Goal: Task Accomplishment & Management: Use online tool/utility

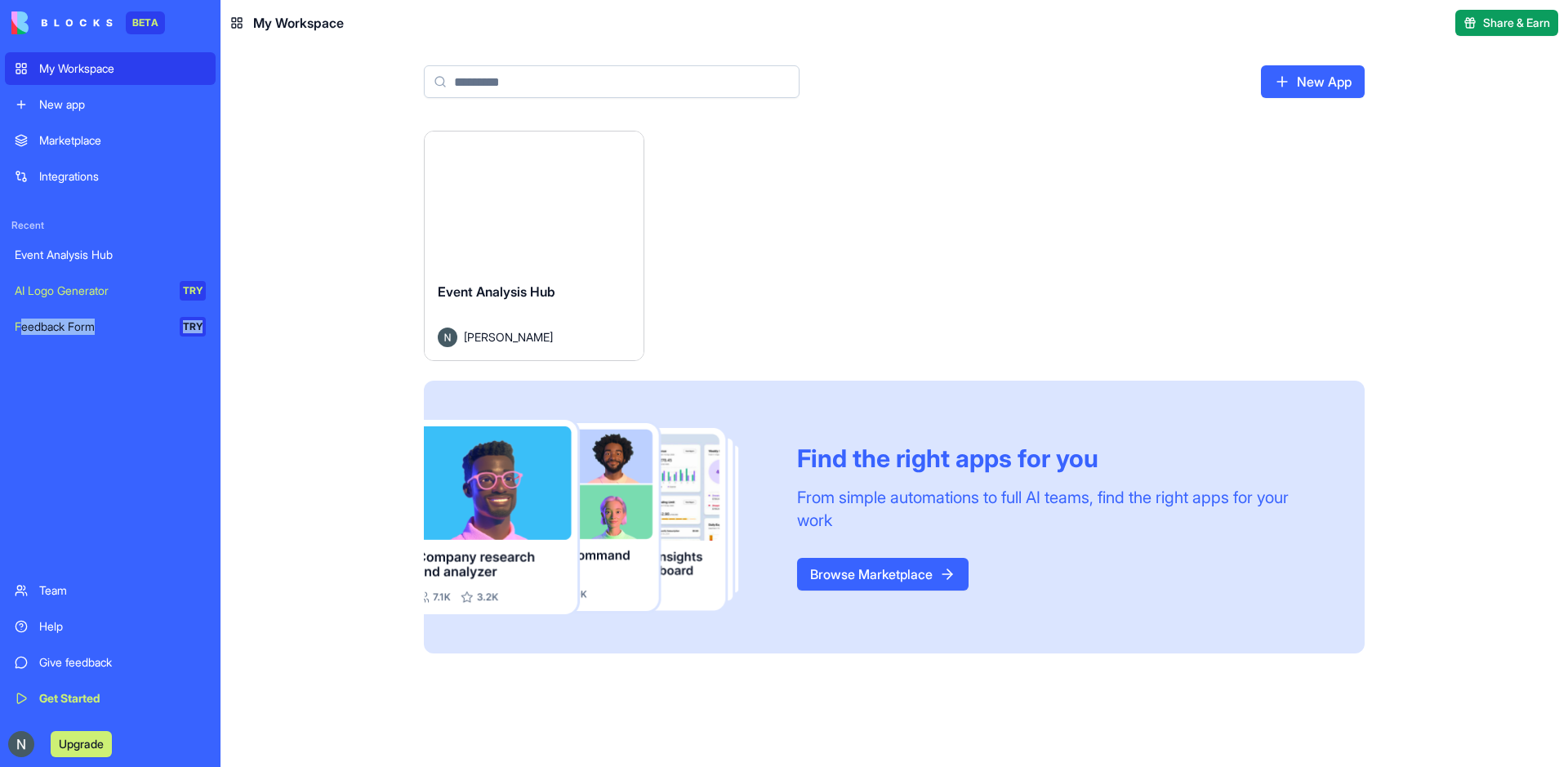
drag, startPoint x: 291, startPoint y: 23, endPoint x: 19, endPoint y: 489, distance: 539.6
click at [19, 489] on div "BETA My Workspace New app Marketplace Integrations Recent Event Analysis Hub AI…" at bounding box center [784, 383] width 1568 height 767
click at [564, 278] on div "Event Analysis Hub [PERSON_NAME]" at bounding box center [534, 314] width 219 height 91
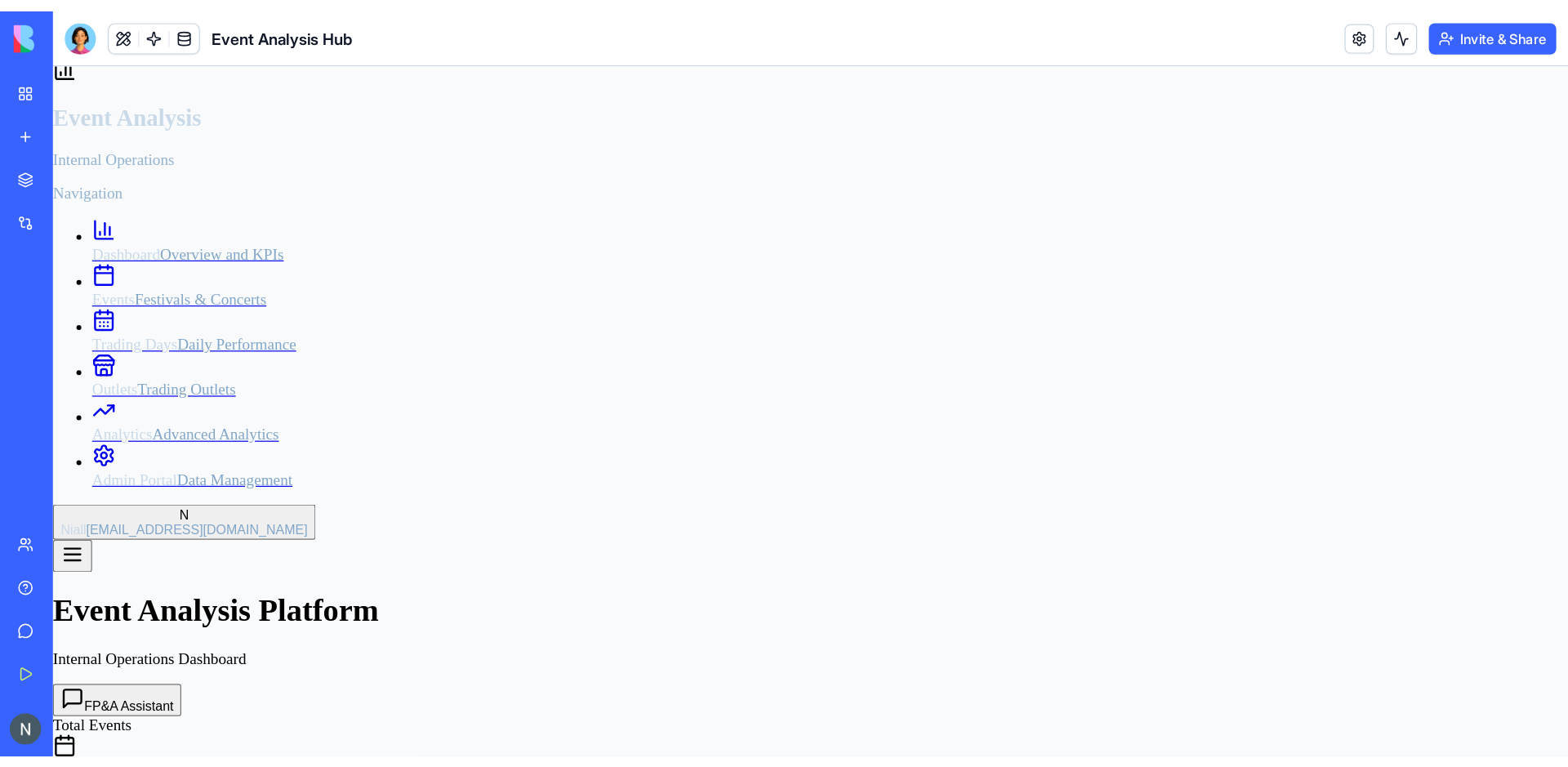
scroll to position [7, 0]
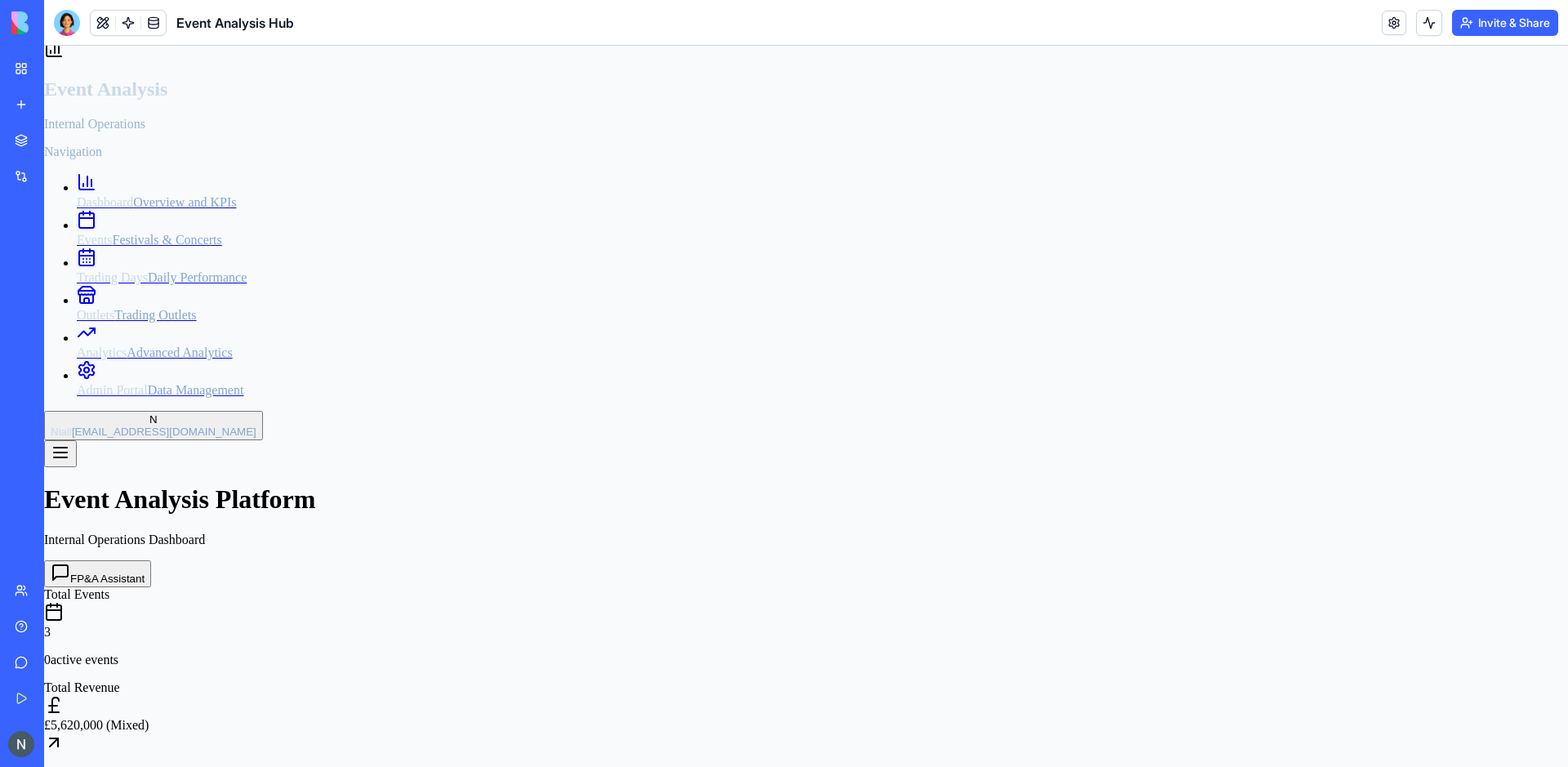
click at [151, 26] on link at bounding box center [153, 22] width 24 height 24
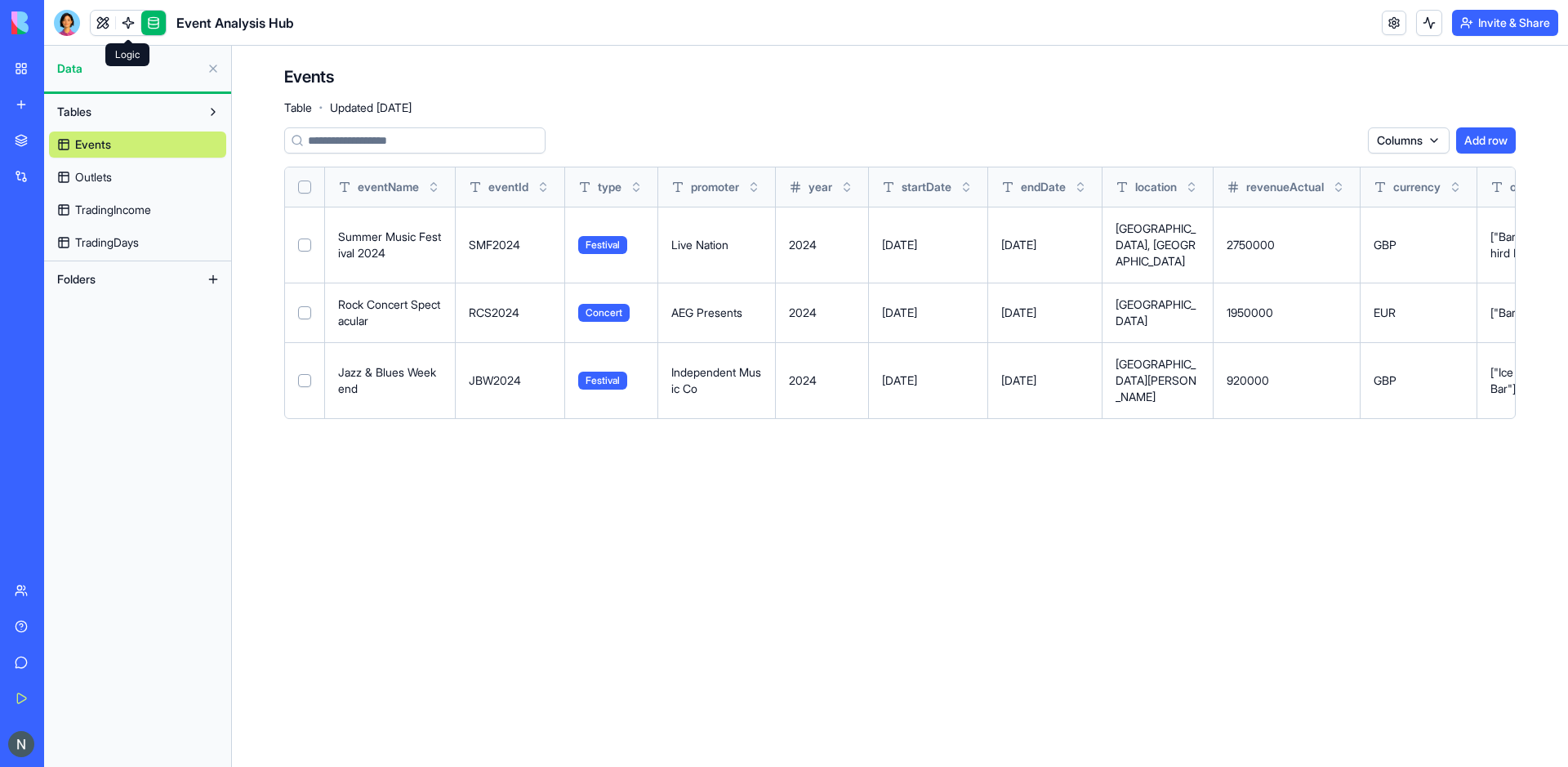
click at [128, 19] on link at bounding box center [128, 22] width 24 height 24
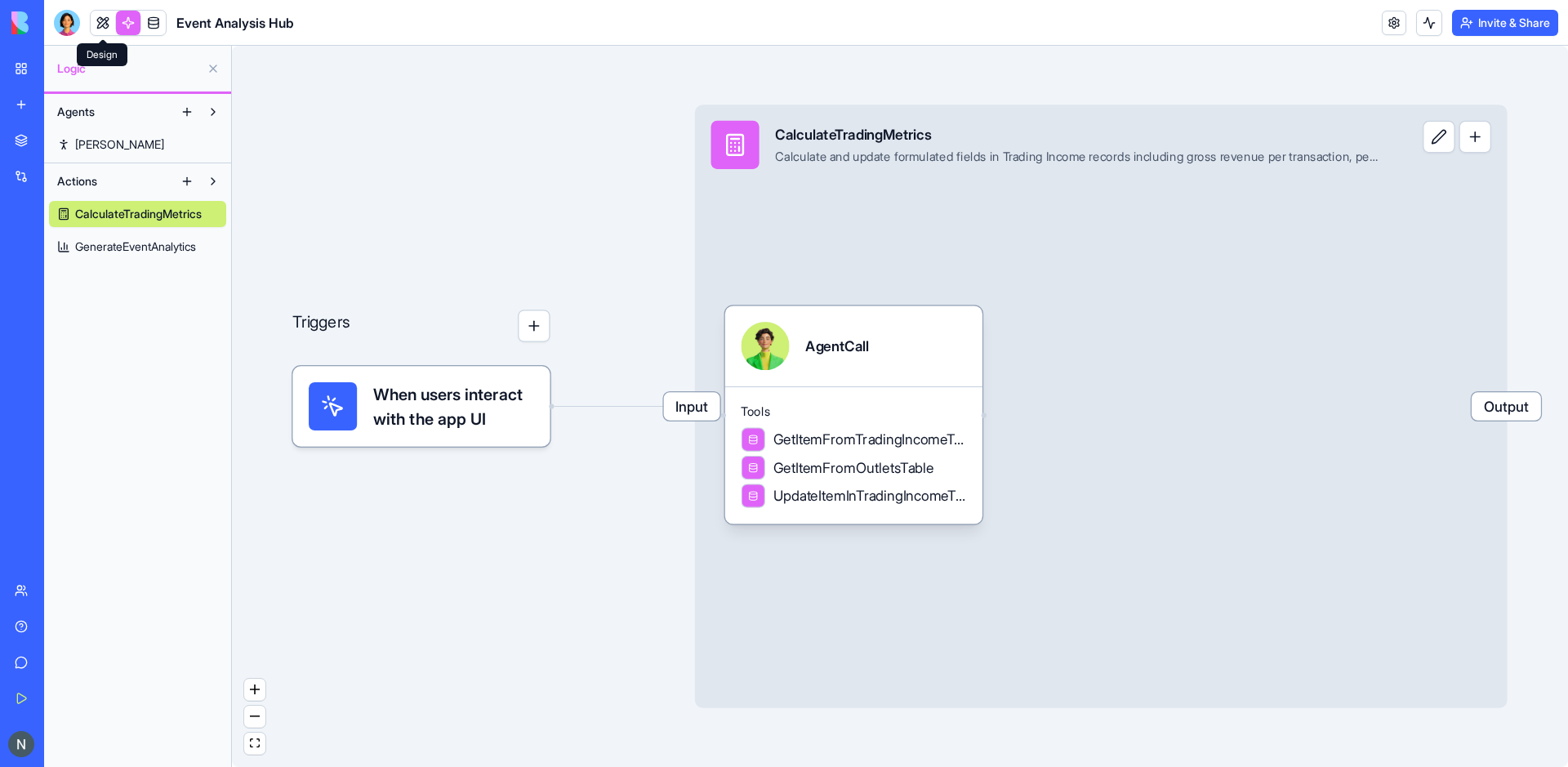
click at [103, 23] on link at bounding box center [103, 22] width 24 height 24
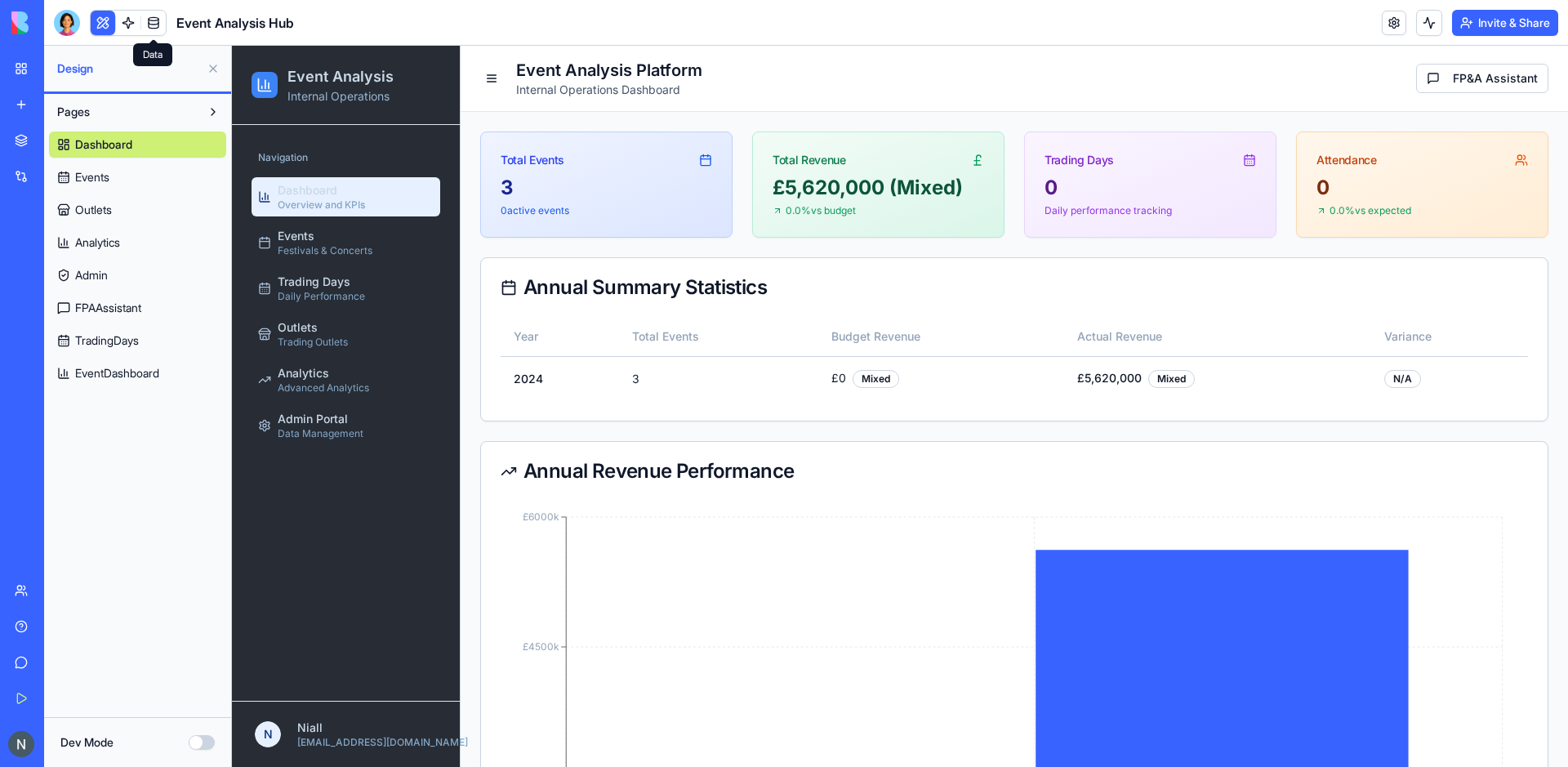
click at [160, 30] on link at bounding box center [153, 22] width 24 height 24
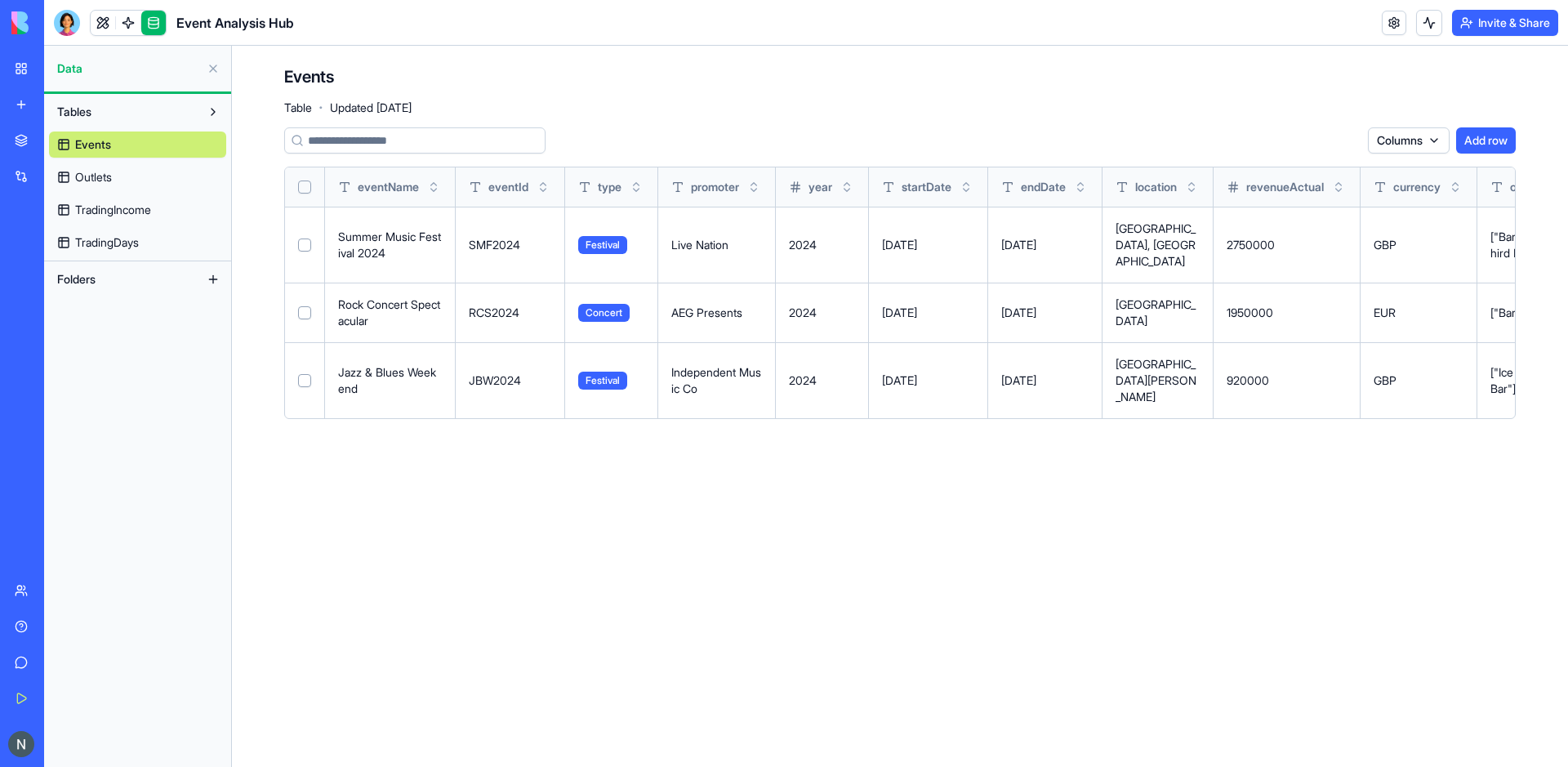
click at [143, 29] on link at bounding box center [153, 22] width 24 height 24
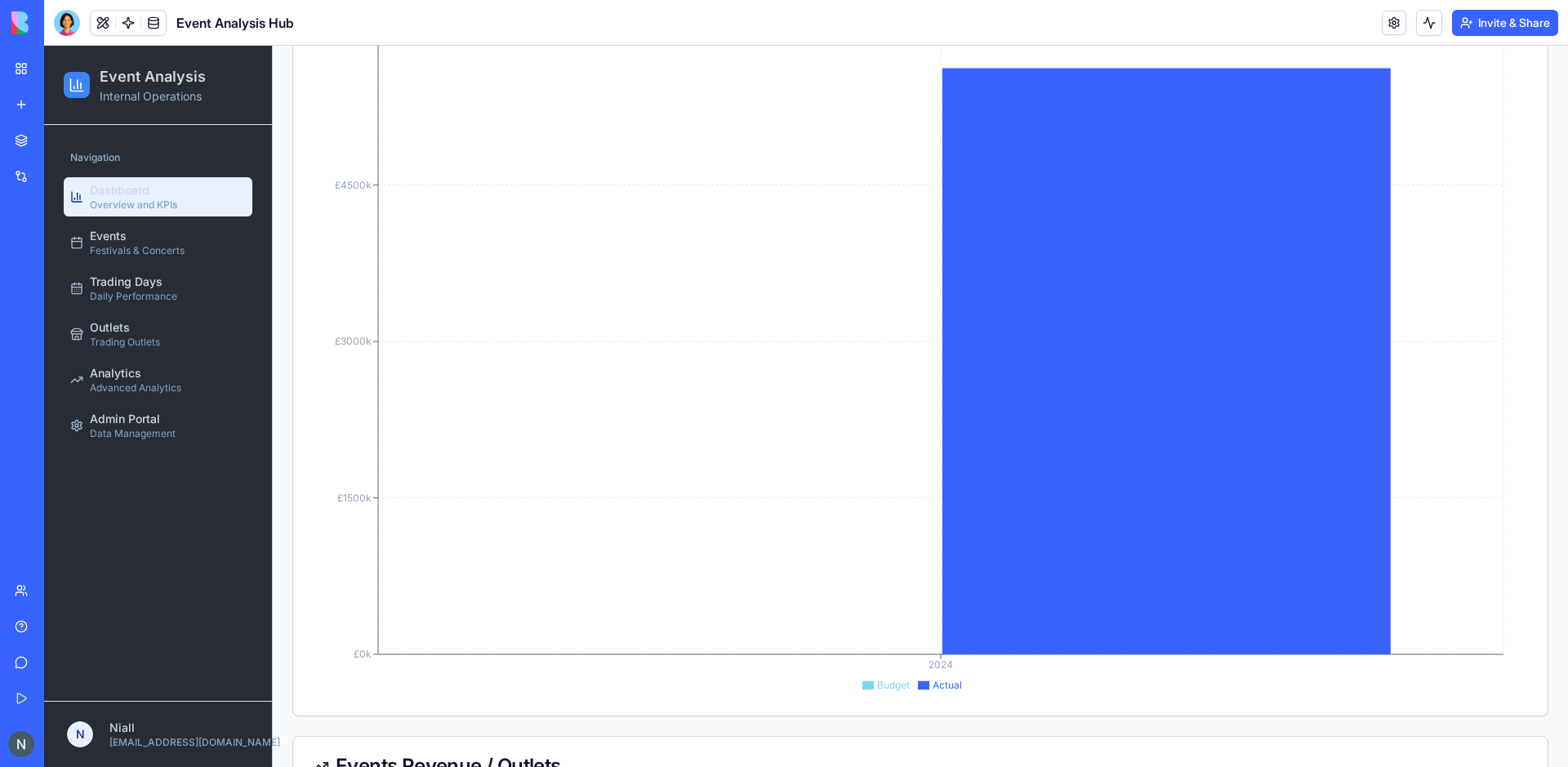
scroll to position [253, 0]
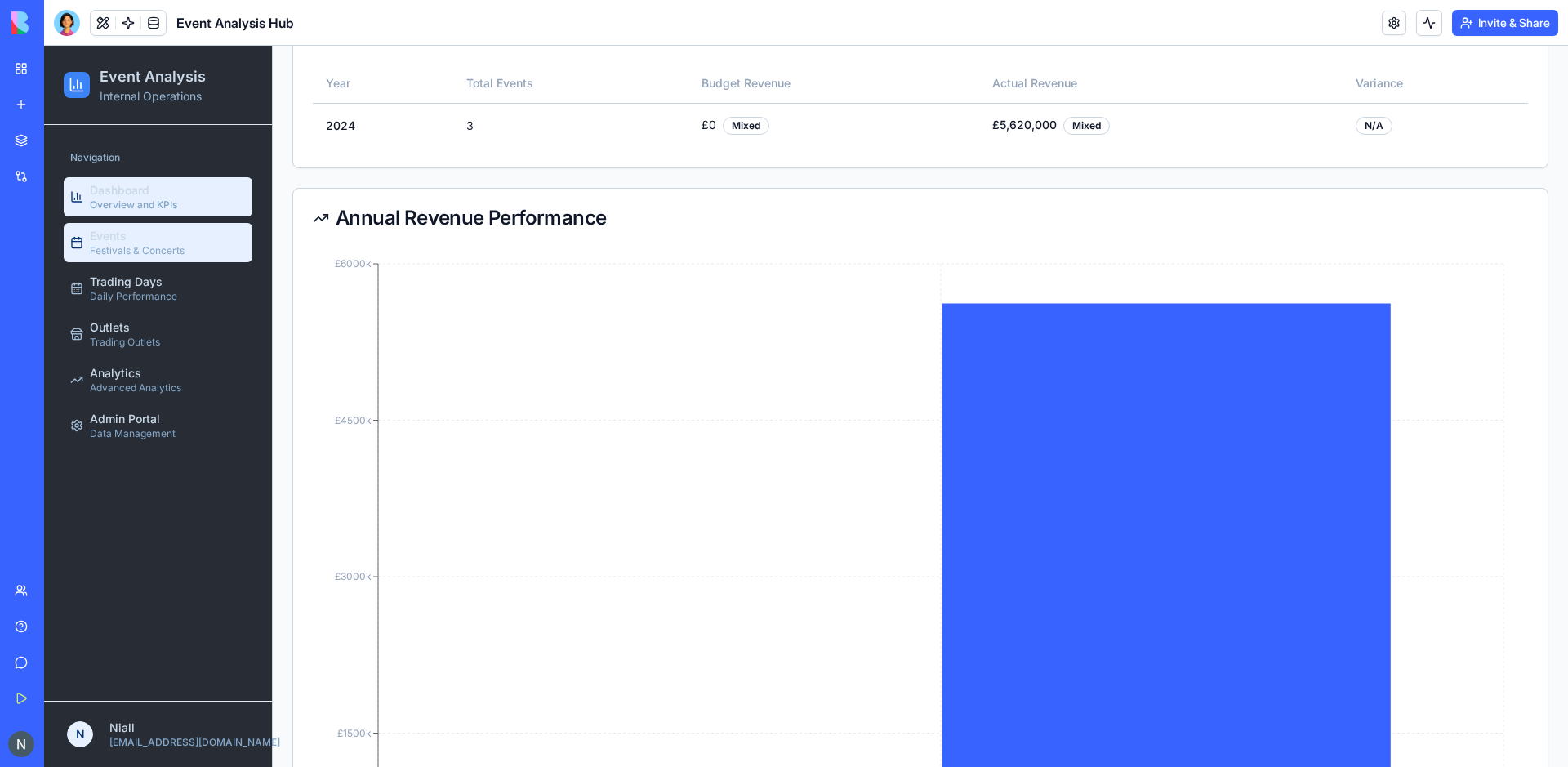
click at [153, 260] on link "Events Festivals & Concerts" at bounding box center [158, 242] width 189 height 39
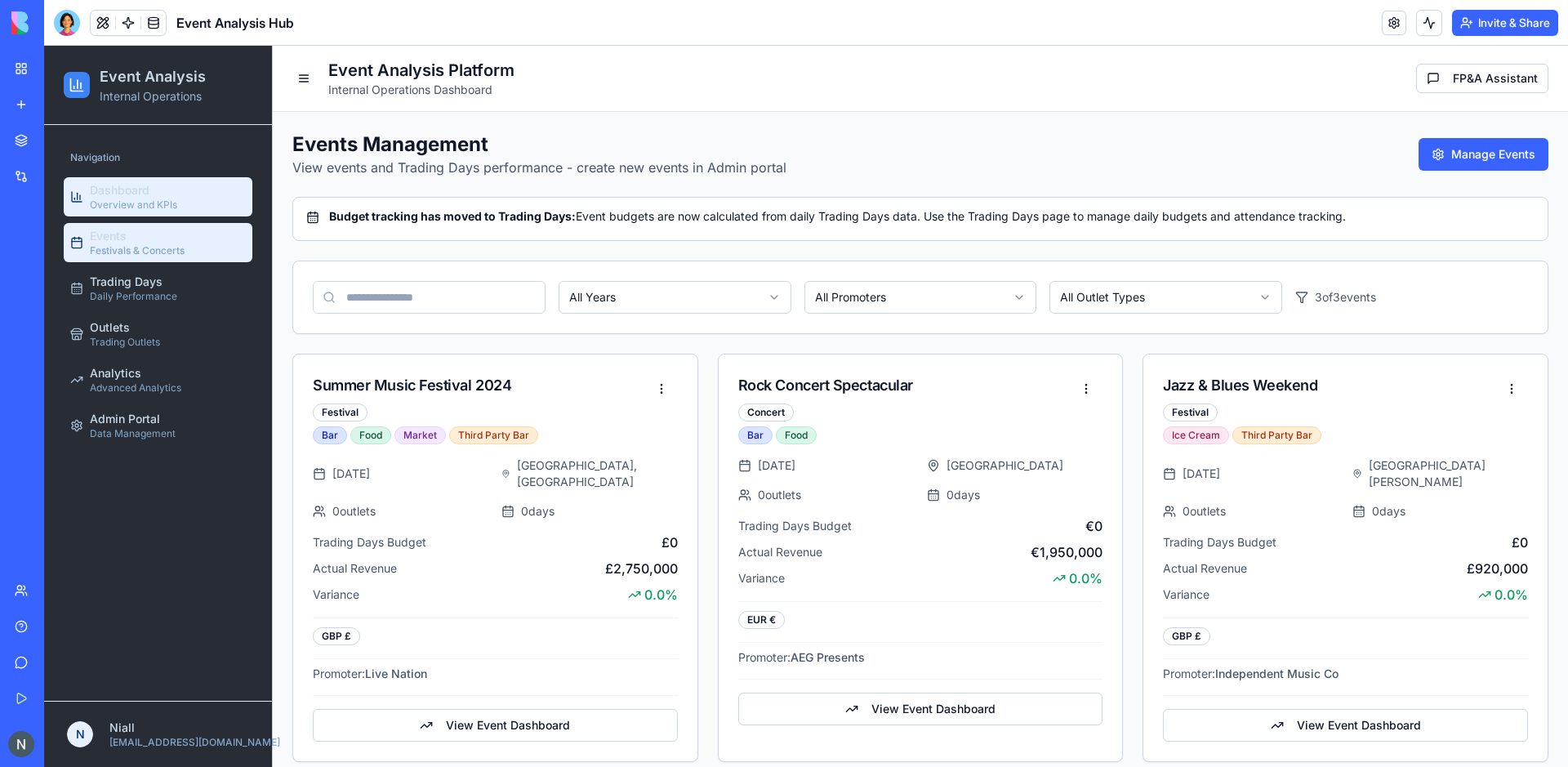
click at [179, 205] on link "Dashboard Overview and KPIs" at bounding box center [158, 197] width 189 height 39
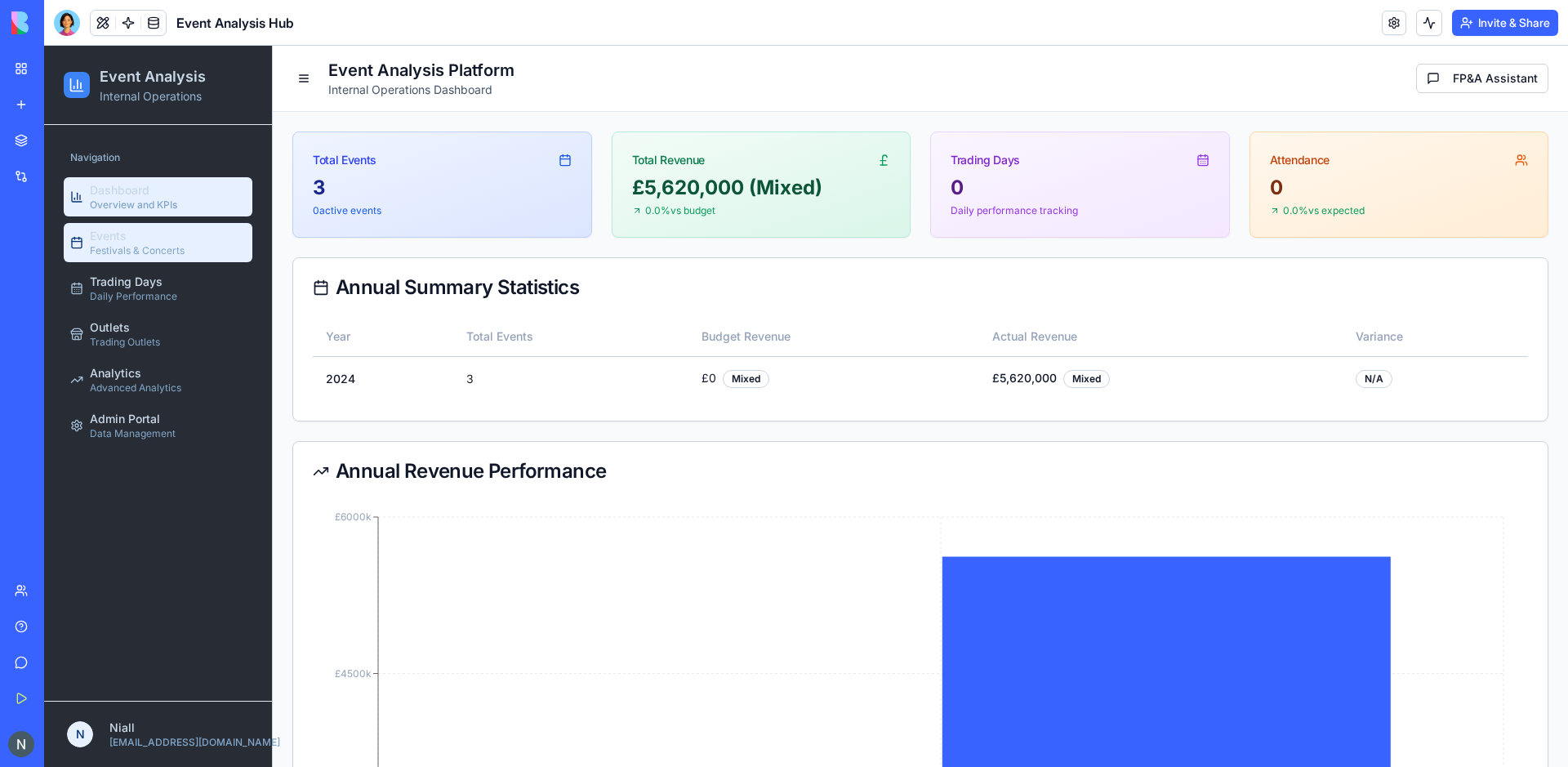
click at [153, 256] on span "Festivals & Concerts" at bounding box center [138, 250] width 95 height 13
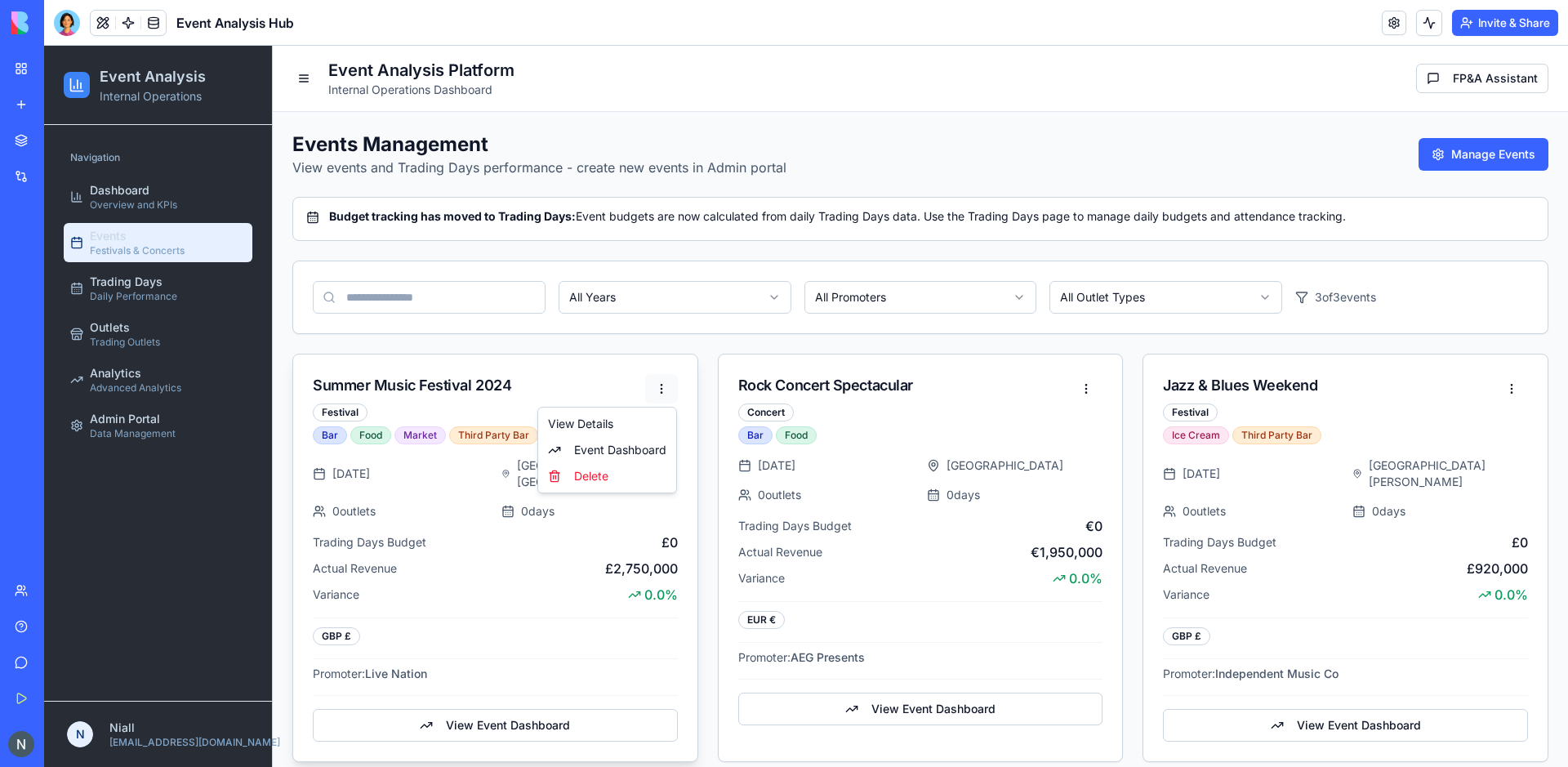
click at [660, 390] on html "Event Analysis Internal Operations Navigation Dashboard Overview and KPIs Event…" at bounding box center [806, 413] width 1524 height 736
click at [604, 294] on html "Event Analysis Internal Operations Navigation Dashboard Overview and KPIs Event…" at bounding box center [806, 413] width 1524 height 736
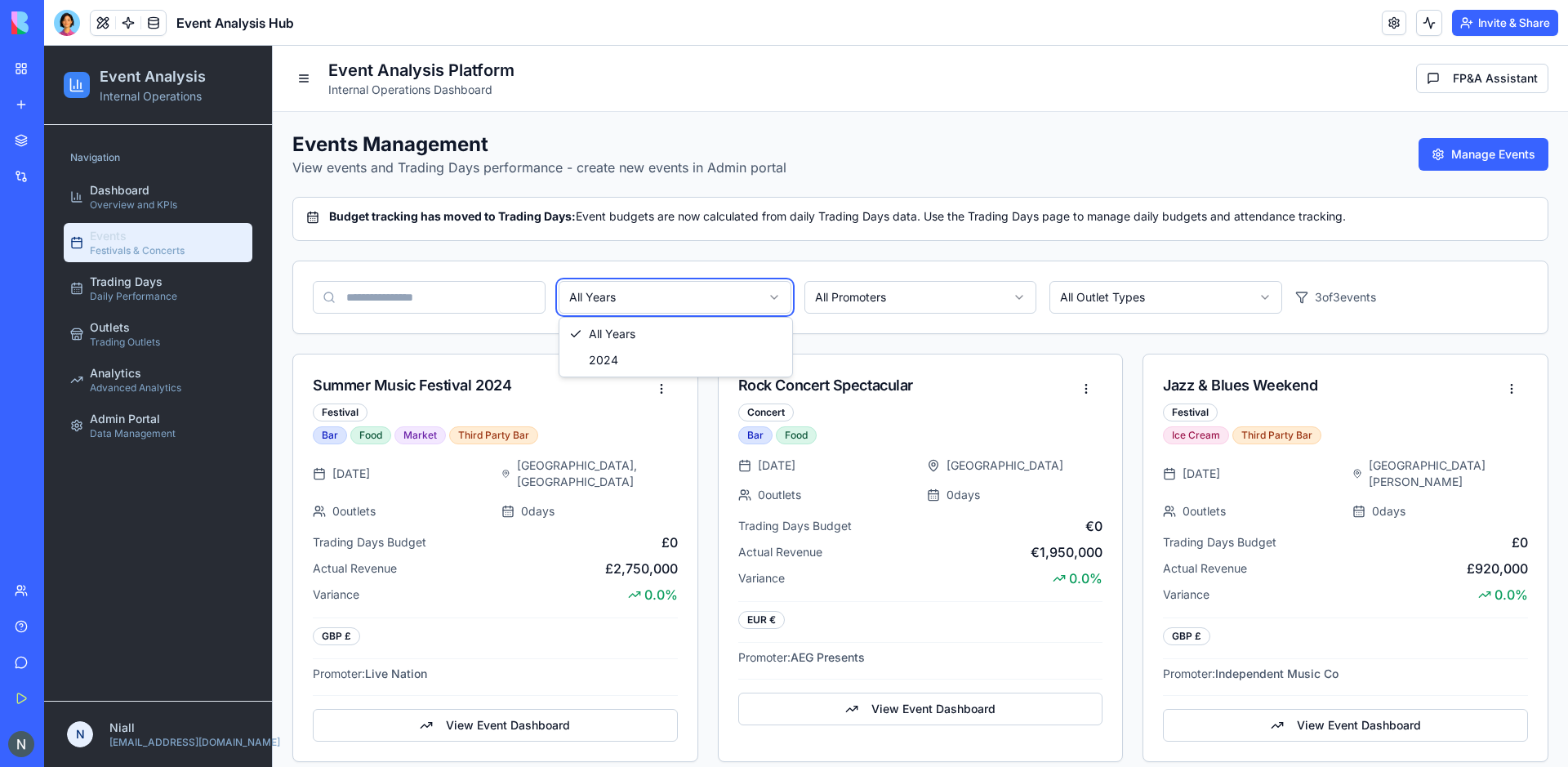
click at [604, 294] on html "Event Analysis Internal Operations Navigation Dashboard Overview and KPIs Event…" at bounding box center [806, 413] width 1524 height 736
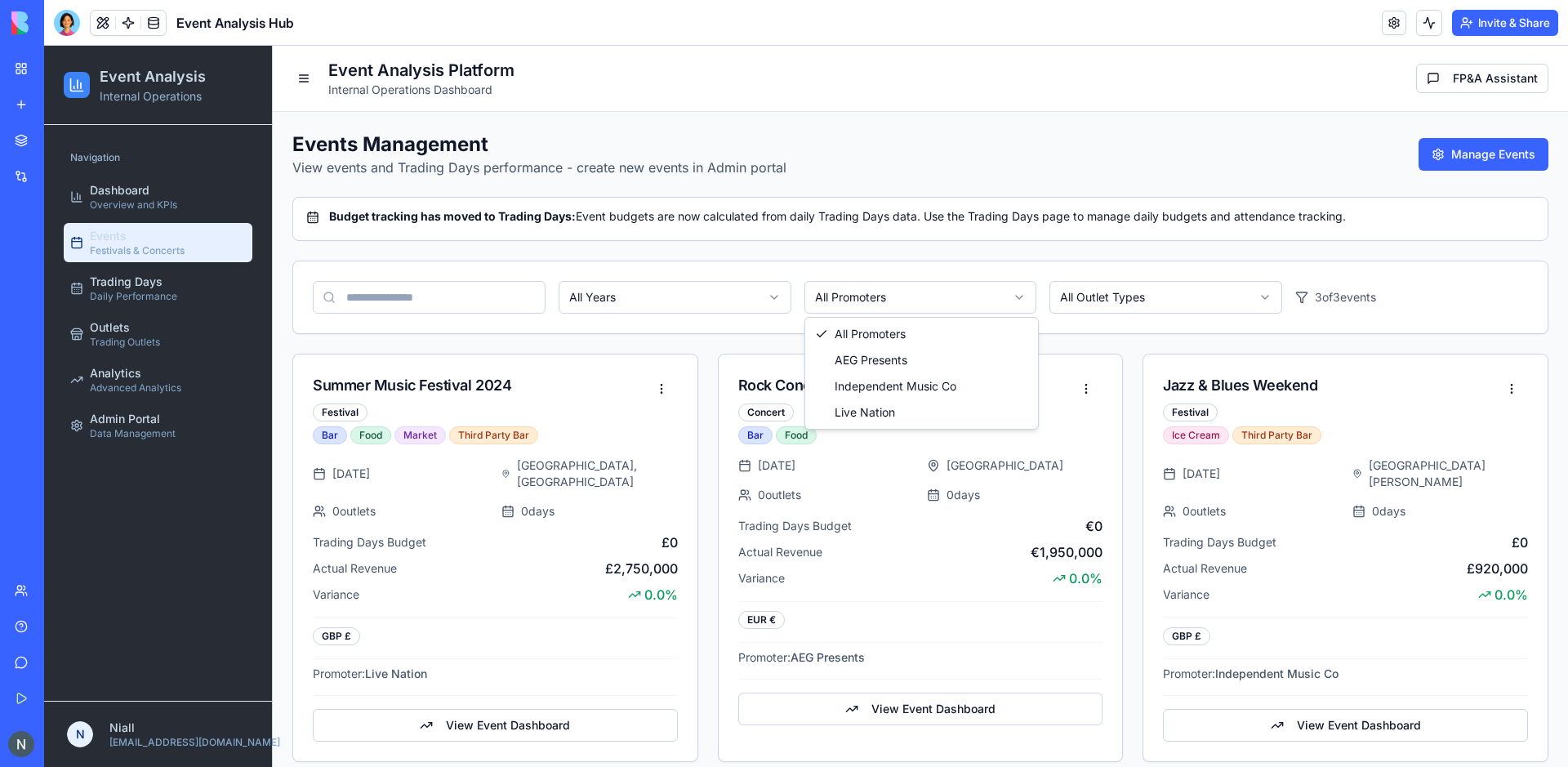
click at [925, 299] on html "Event Analysis Internal Operations Navigation Dashboard Overview and KPIs Event…" at bounding box center [806, 413] width 1524 height 736
click at [1187, 297] on html "Event Analysis Internal Operations Navigation Dashboard Overview and KPIs Event…" at bounding box center [806, 413] width 1524 height 736
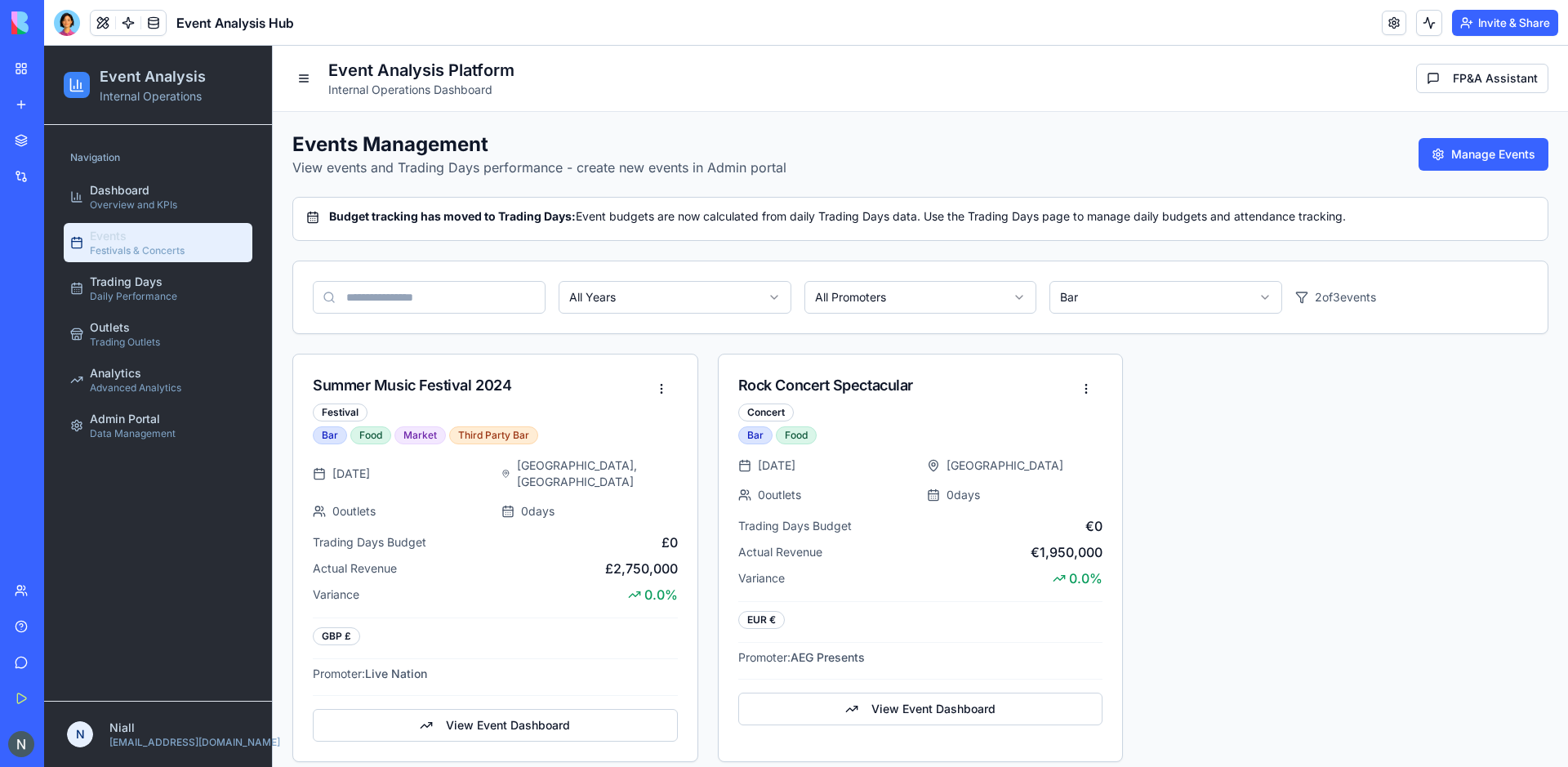
click at [1112, 305] on html "Event Analysis Internal Operations Navigation Dashboard Overview and KPIs Event…" at bounding box center [806, 413] width 1524 height 736
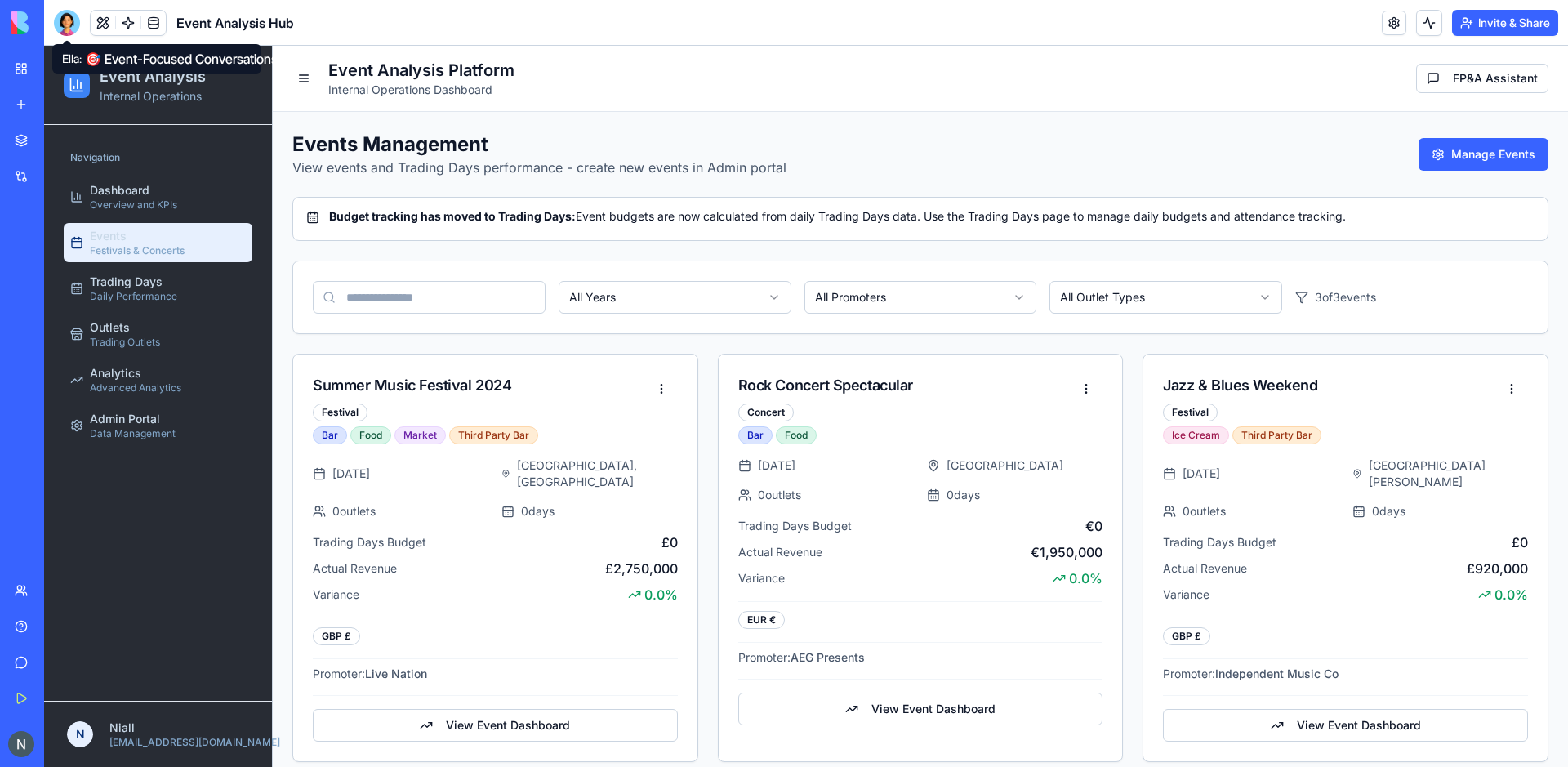
click at [72, 25] on div at bounding box center [67, 22] width 26 height 26
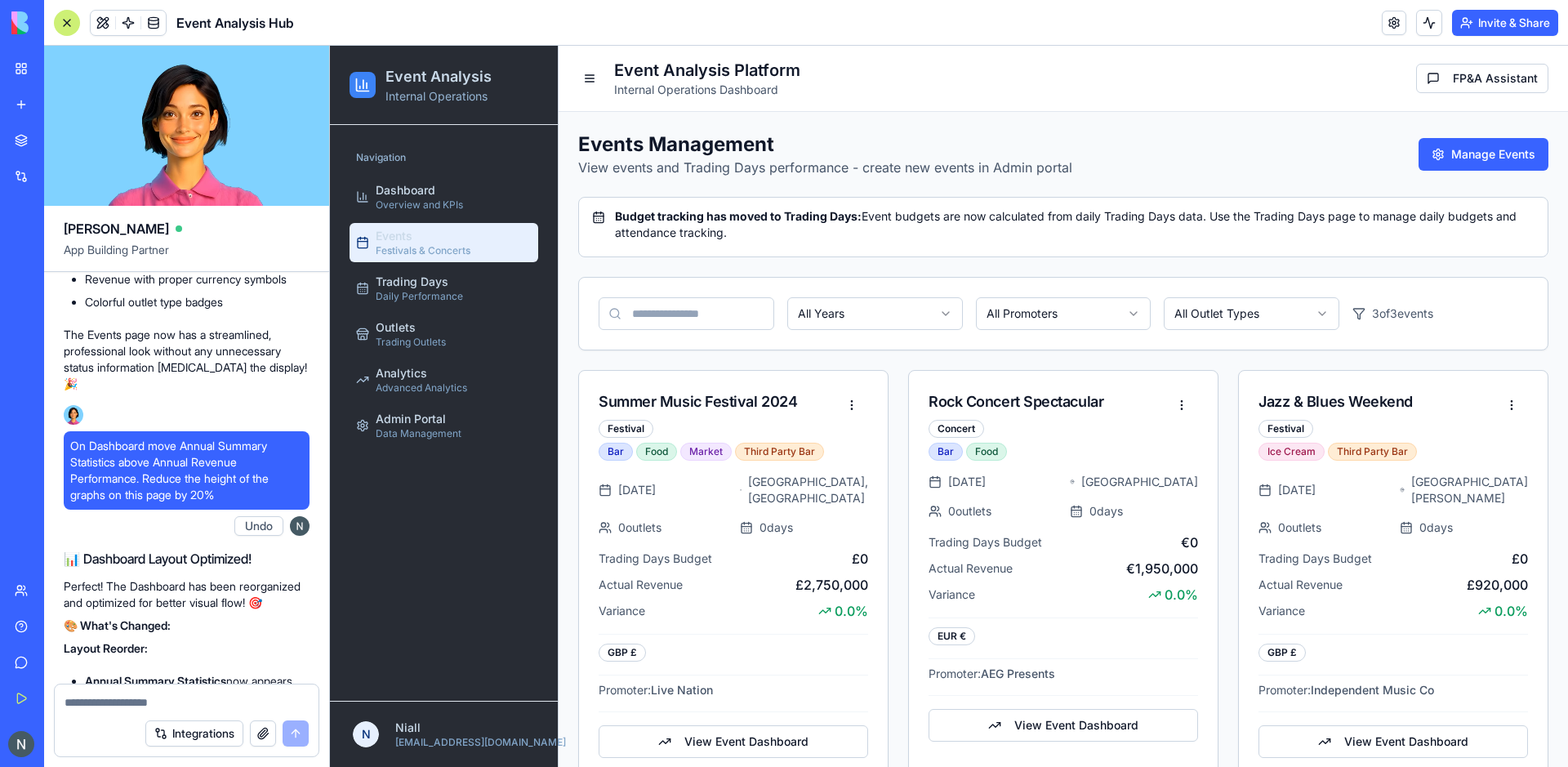
scroll to position [29965, 0]
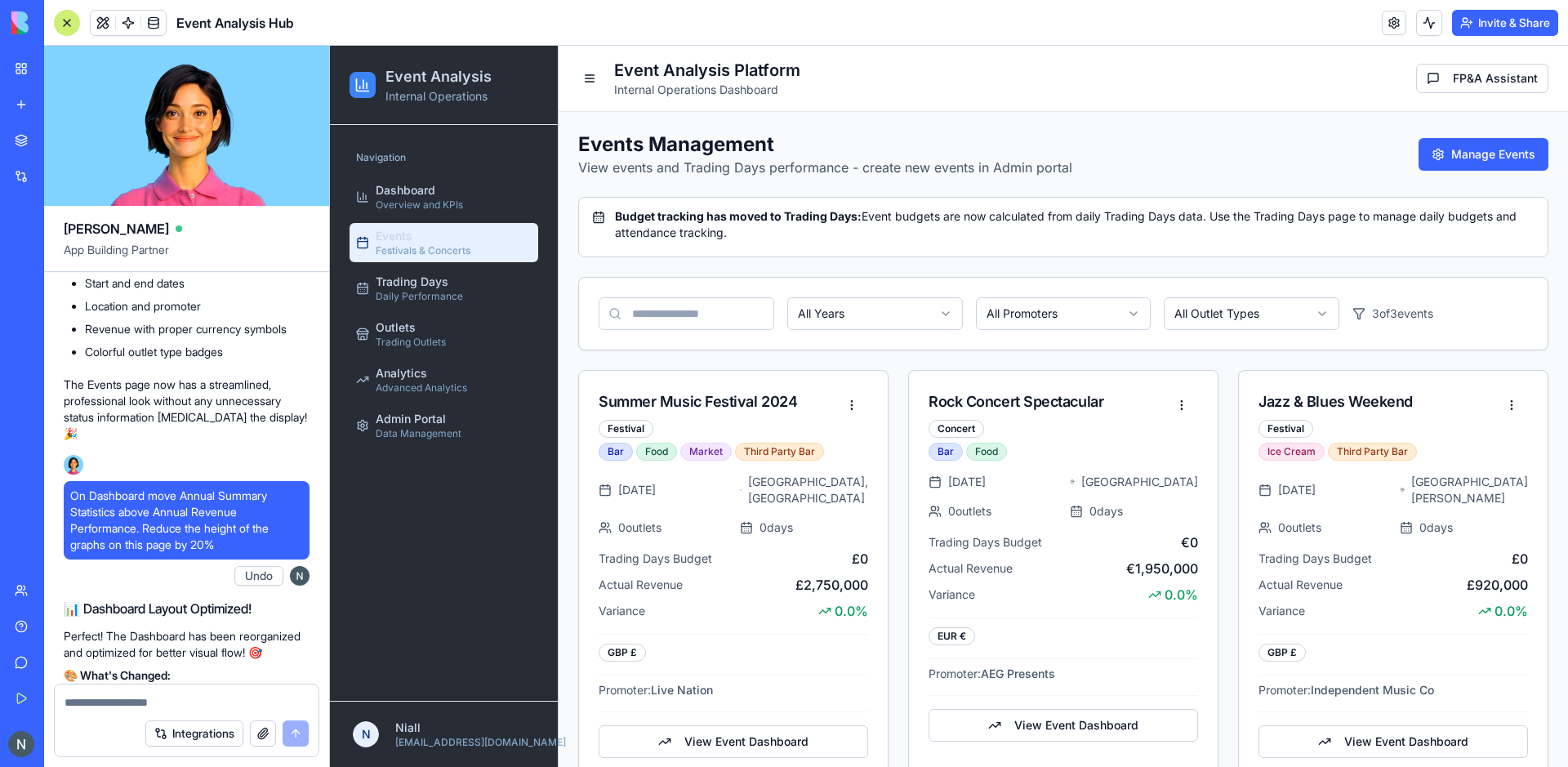
click at [70, 23] on div at bounding box center [67, 22] width 26 height 26
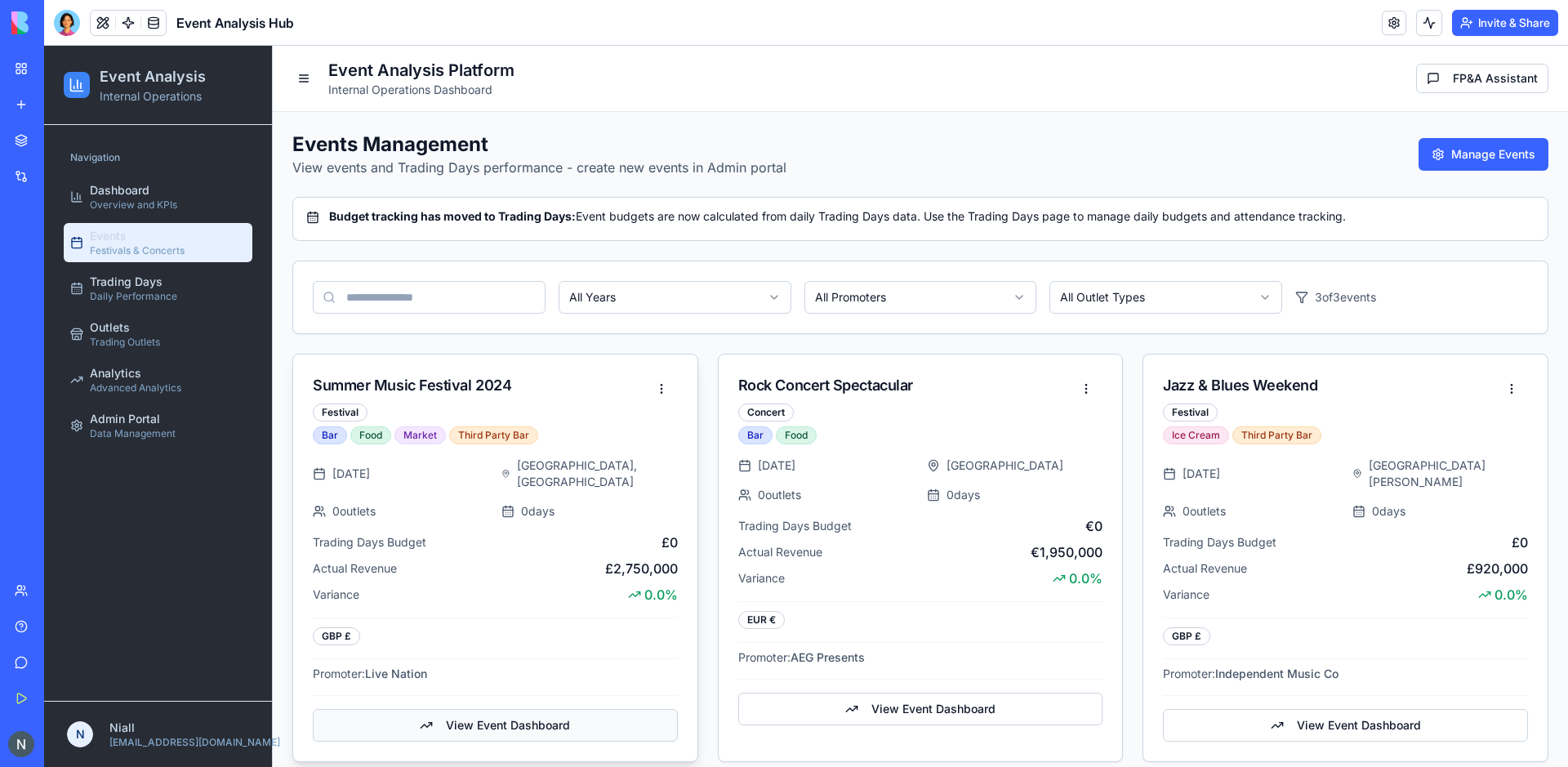
click at [455, 715] on button "View Event Dashboard" at bounding box center [495, 726] width 365 height 33
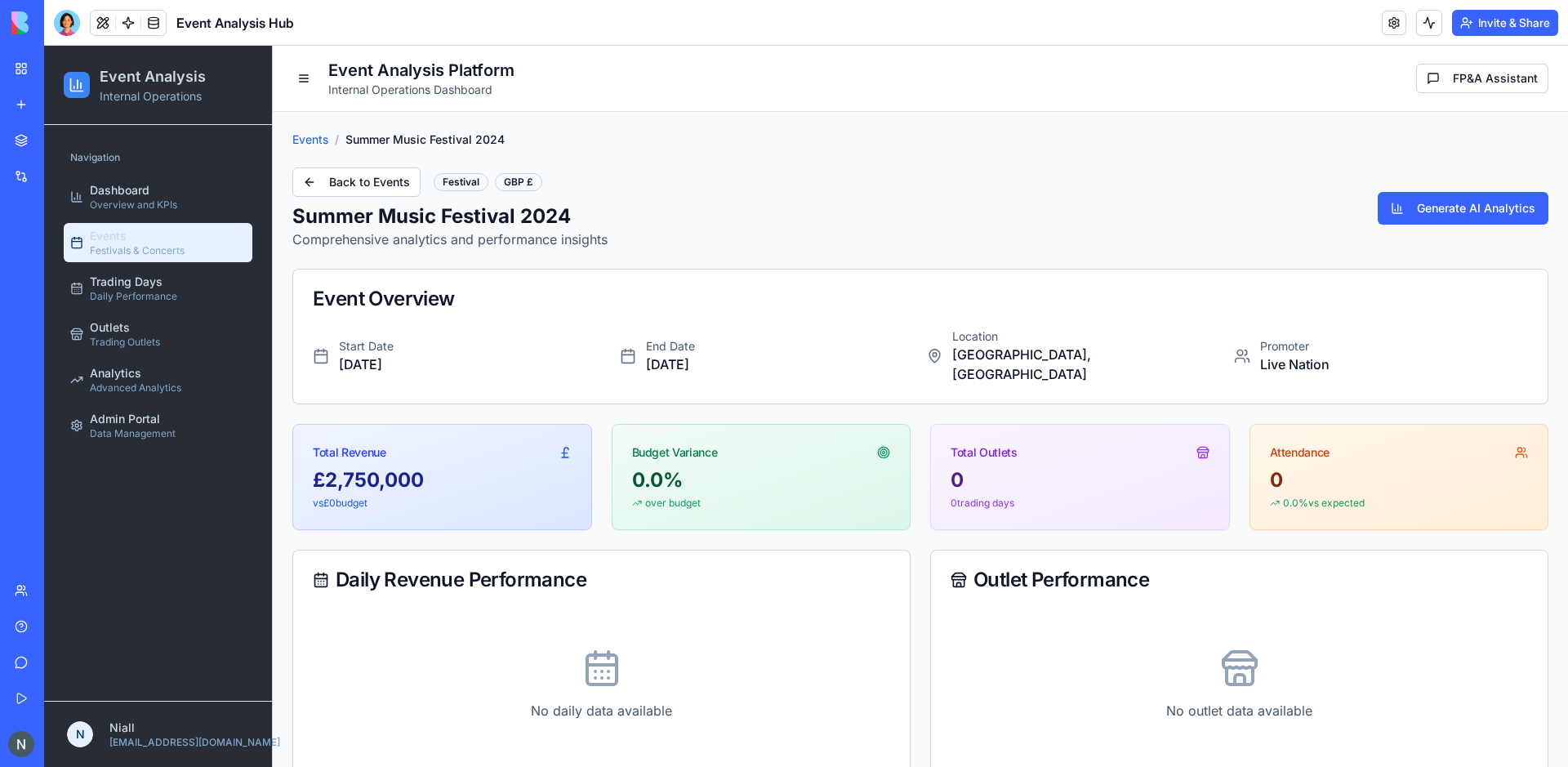
click at [165, 249] on span "Festivals & Concerts" at bounding box center [138, 250] width 95 height 13
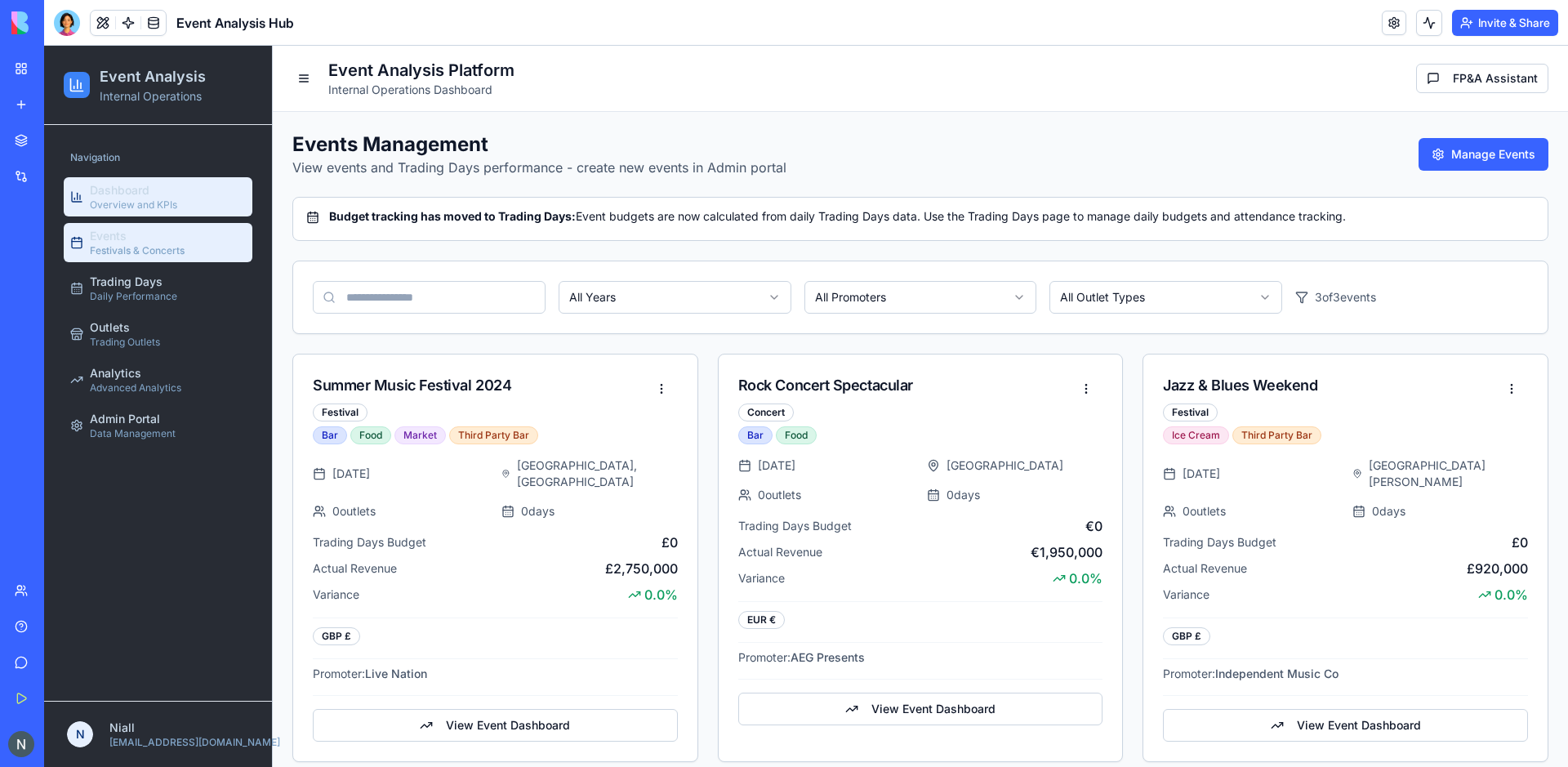
click at [140, 198] on span "Dashboard" at bounding box center [120, 190] width 60 height 16
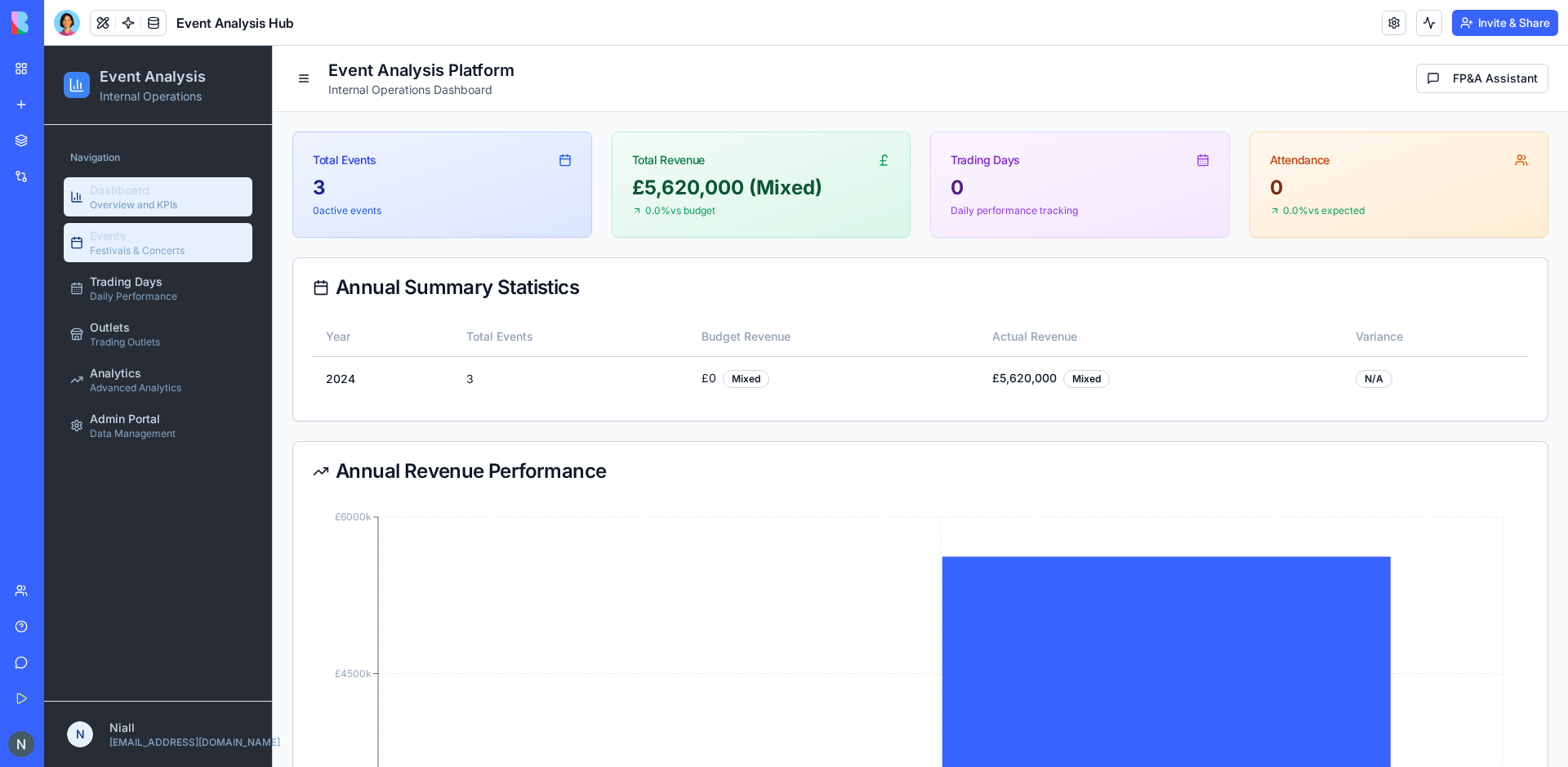
click at [152, 242] on div "Events Festivals & Concerts" at bounding box center [138, 242] width 95 height 29
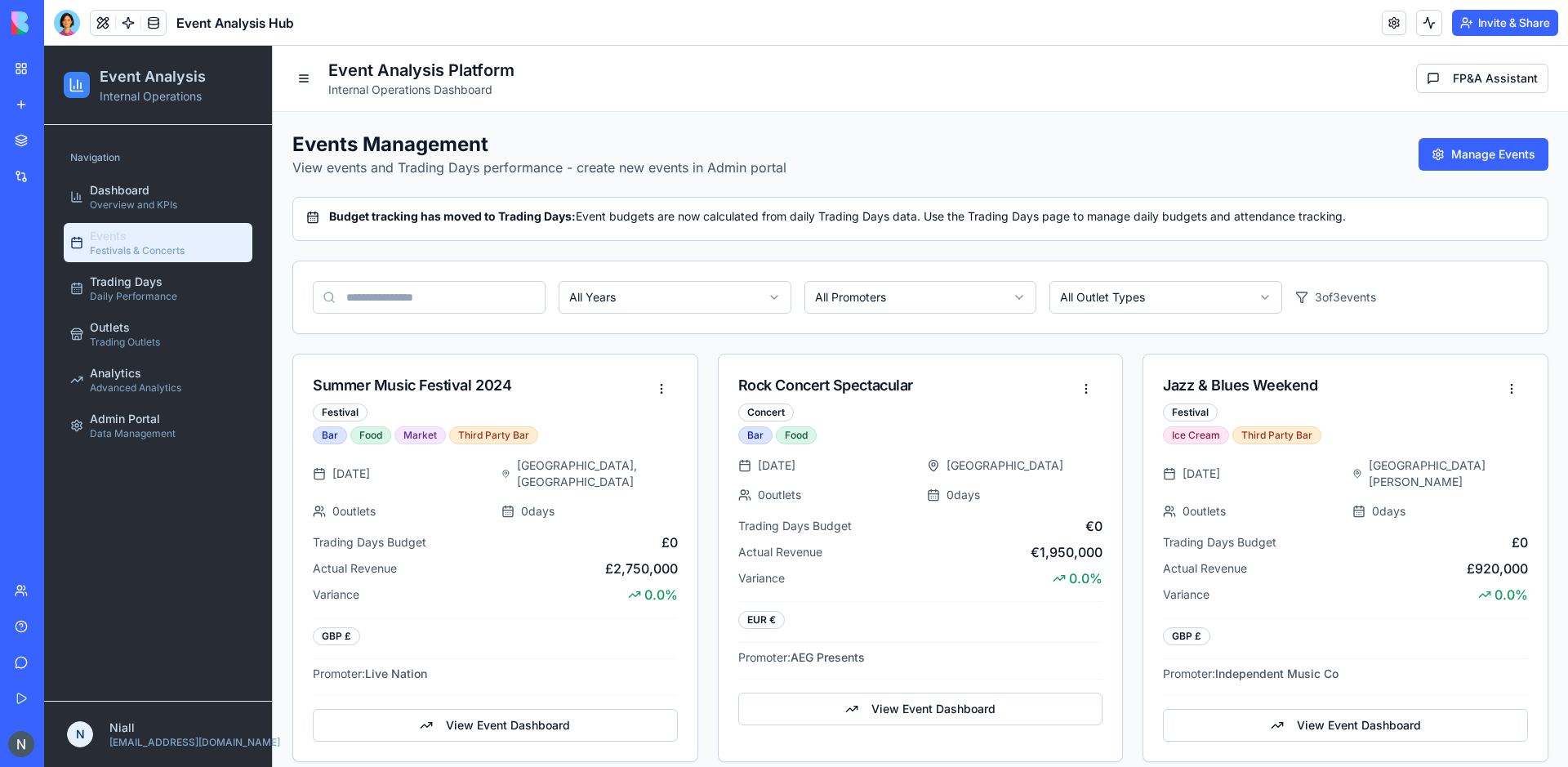
click at [896, 311] on body "Event Analysis Internal Operations Navigation Dashboard Overview and KPIs Event…" at bounding box center [806, 413] width 1524 height 736
click at [894, 304] on html "Event Analysis Internal Operations Navigation Dashboard Overview and KPIs Event…" at bounding box center [806, 413] width 1524 height 736
click at [479, 721] on button "View Event Dashboard" at bounding box center [495, 726] width 365 height 33
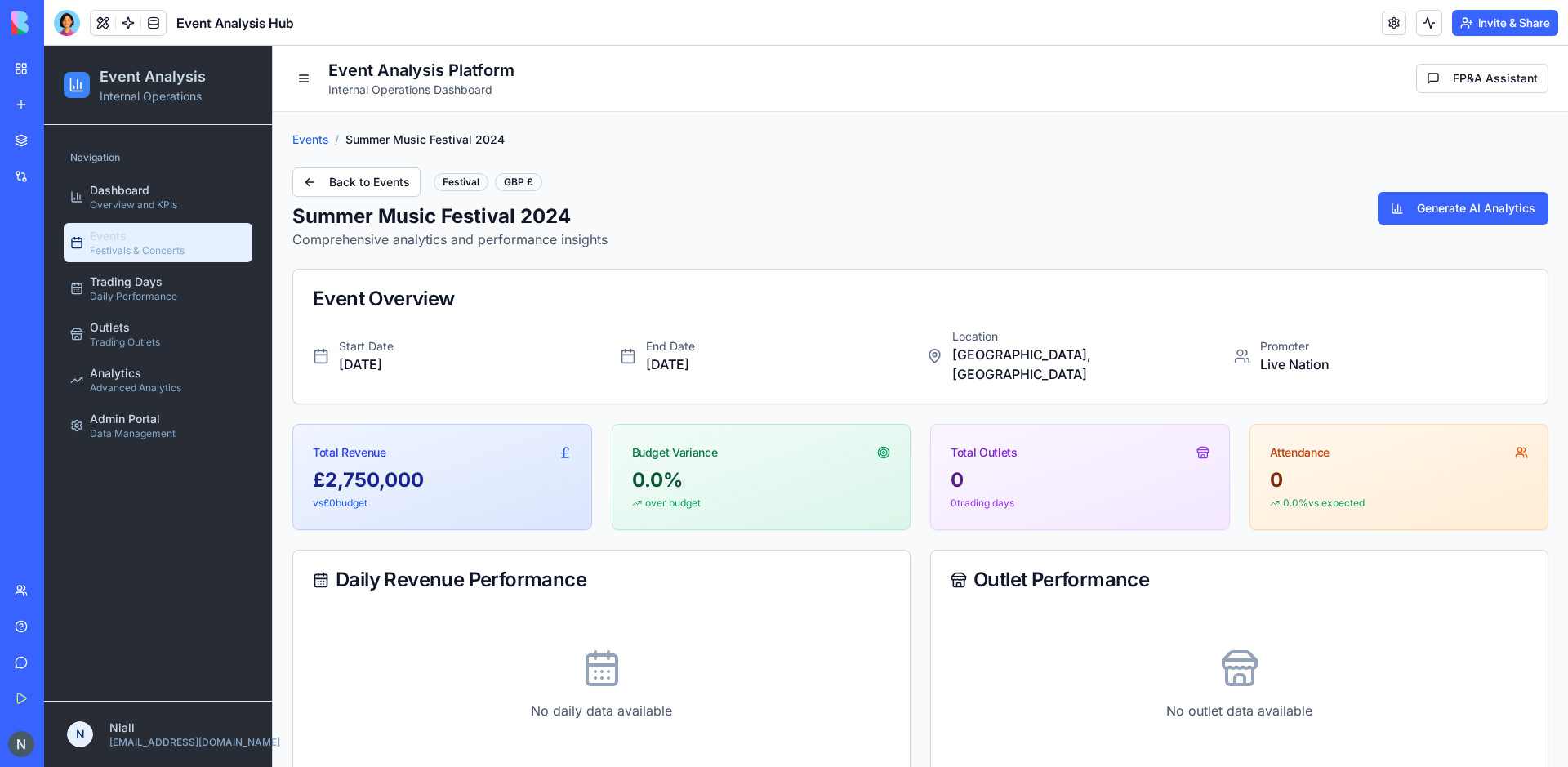
click at [169, 240] on div "Events Festivals & Concerts" at bounding box center [138, 242] width 95 height 29
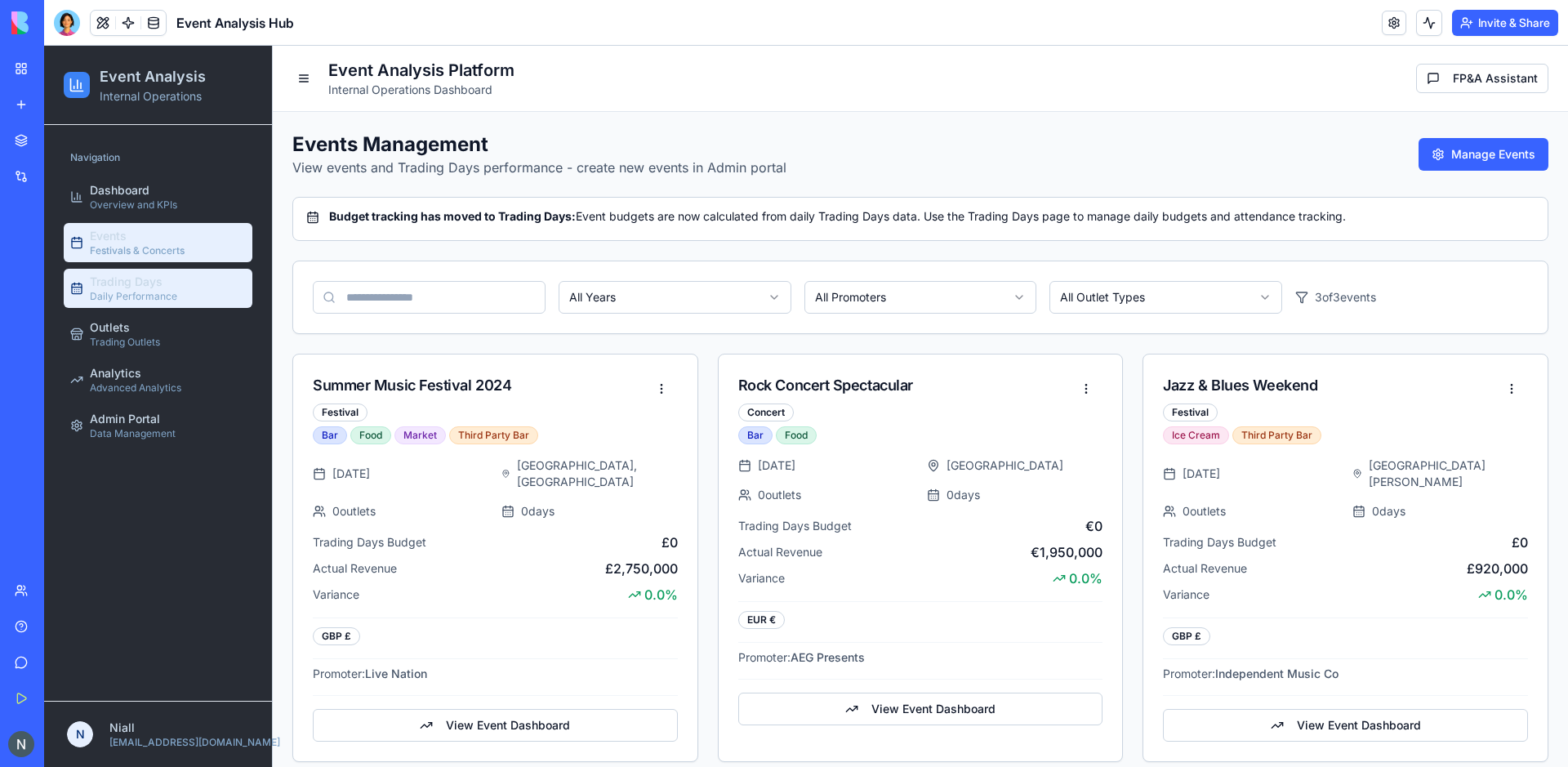
click at [186, 290] on link "Trading Days Daily Performance" at bounding box center [158, 288] width 189 height 39
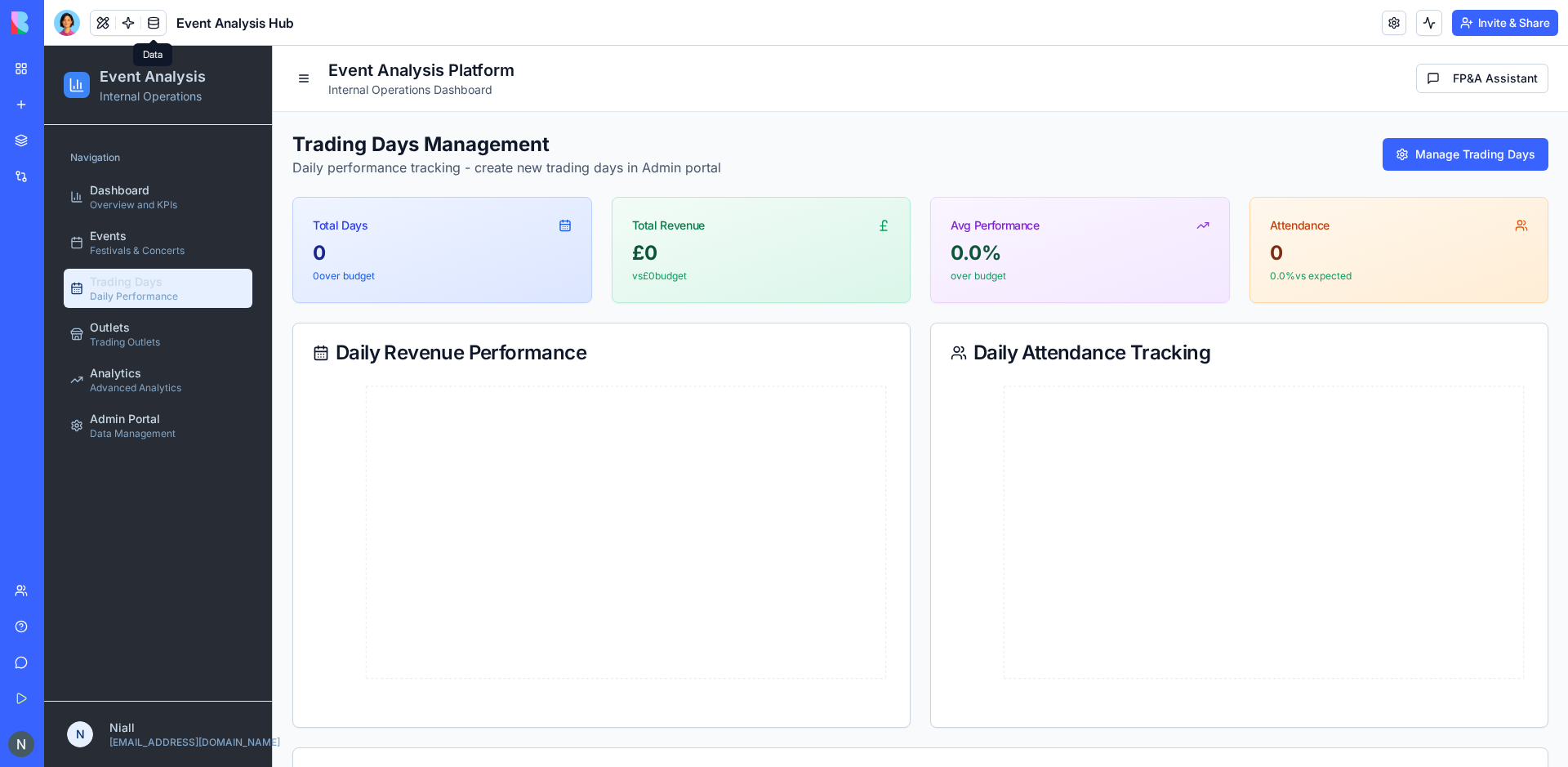
click at [150, 27] on link at bounding box center [153, 22] width 24 height 24
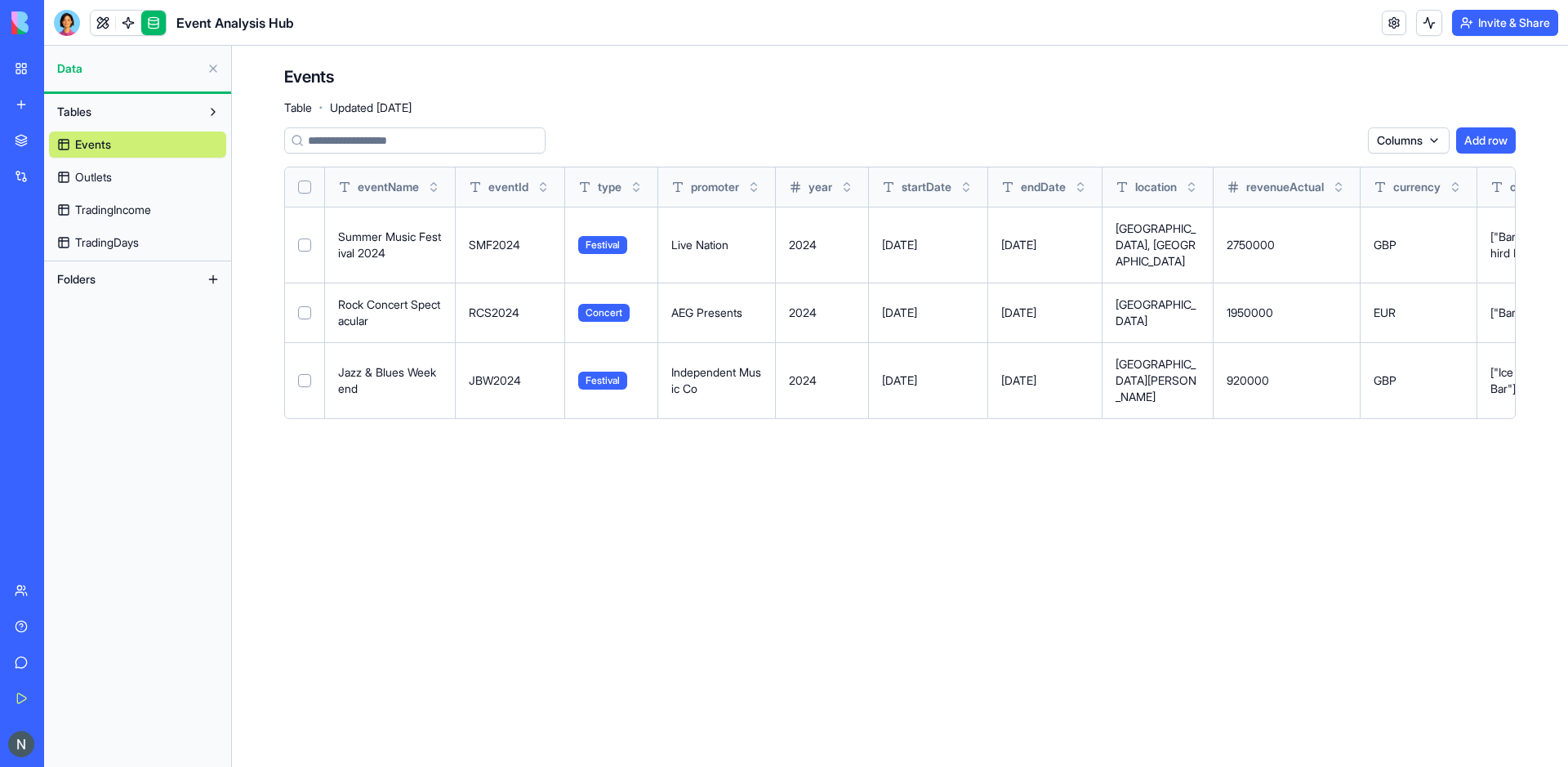
click at [162, 241] on link "TradingDays" at bounding box center [138, 242] width 177 height 26
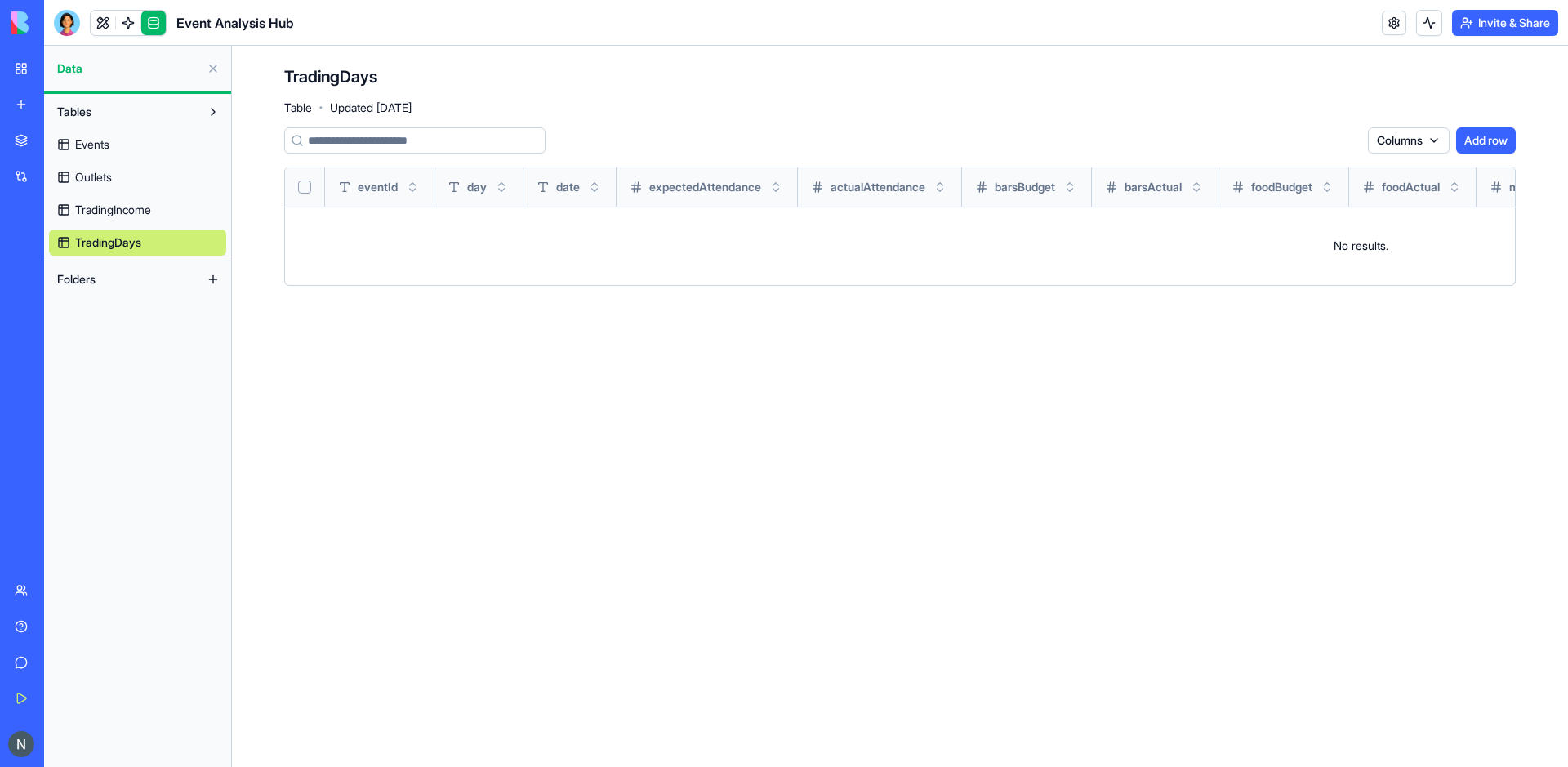
click at [160, 16] on link at bounding box center [153, 22] width 24 height 24
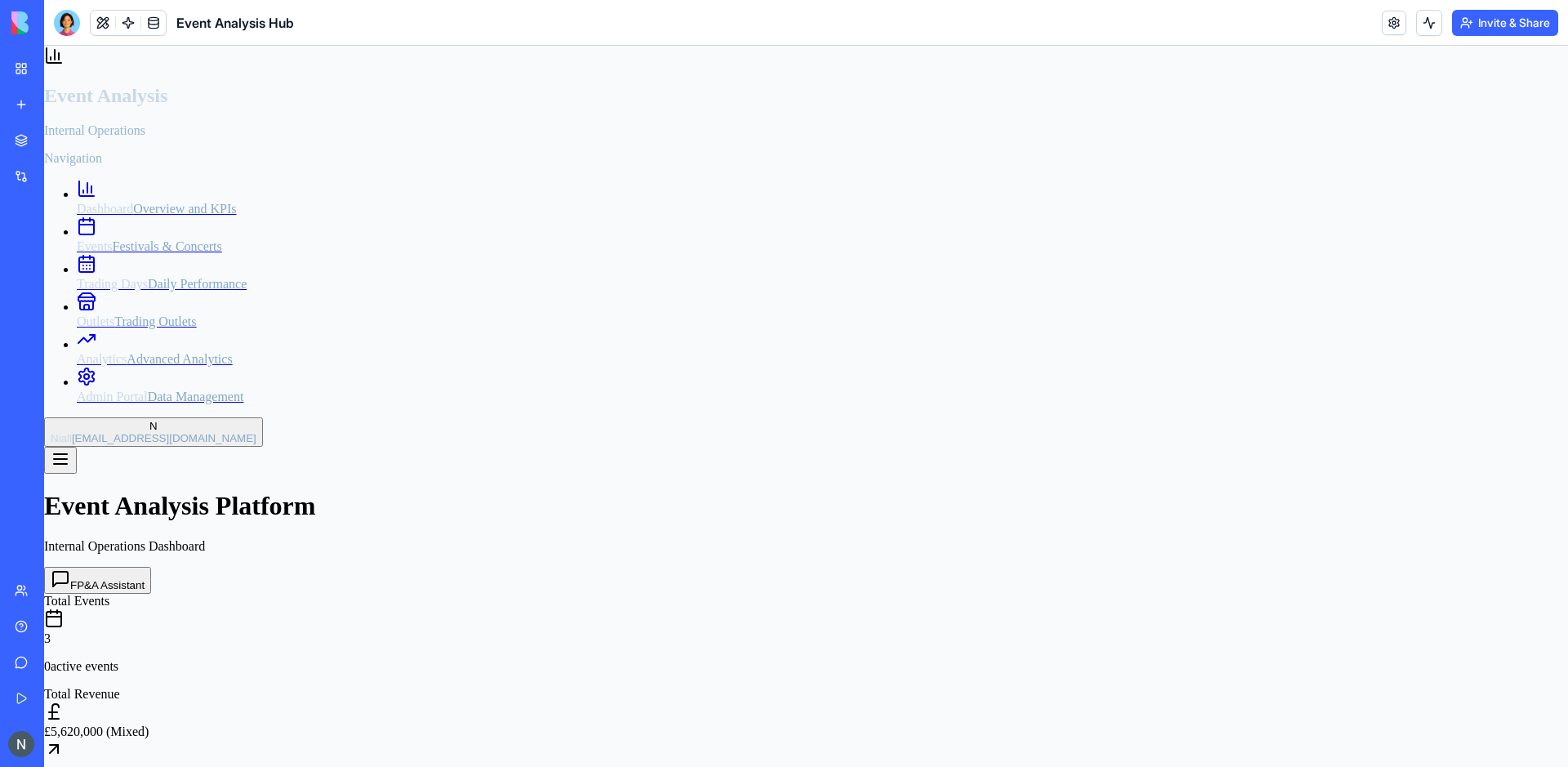
click at [195, 254] on link "Events Festivals & Concerts" at bounding box center [822, 240] width 1491 height 29
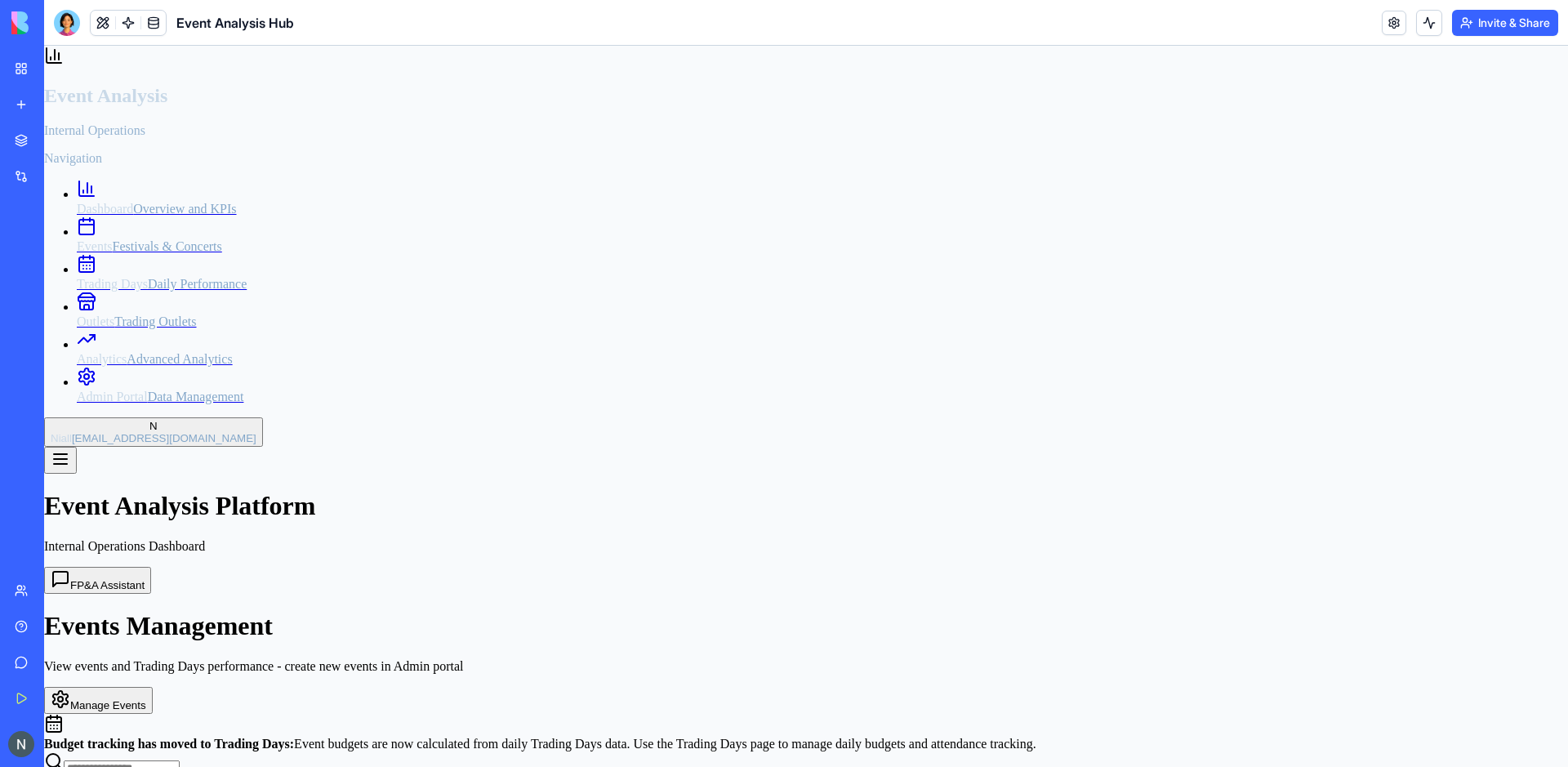
click at [193, 292] on link "Trading Days Daily Performance" at bounding box center [822, 277] width 1491 height 29
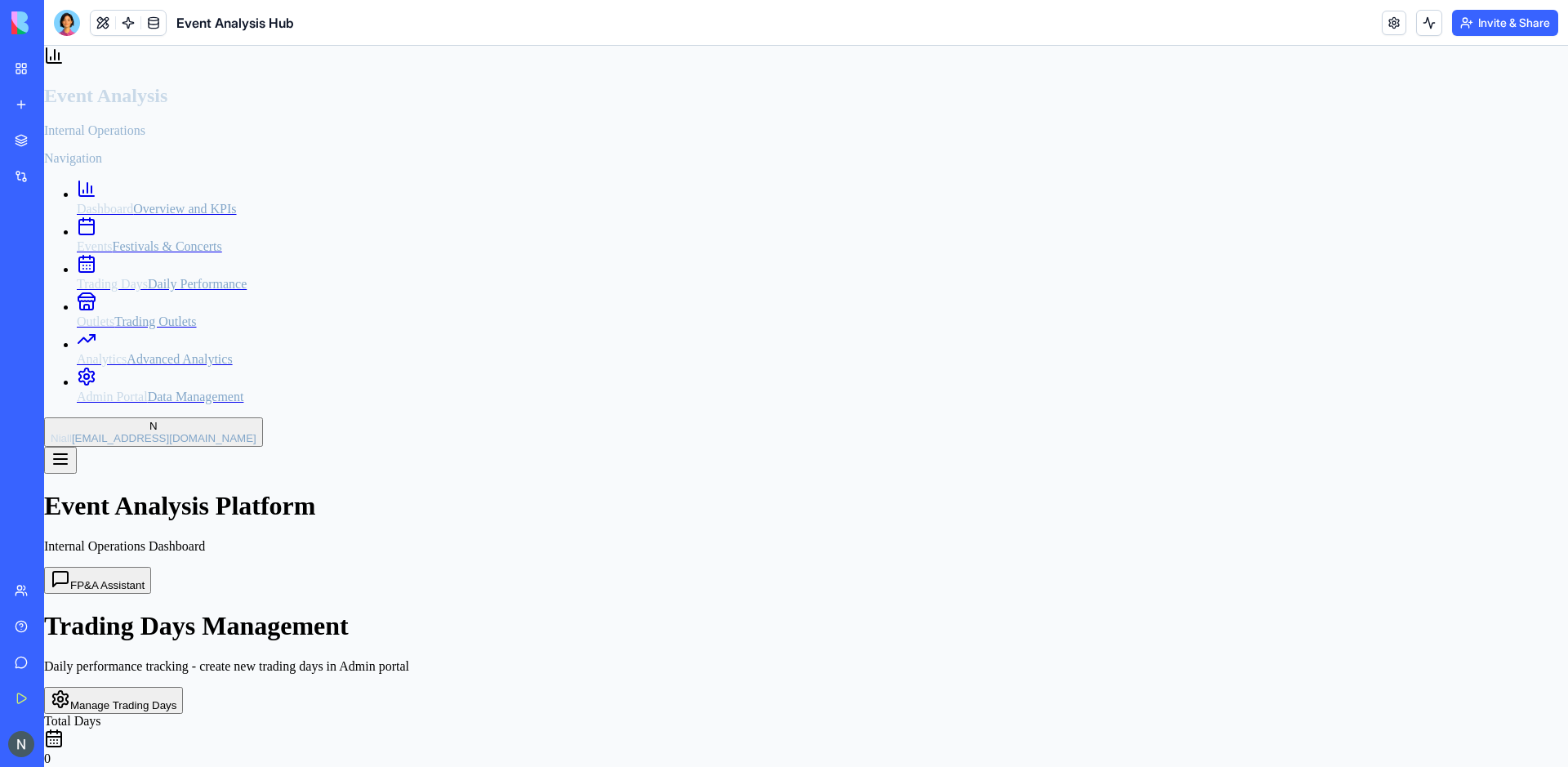
click at [183, 687] on button "Manage Trading Days" at bounding box center [113, 701] width 139 height 27
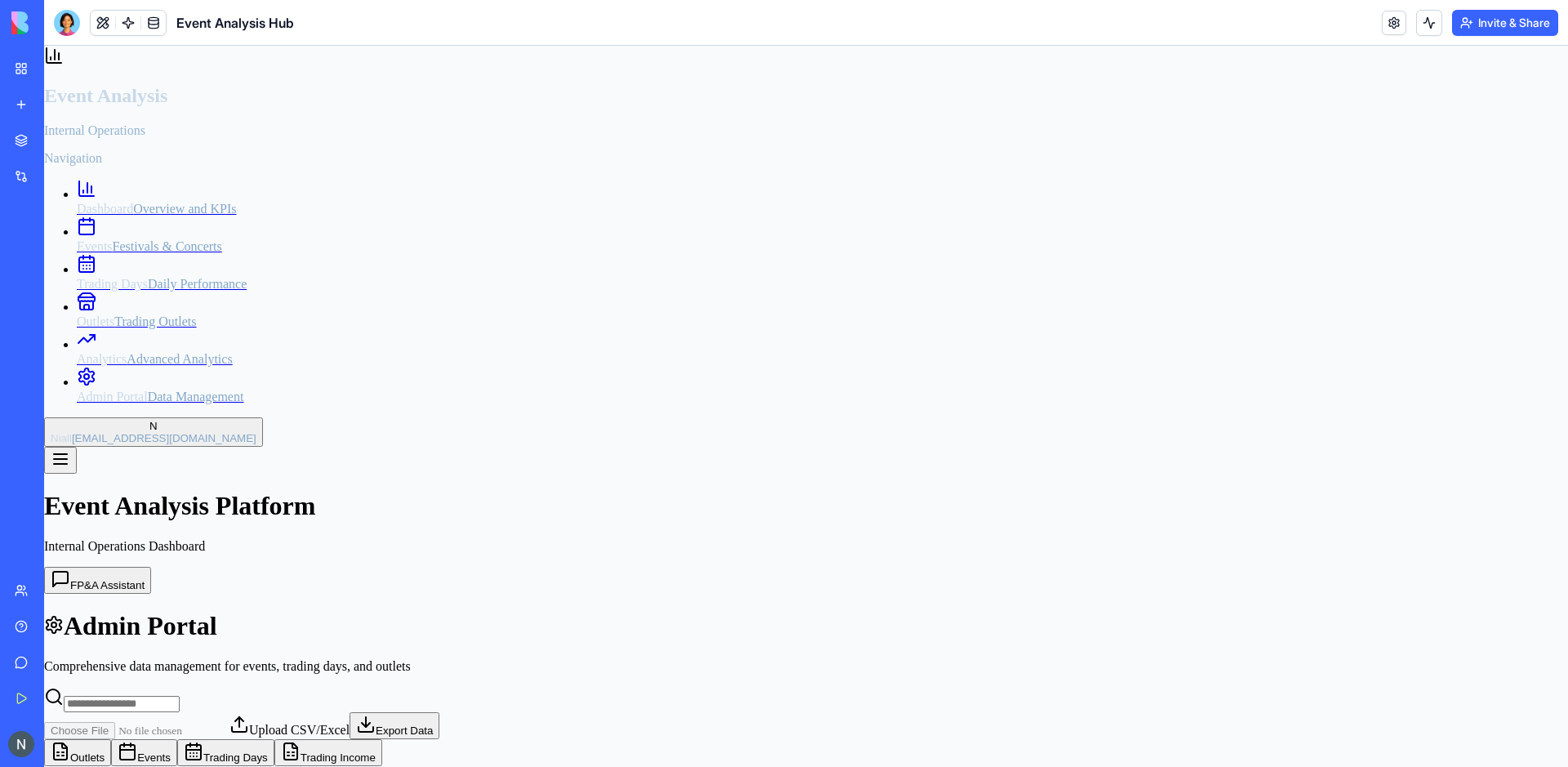
click at [274, 740] on button "Trading Days" at bounding box center [226, 753] width 97 height 27
click at [112, 240] on span "Events" at bounding box center [94, 246] width 36 height 14
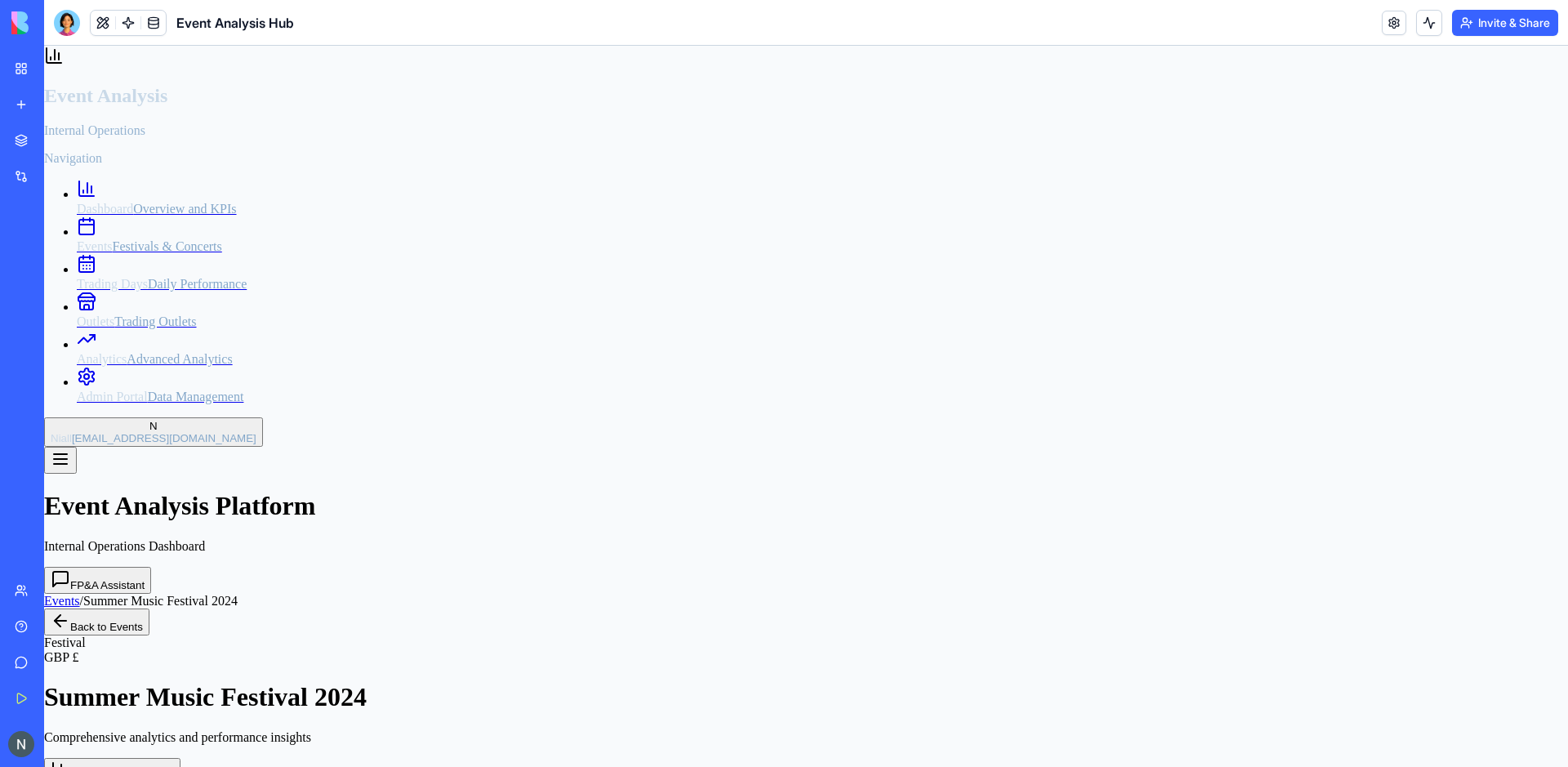
click at [148, 403] on span "Data Management" at bounding box center [196, 397] width 96 height 14
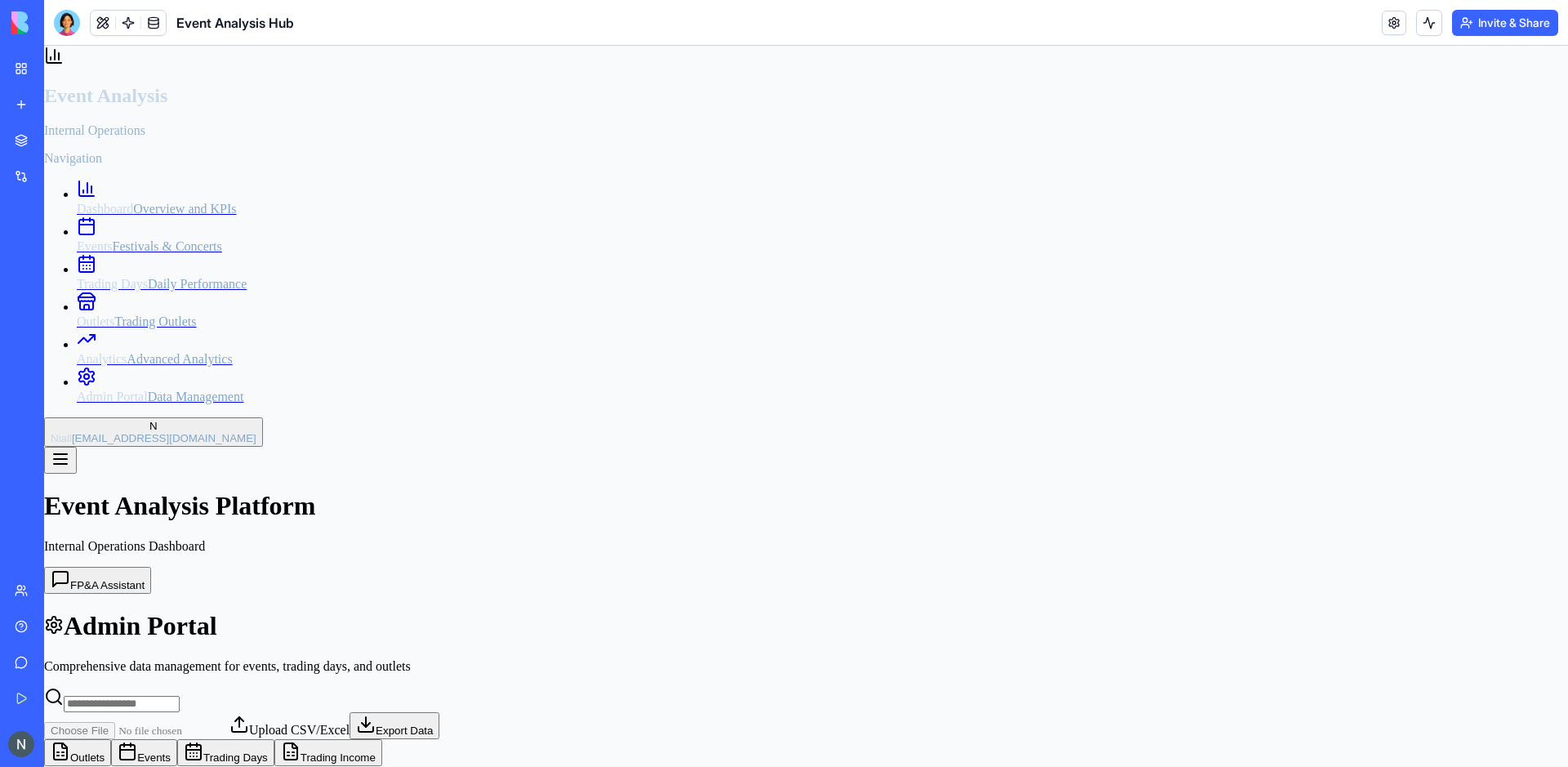
click at [177, 367] on div "Analytics Advanced Analytics" at bounding box center [822, 359] width 1491 height 15
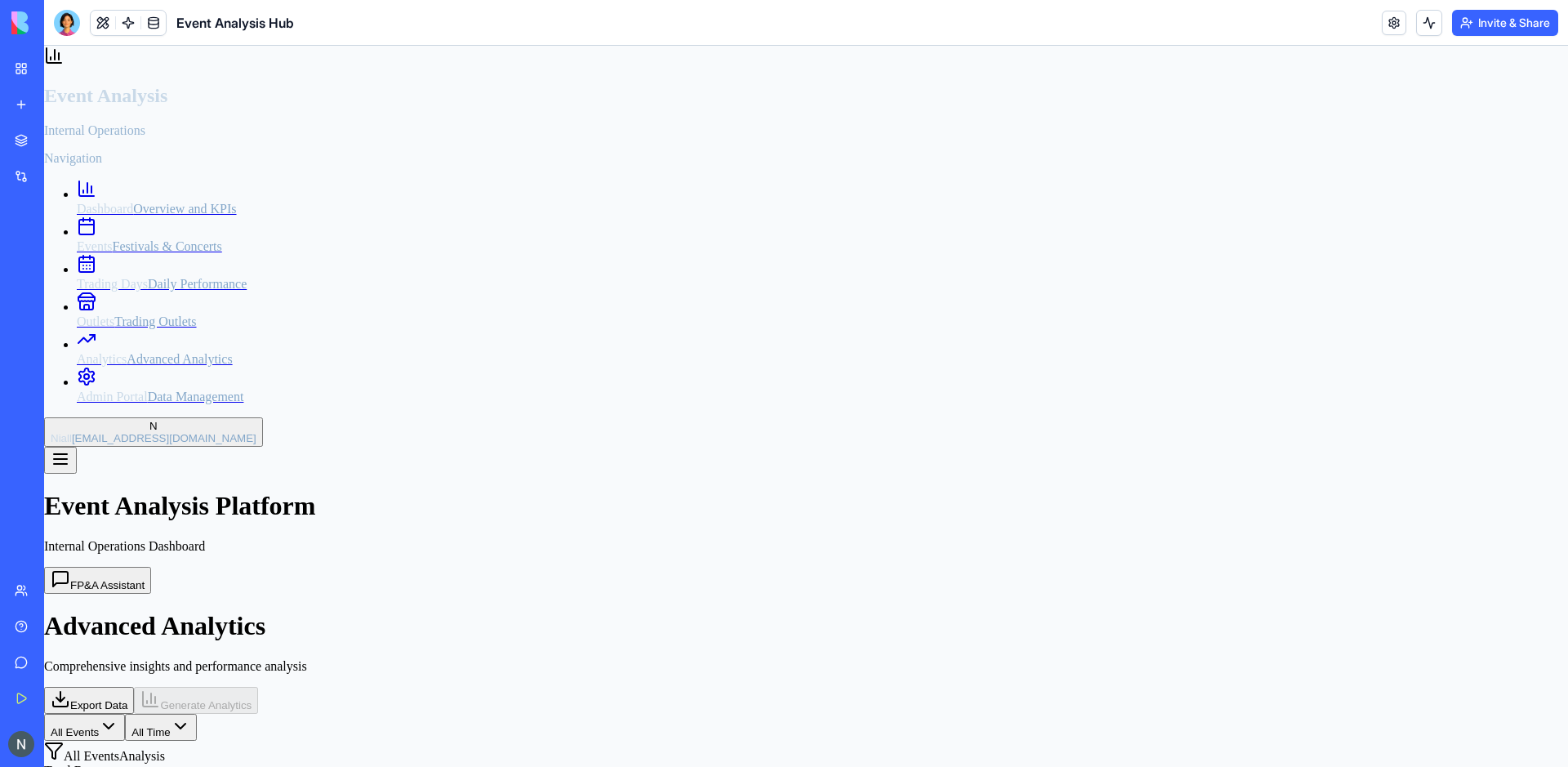
click at [224, 328] on link "Outlets Trading Outlets" at bounding box center [822, 314] width 1491 height 29
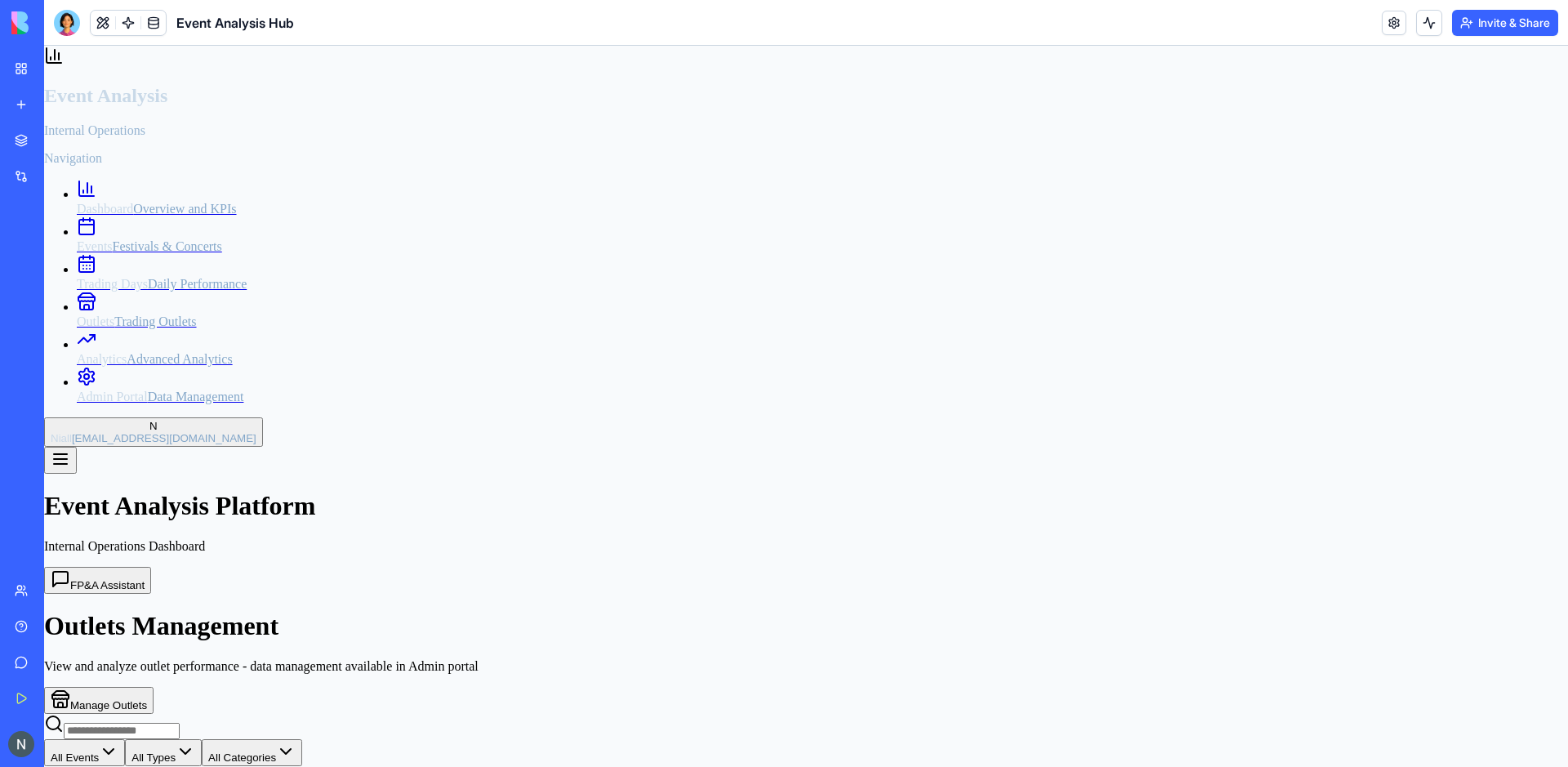
click at [217, 292] on link "Trading Days Daily Performance" at bounding box center [822, 277] width 1491 height 29
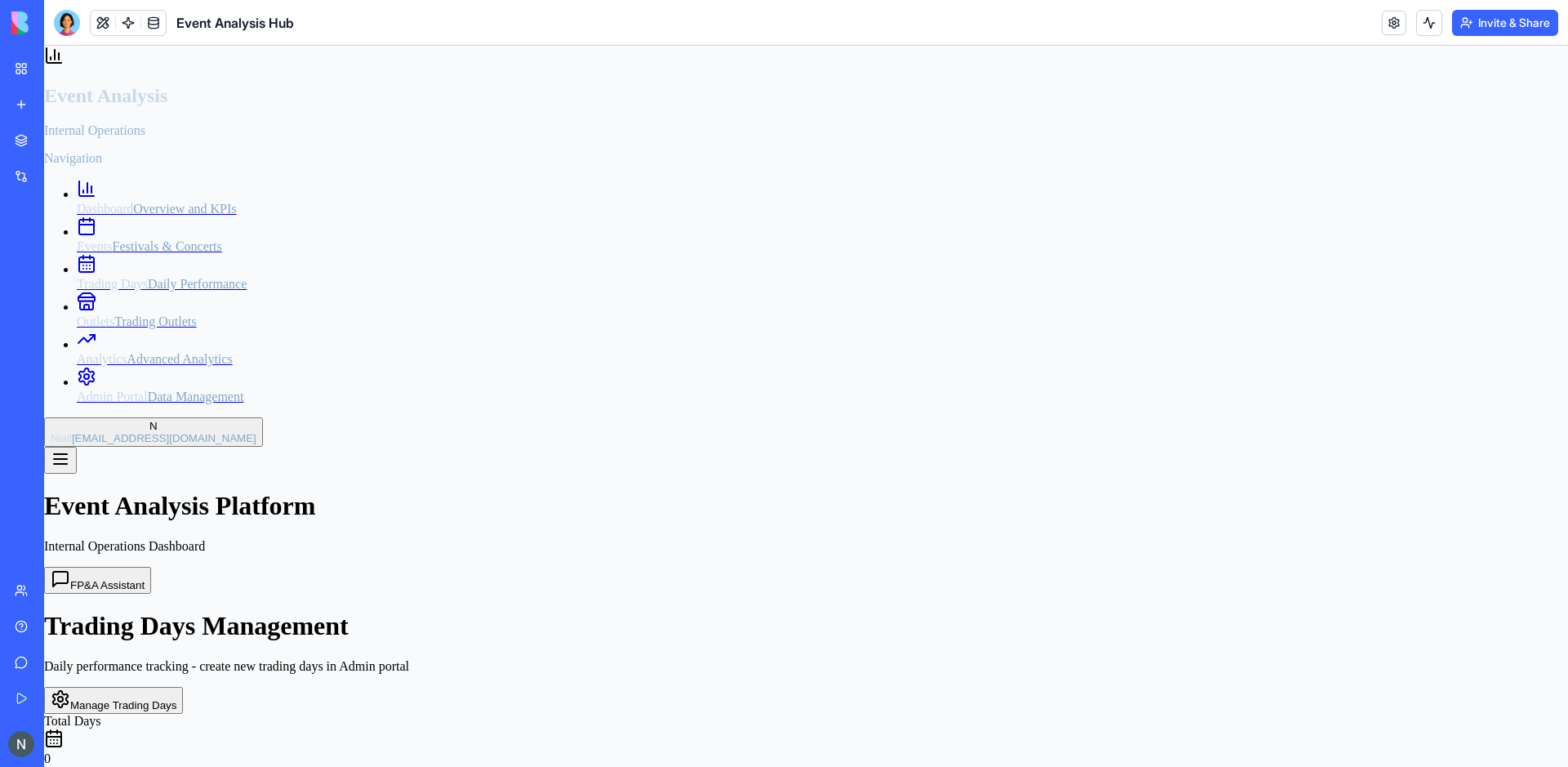
click at [165, 253] on span "Festivals & Concerts" at bounding box center [167, 246] width 110 height 14
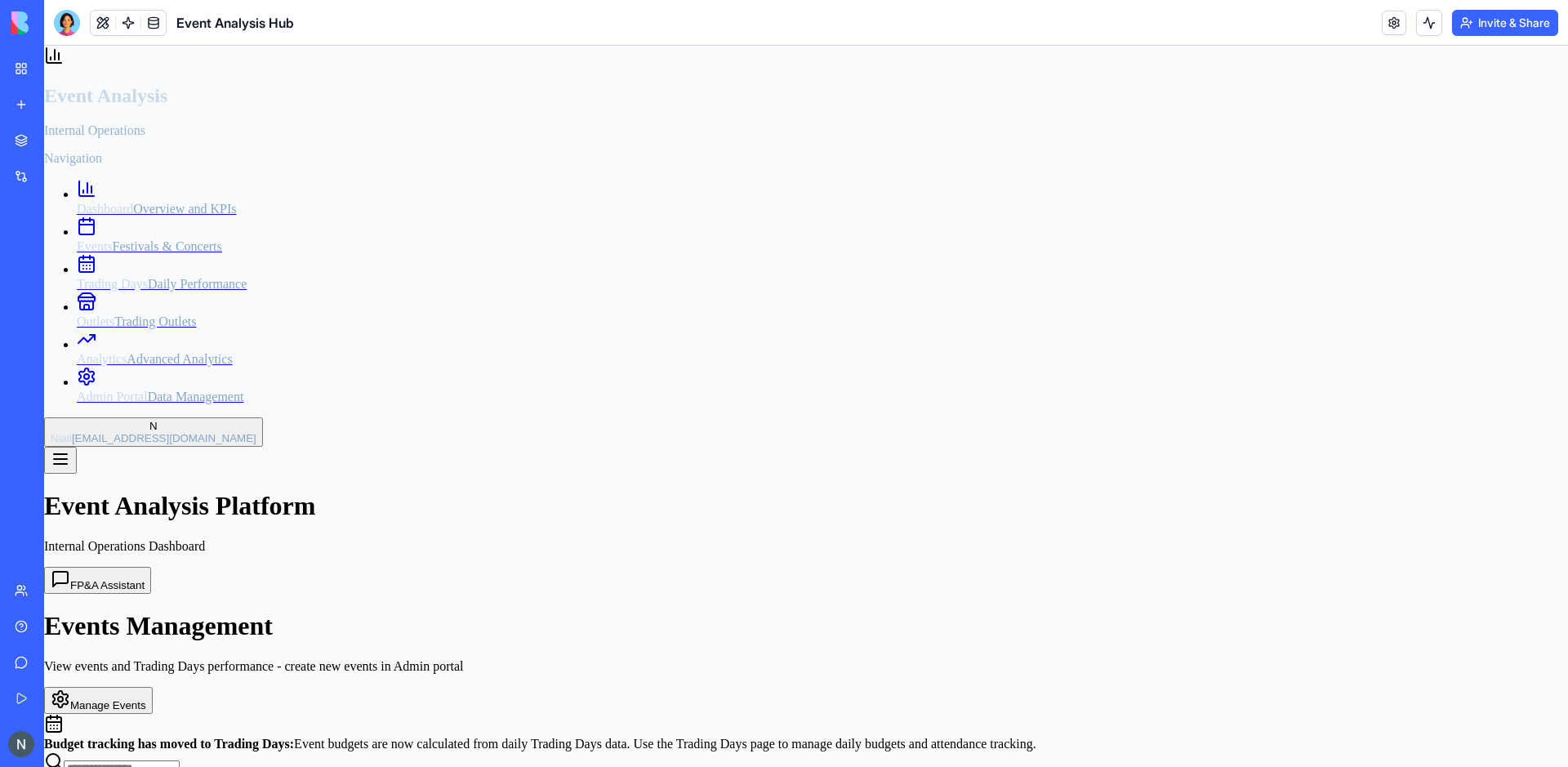
click at [142, 202] on span "Overview and KPIs" at bounding box center [184, 208] width 103 height 14
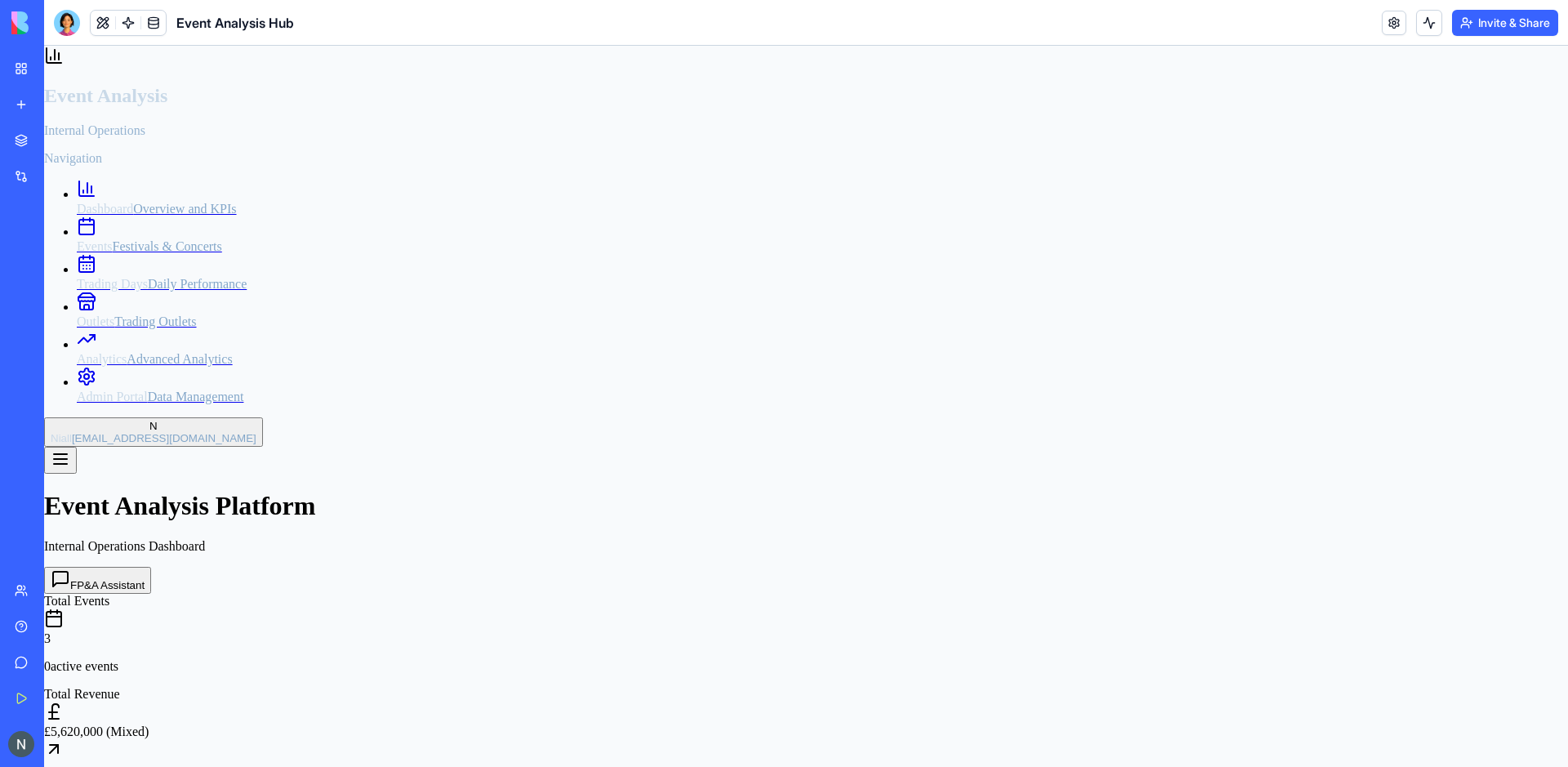
click at [81, 738] on button "Upgrade" at bounding box center [80, 744] width 61 height 26
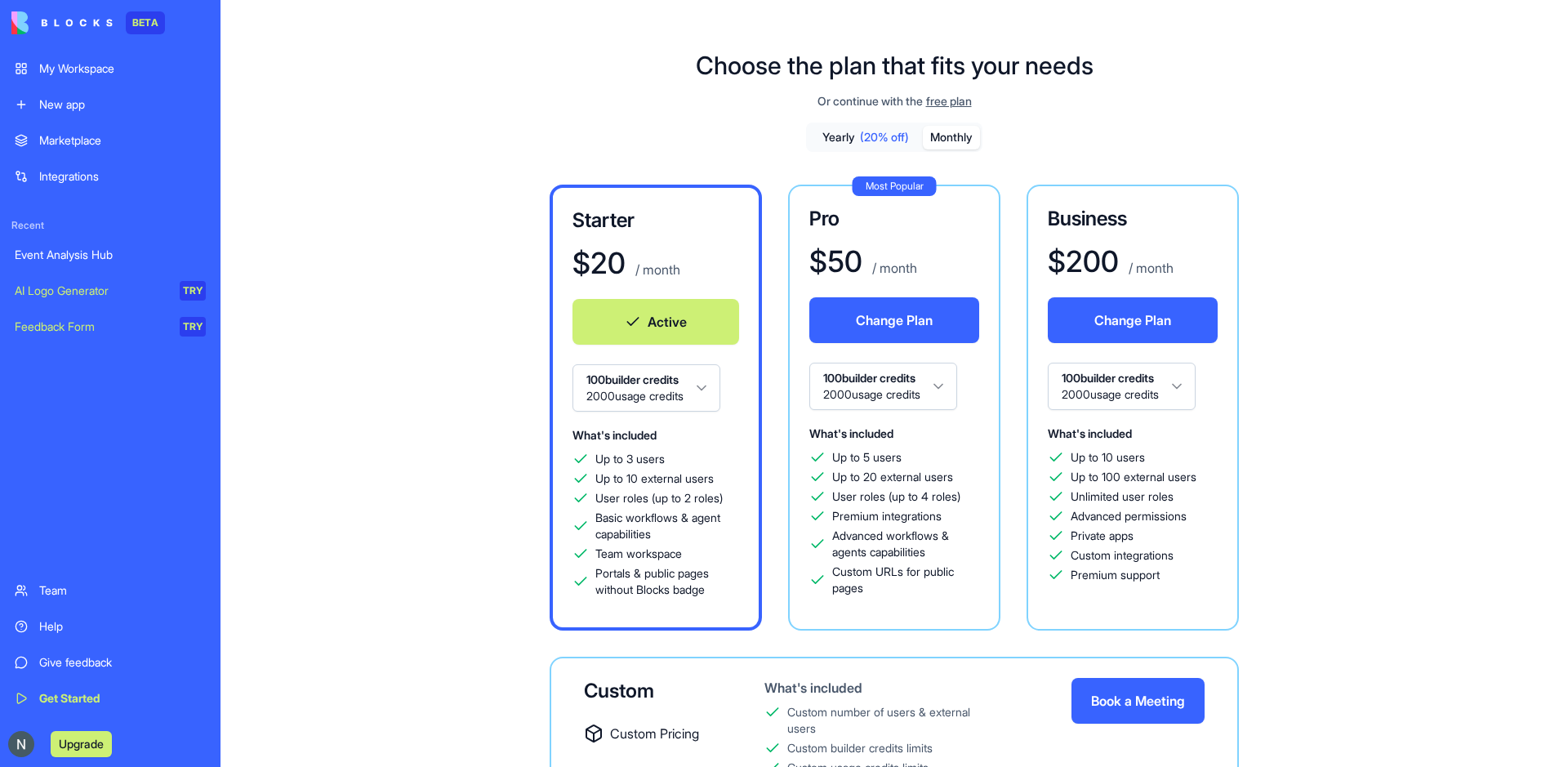
click at [137, 63] on div "My Workspace" at bounding box center [122, 68] width 167 height 16
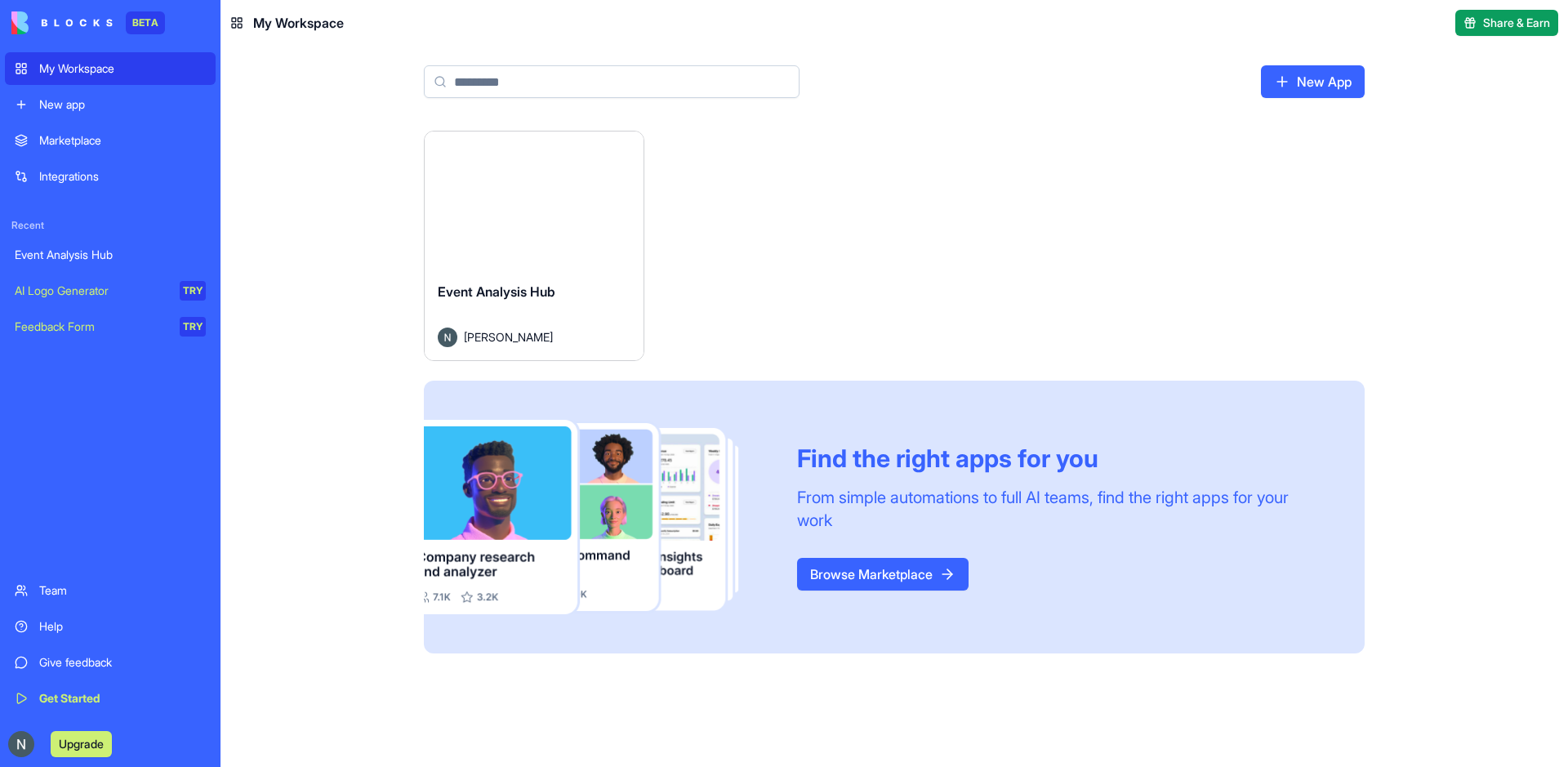
click at [543, 281] on div "Event Analysis Hub [PERSON_NAME]" at bounding box center [534, 314] width 219 height 91
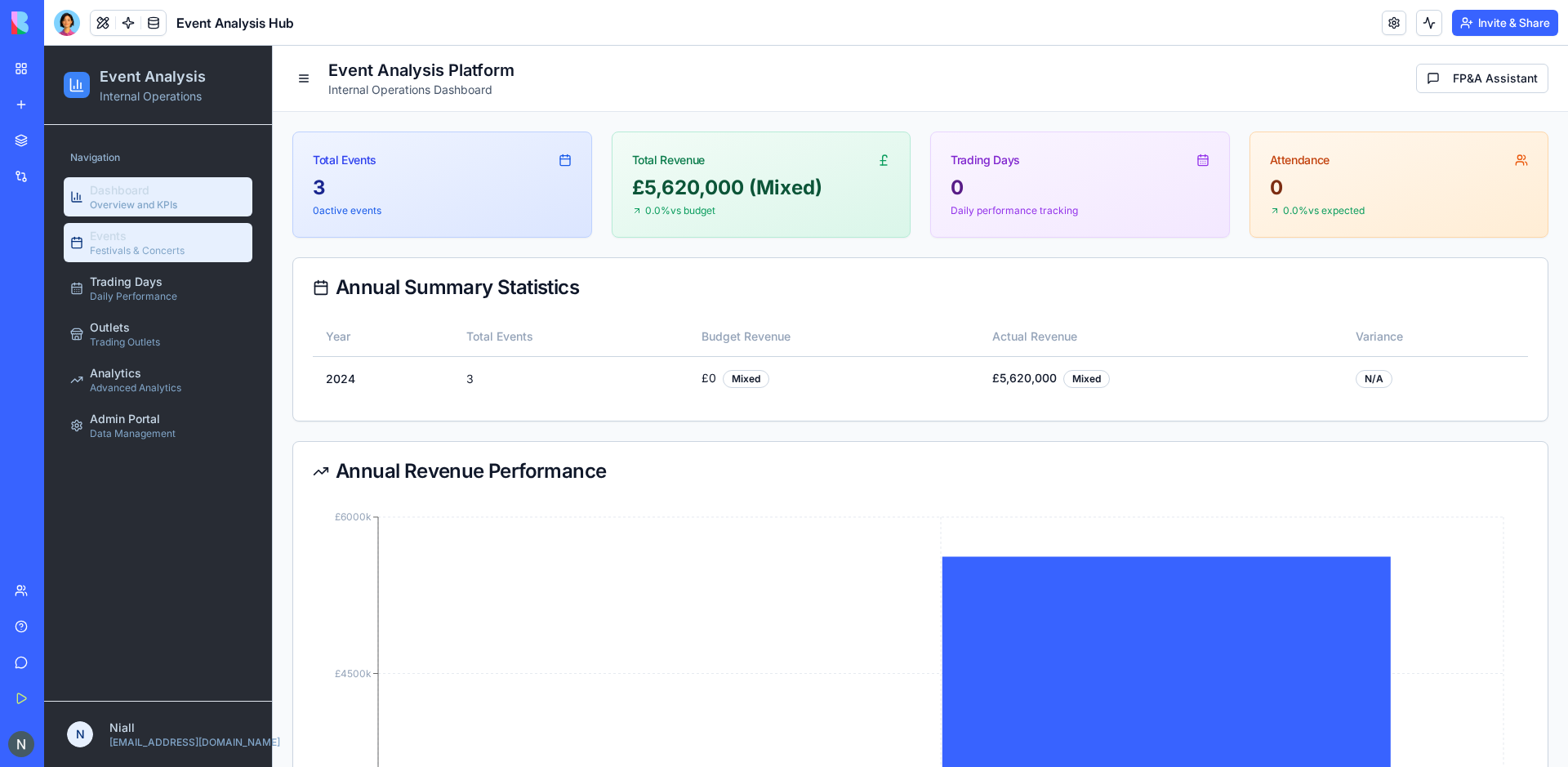
click at [160, 244] on span "Festivals & Concerts" at bounding box center [138, 250] width 95 height 13
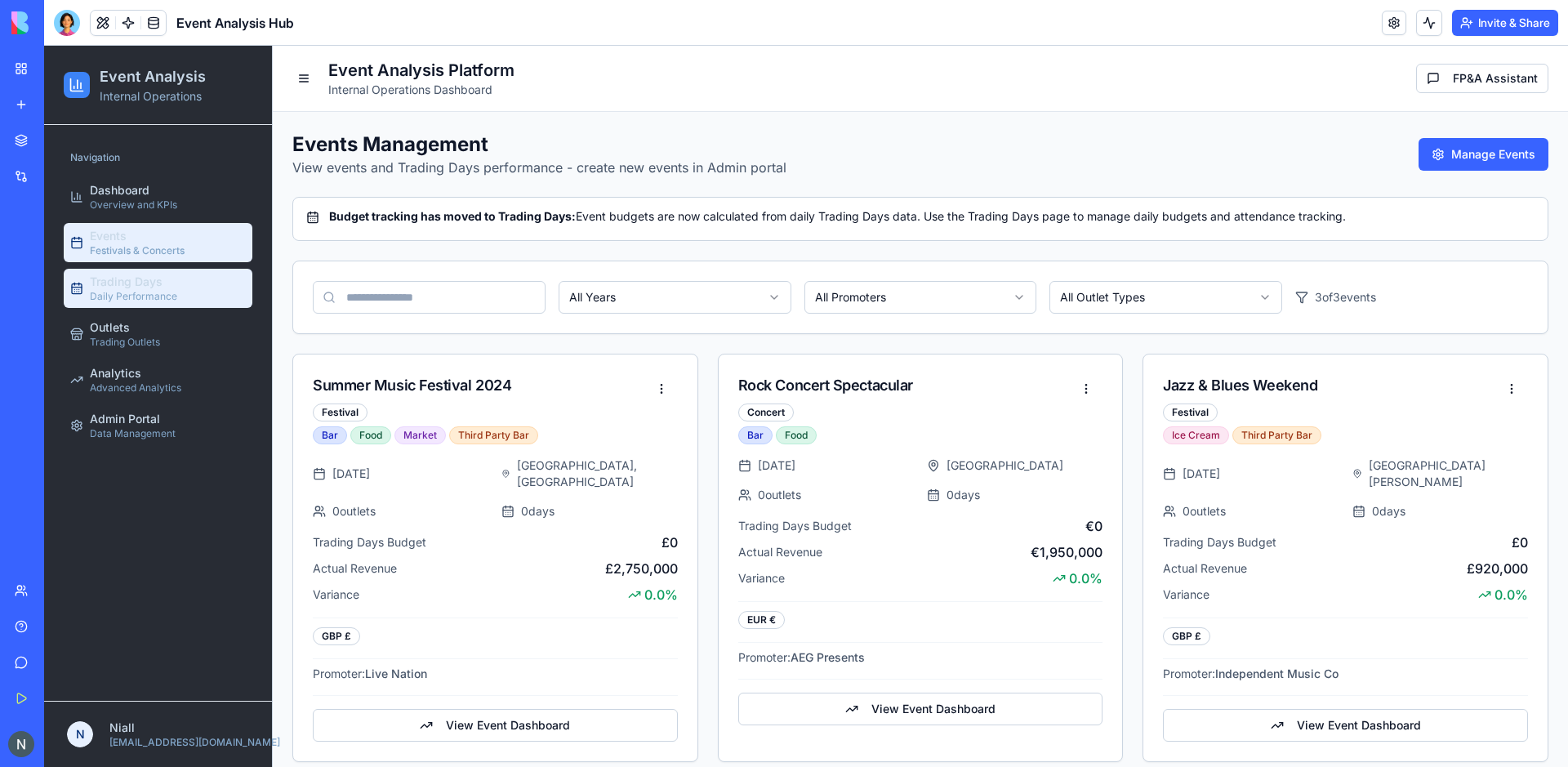
click at [190, 290] on link "Trading Days Daily Performance" at bounding box center [158, 288] width 189 height 39
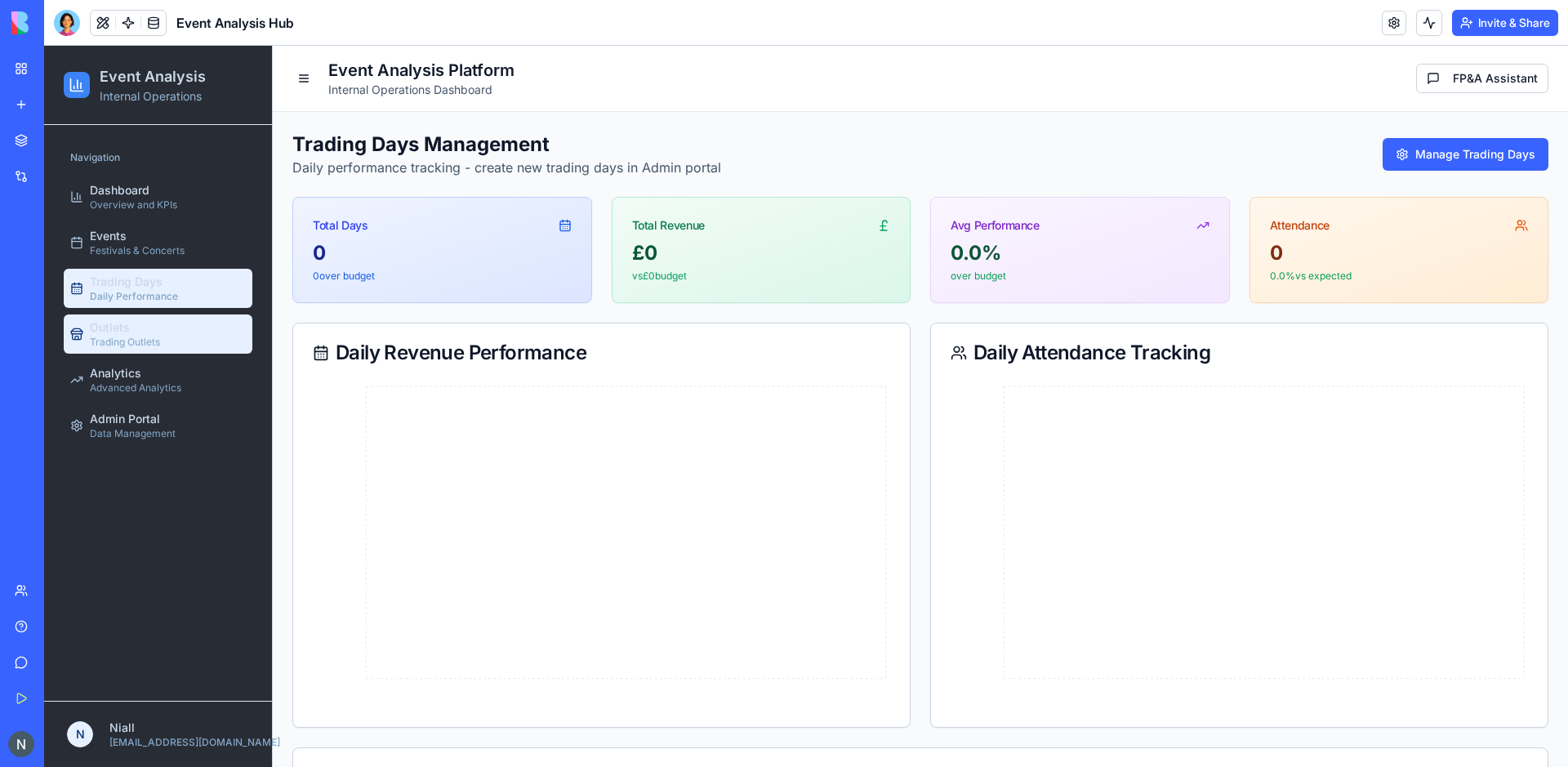
click at [159, 335] on div "Outlets Trading Outlets" at bounding box center [125, 335] width 70 height 29
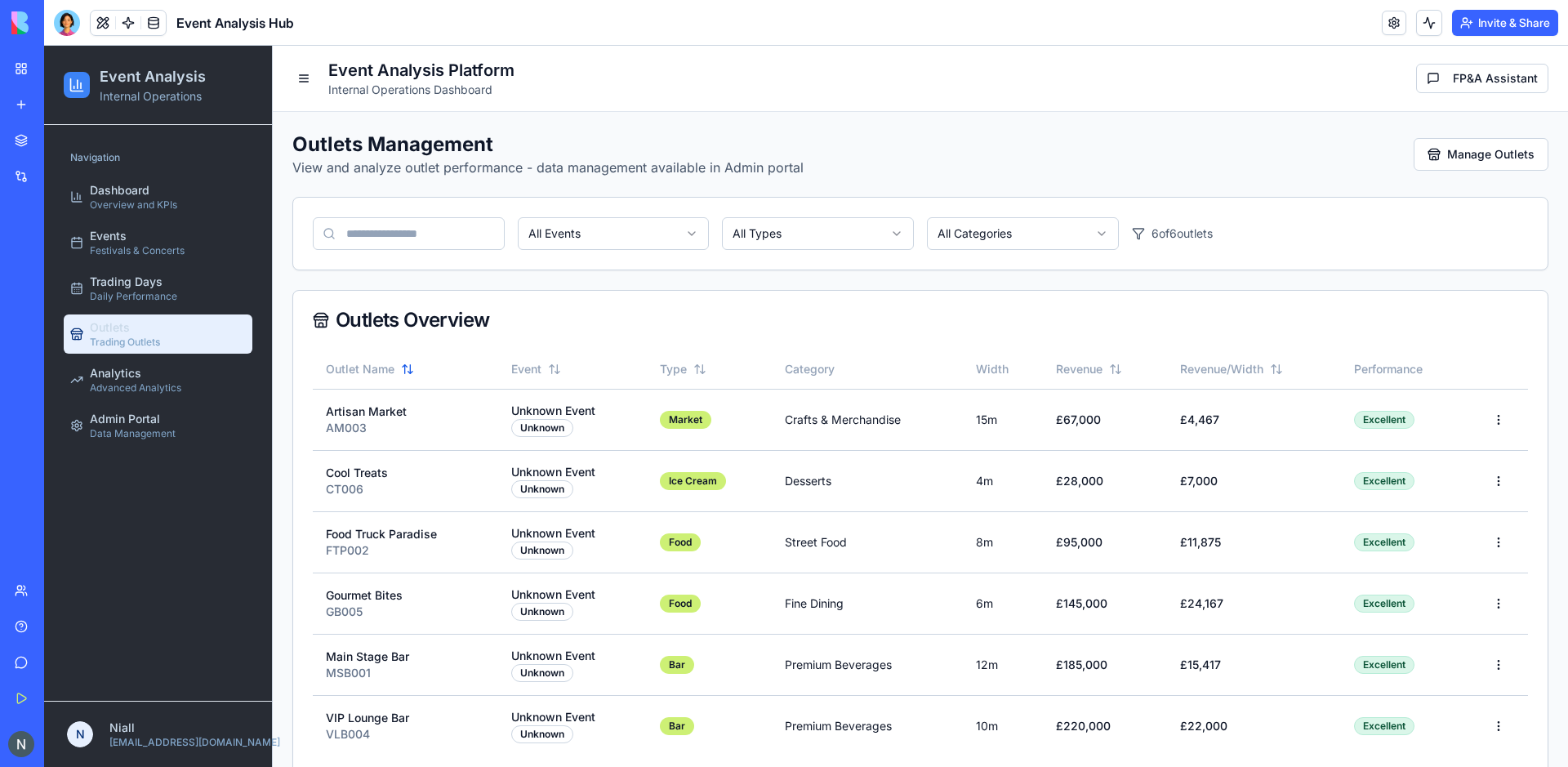
click at [665, 226] on html "Event Analysis Internal Operations Navigation Dashboard Overview and KPIs Event…" at bounding box center [806, 421] width 1524 height 751
click at [637, 236] on html "Event Analysis Internal Operations Navigation Dashboard Overview and KPIs Event…" at bounding box center [806, 421] width 1524 height 751
click at [168, 256] on span "Festivals & Concerts" at bounding box center [138, 250] width 95 height 13
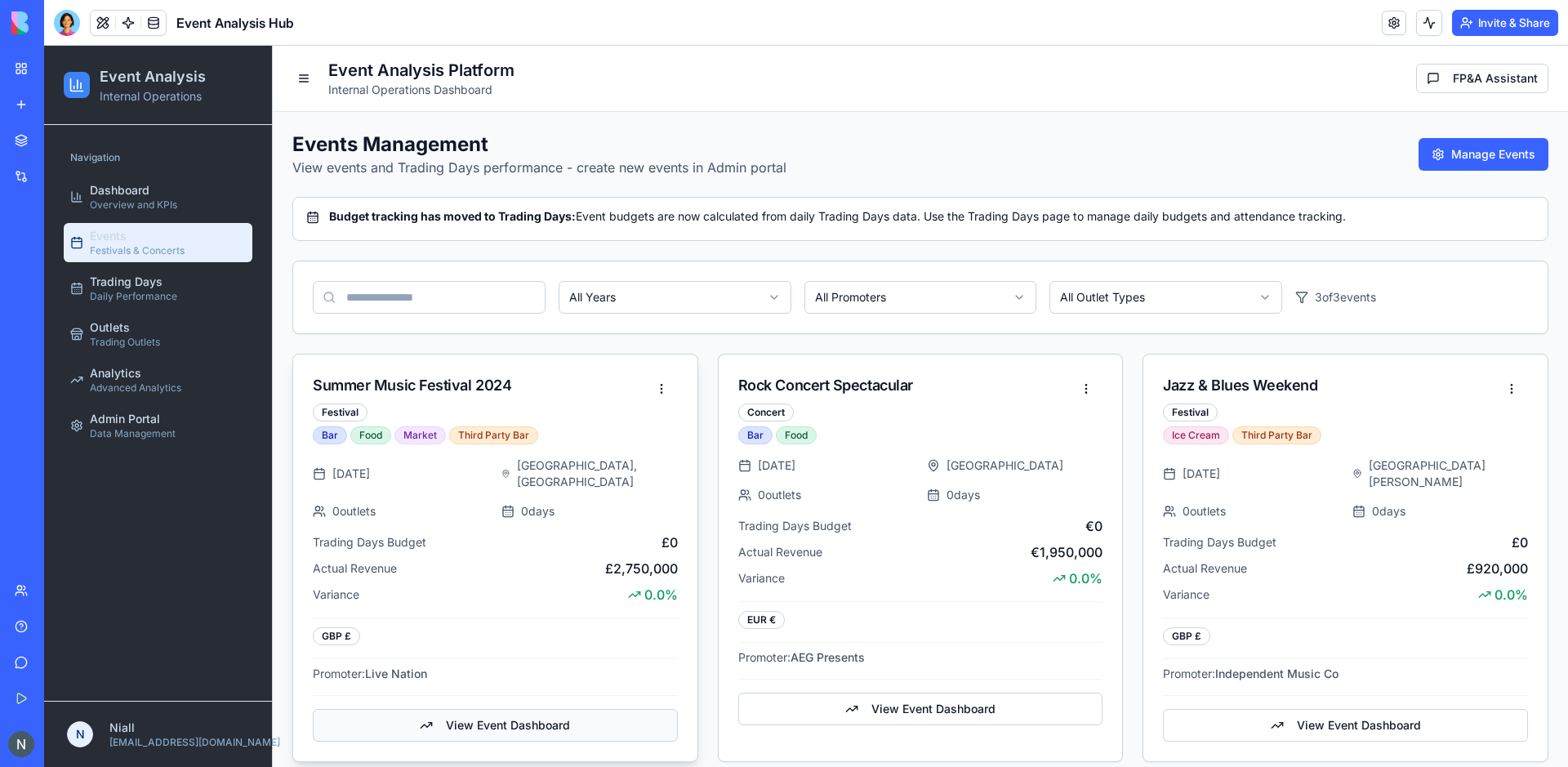
click at [479, 711] on button "View Event Dashboard" at bounding box center [495, 726] width 365 height 33
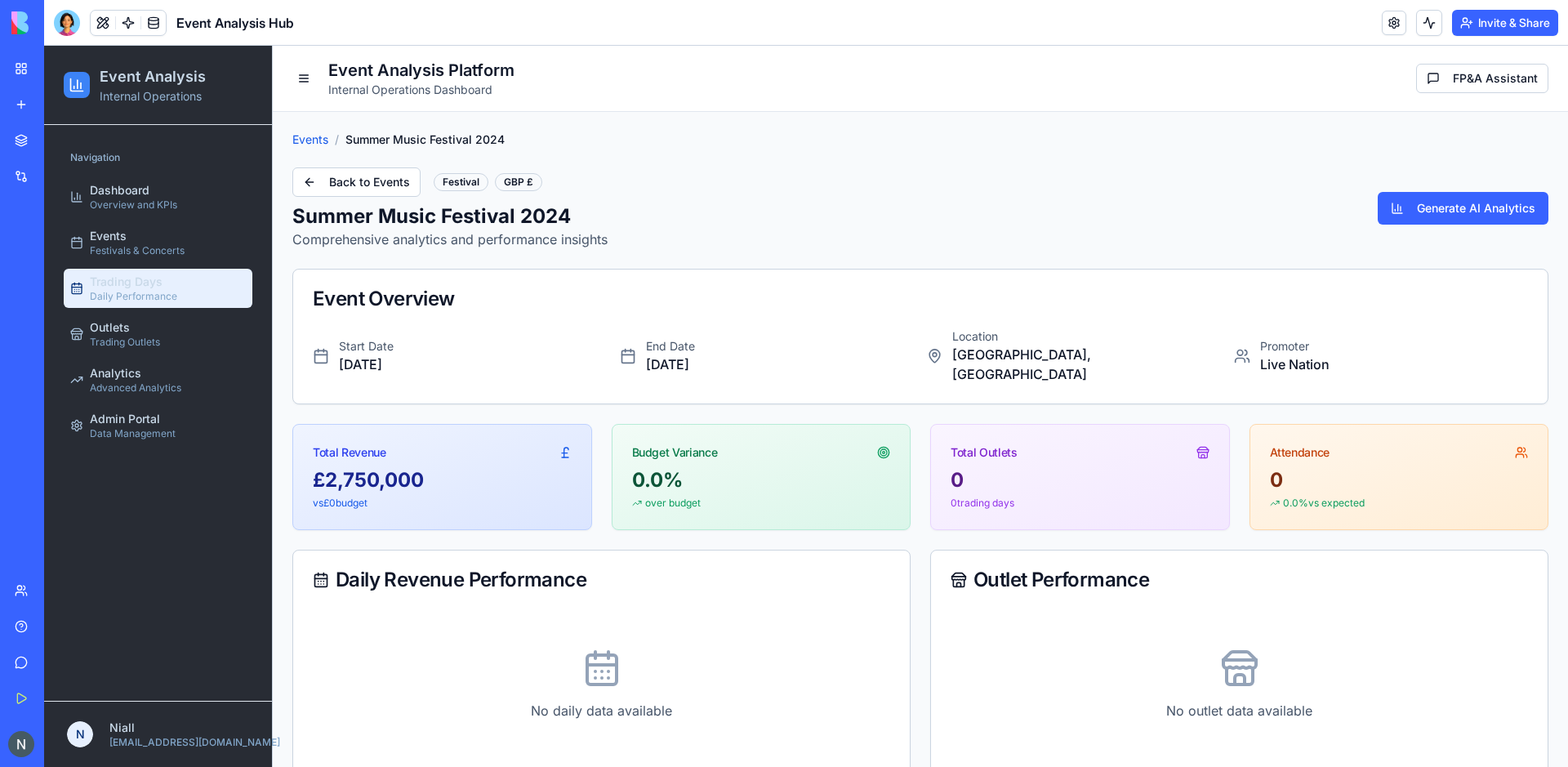
click at [134, 281] on span "Trading Days" at bounding box center [126, 281] width 73 height 16
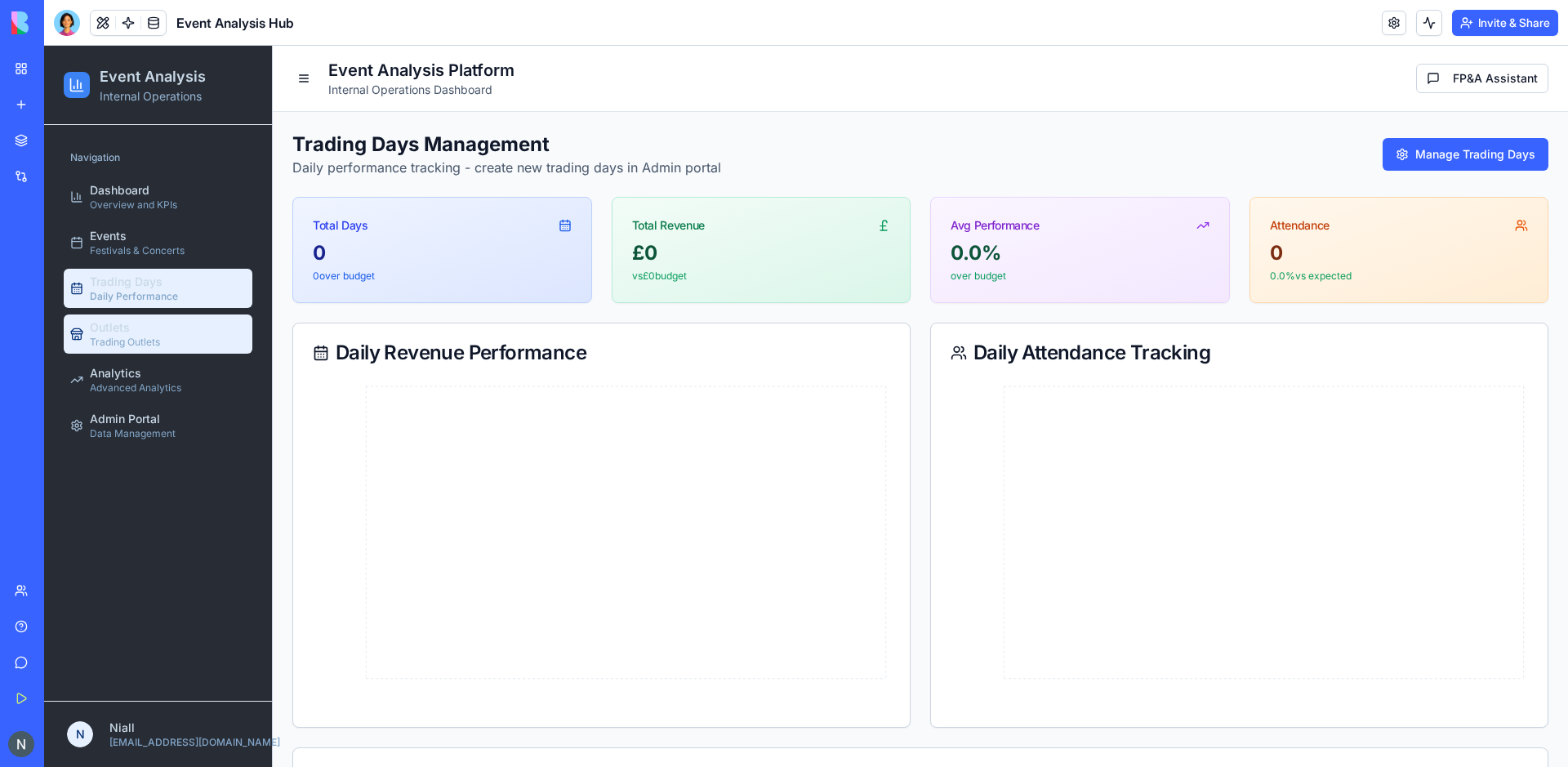
click at [134, 340] on span "Trading Outlets" at bounding box center [125, 341] width 70 height 13
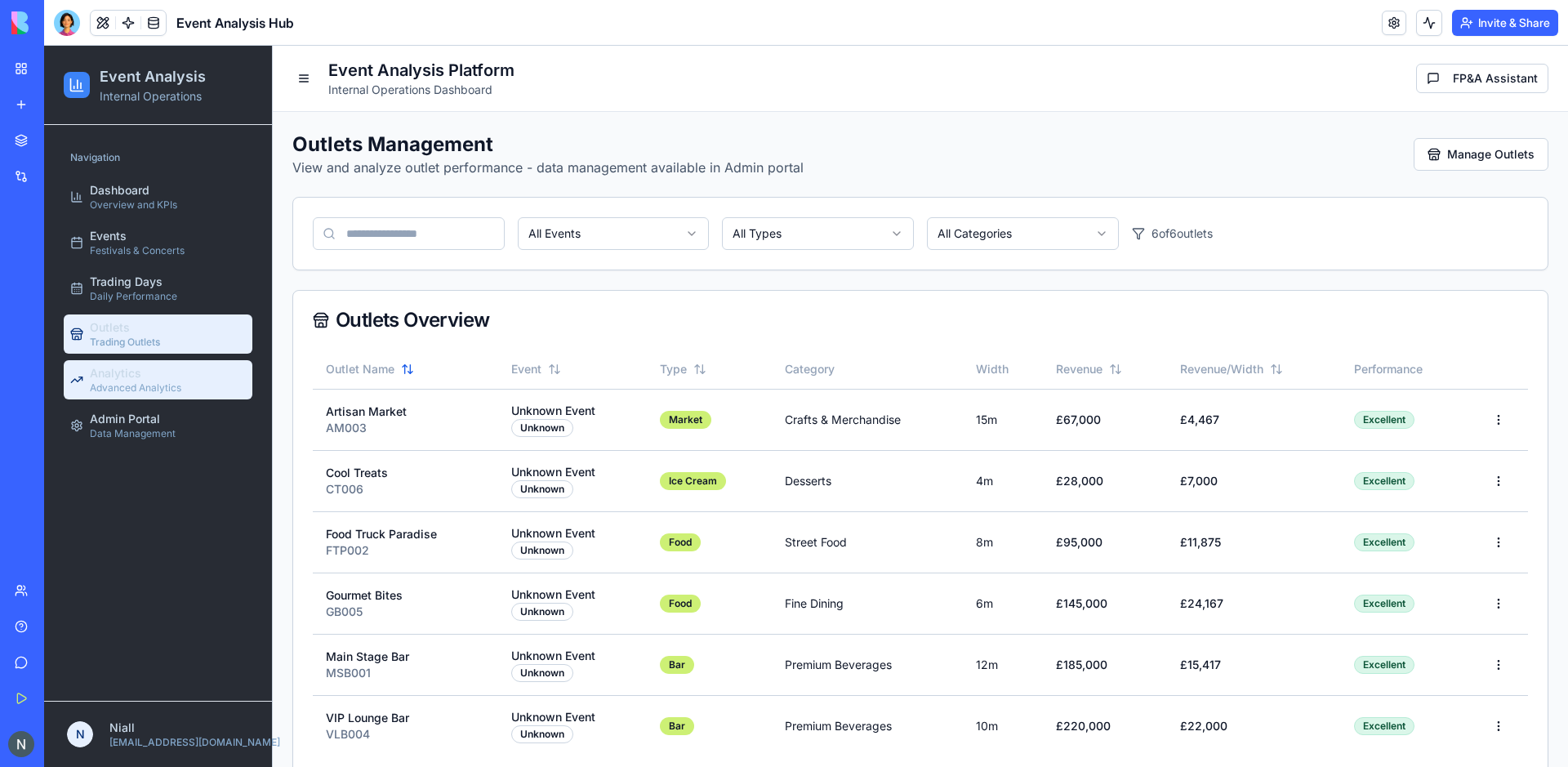
click at [153, 369] on div "Analytics Advanced Analytics" at bounding box center [136, 380] width 91 height 29
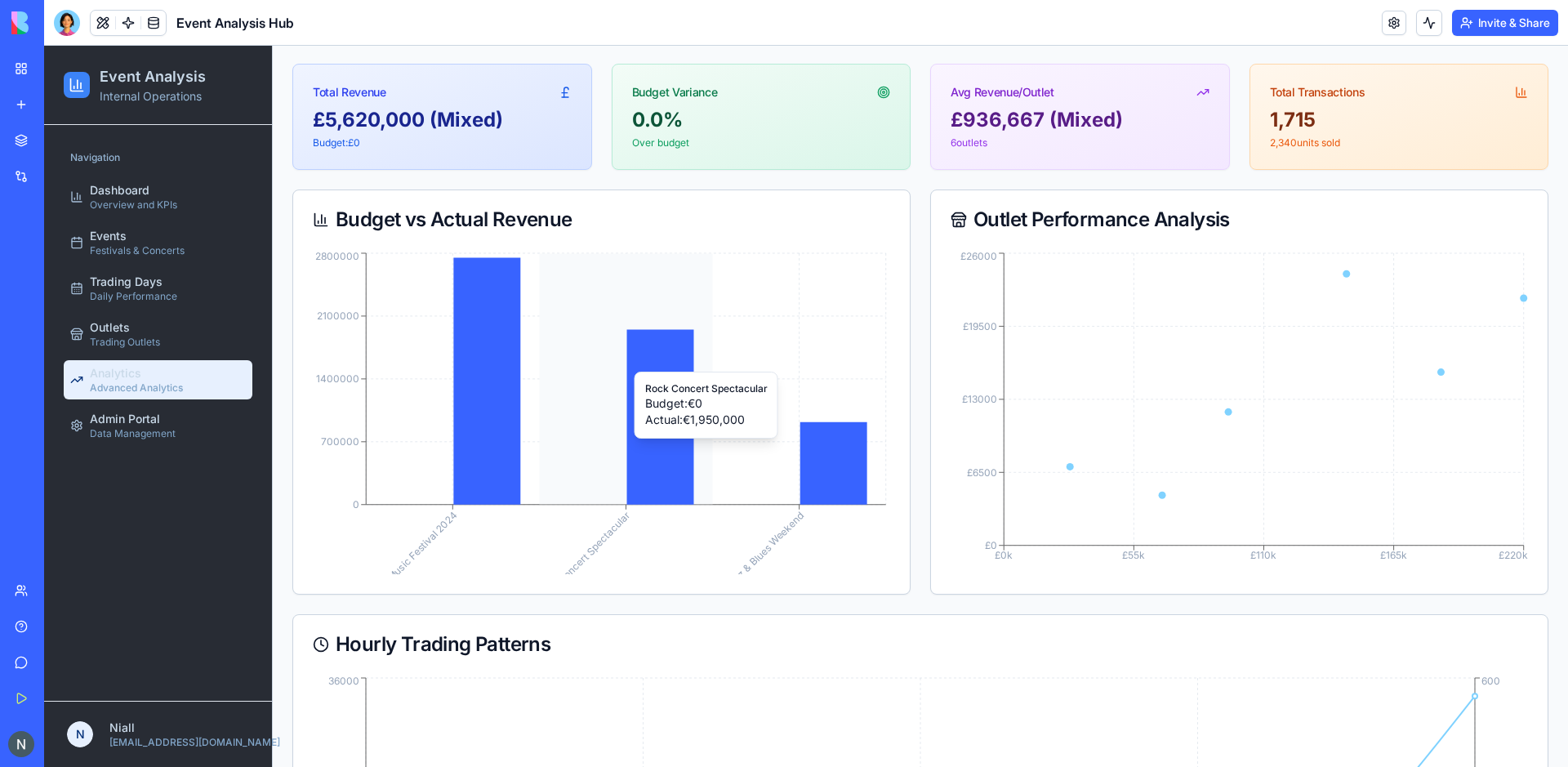
scroll to position [40, 0]
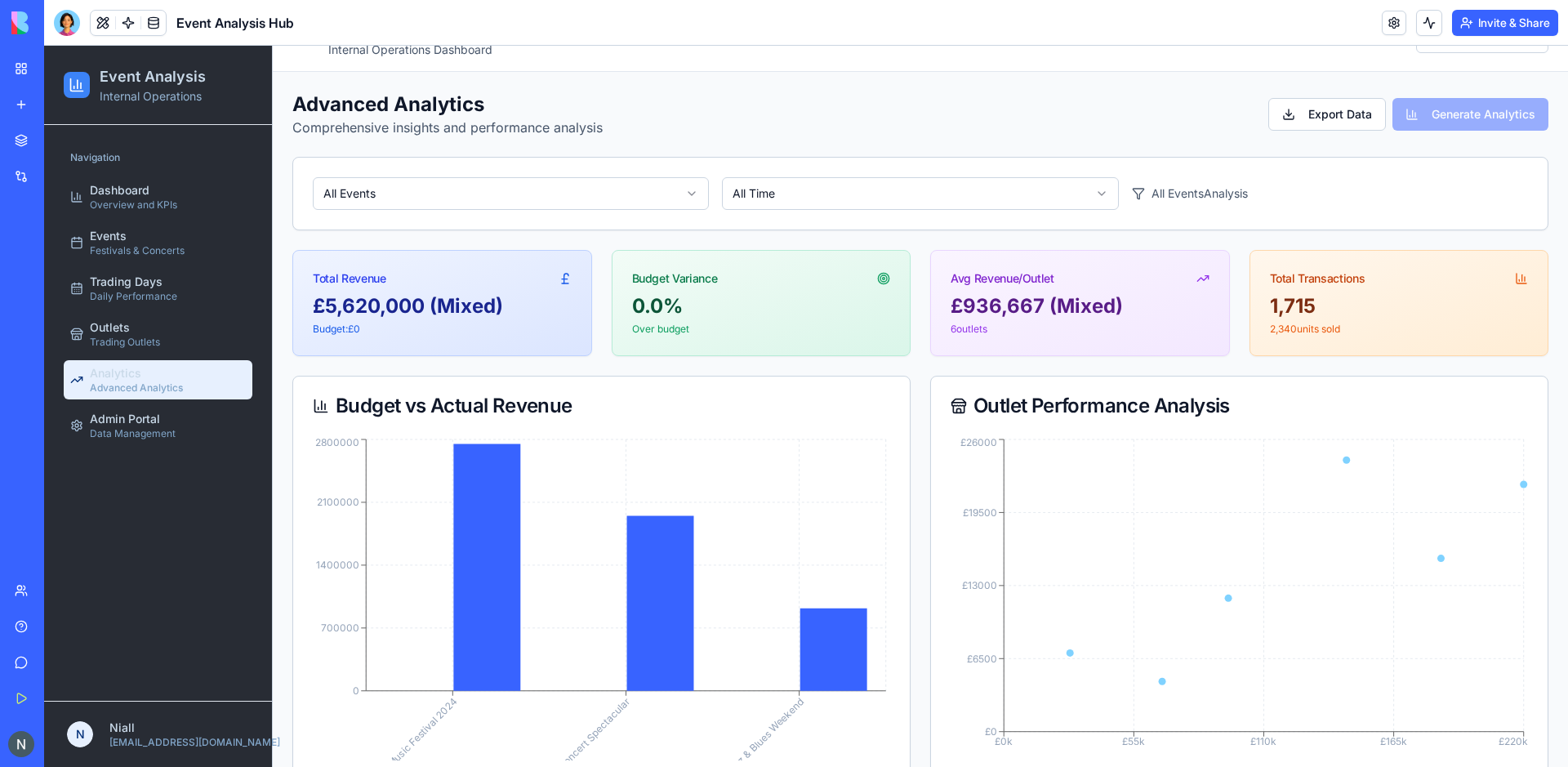
click at [1467, 95] on div "Advanced Analytics Comprehensive insights and performance analysis Export Data …" at bounding box center [921, 113] width 1256 height 46
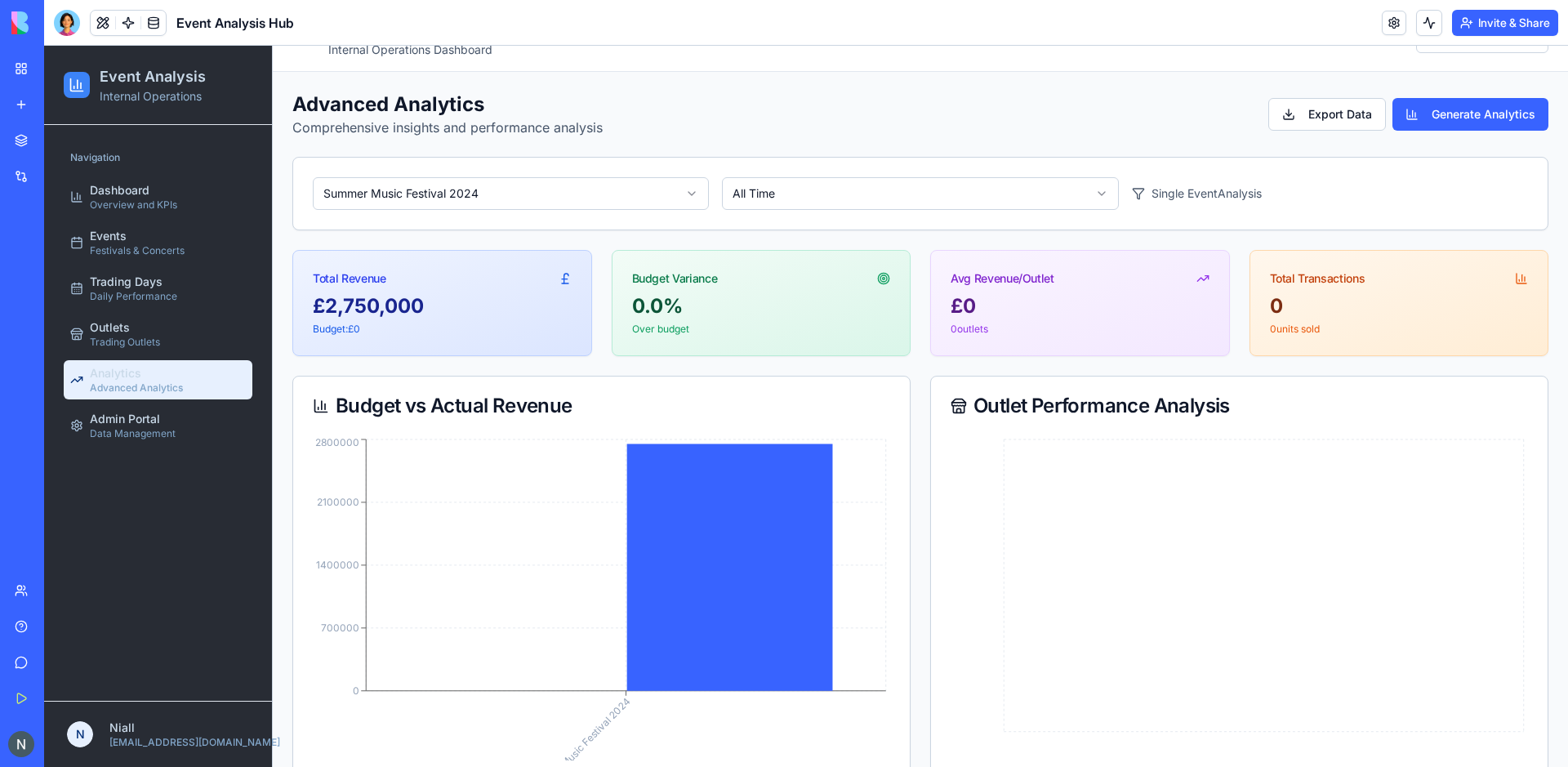
click at [1462, 137] on div "Advanced Analytics Comprehensive insights and performance analysis Export Data …" at bounding box center [921, 113] width 1256 height 46
click at [1427, 104] on button "Generate Analytics" at bounding box center [1470, 114] width 156 height 33
click at [1350, 107] on button "Export Data" at bounding box center [1361, 114] width 117 height 33
click at [1282, 408] on div "Outlet Performance Analysis" at bounding box center [1239, 406] width 578 height 19
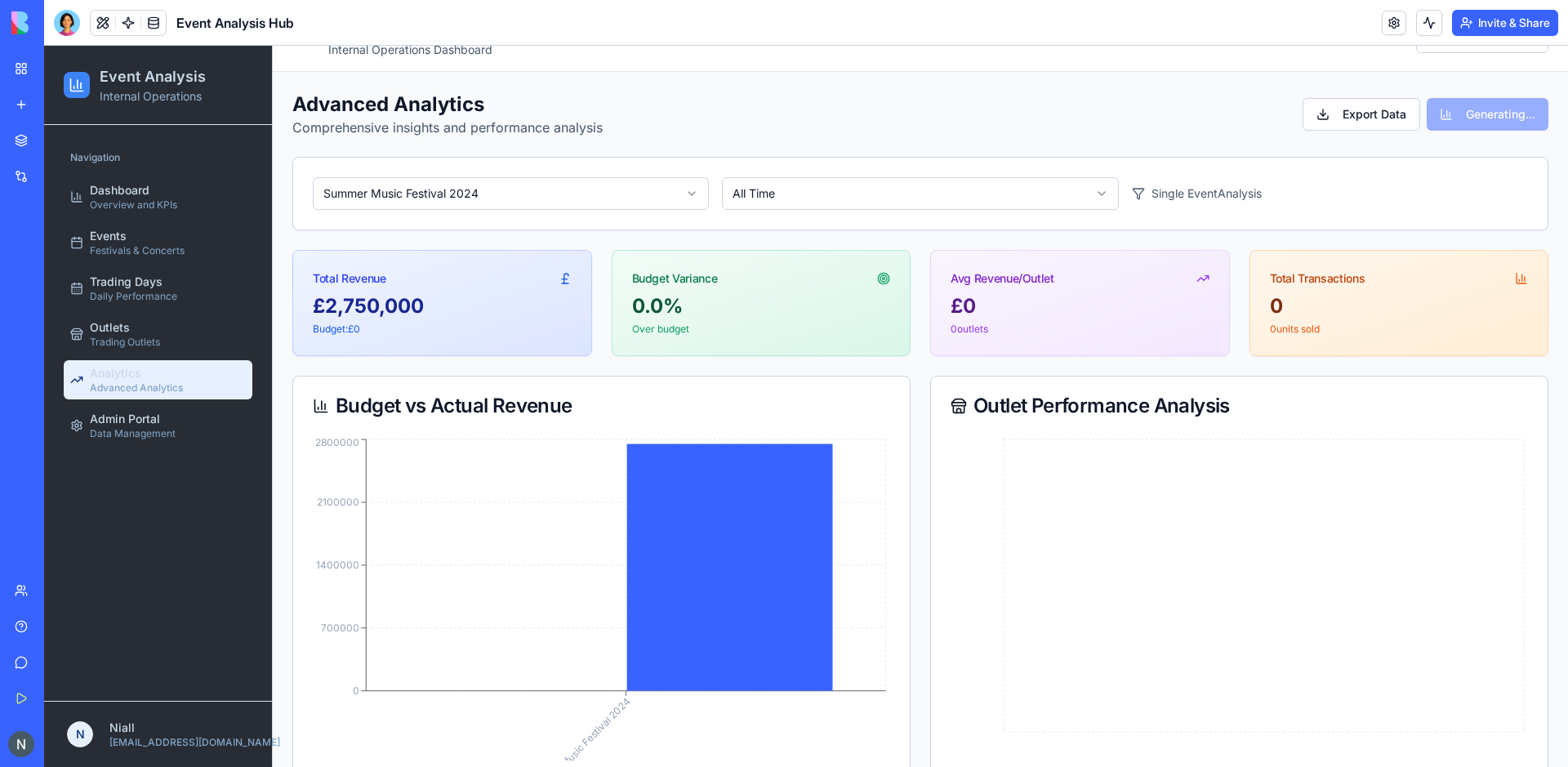
click at [1089, 126] on div "Advanced Analytics Comprehensive insights and performance analysis Export Data …" at bounding box center [921, 113] width 1256 height 46
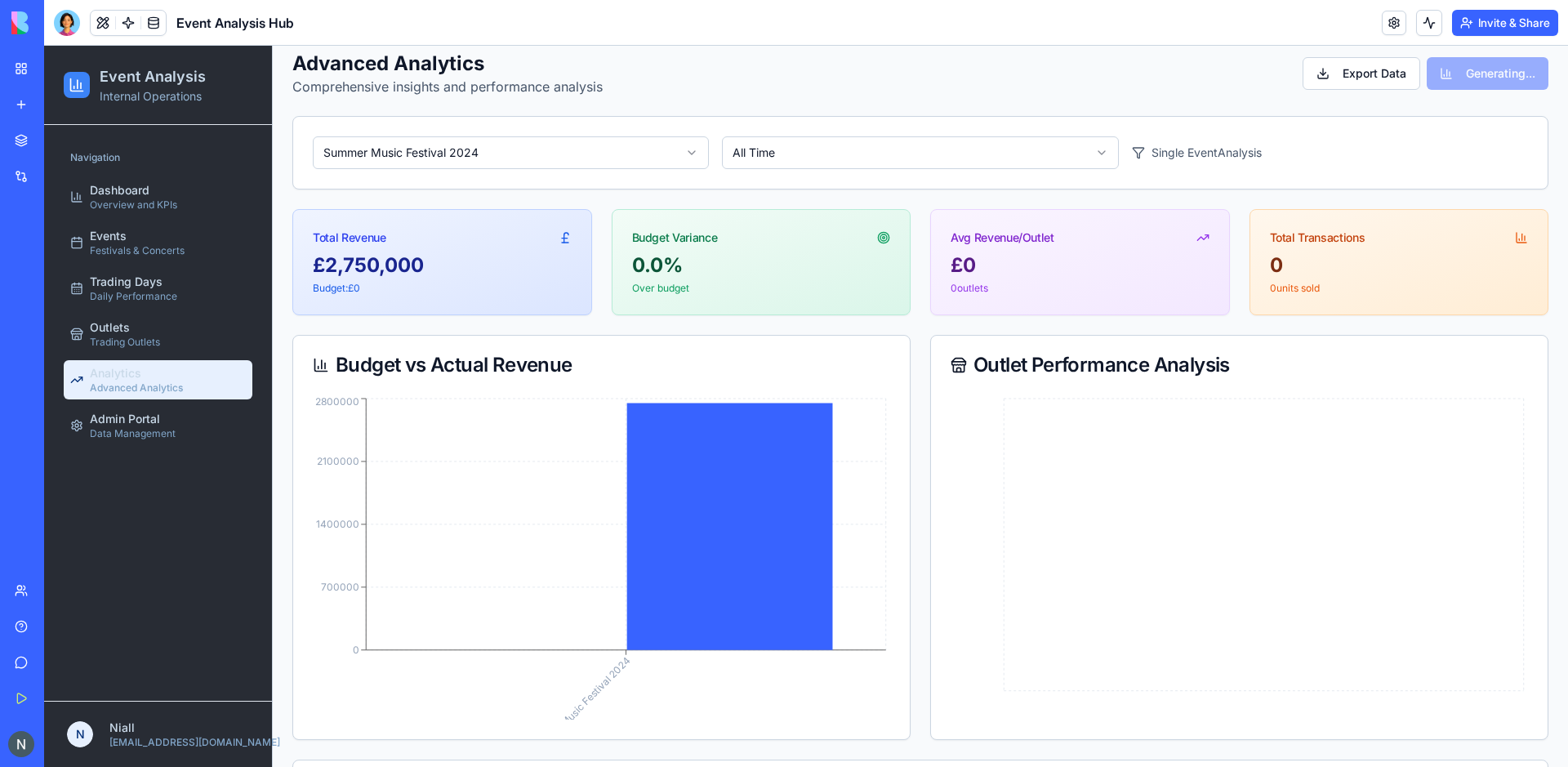
scroll to position [0, 0]
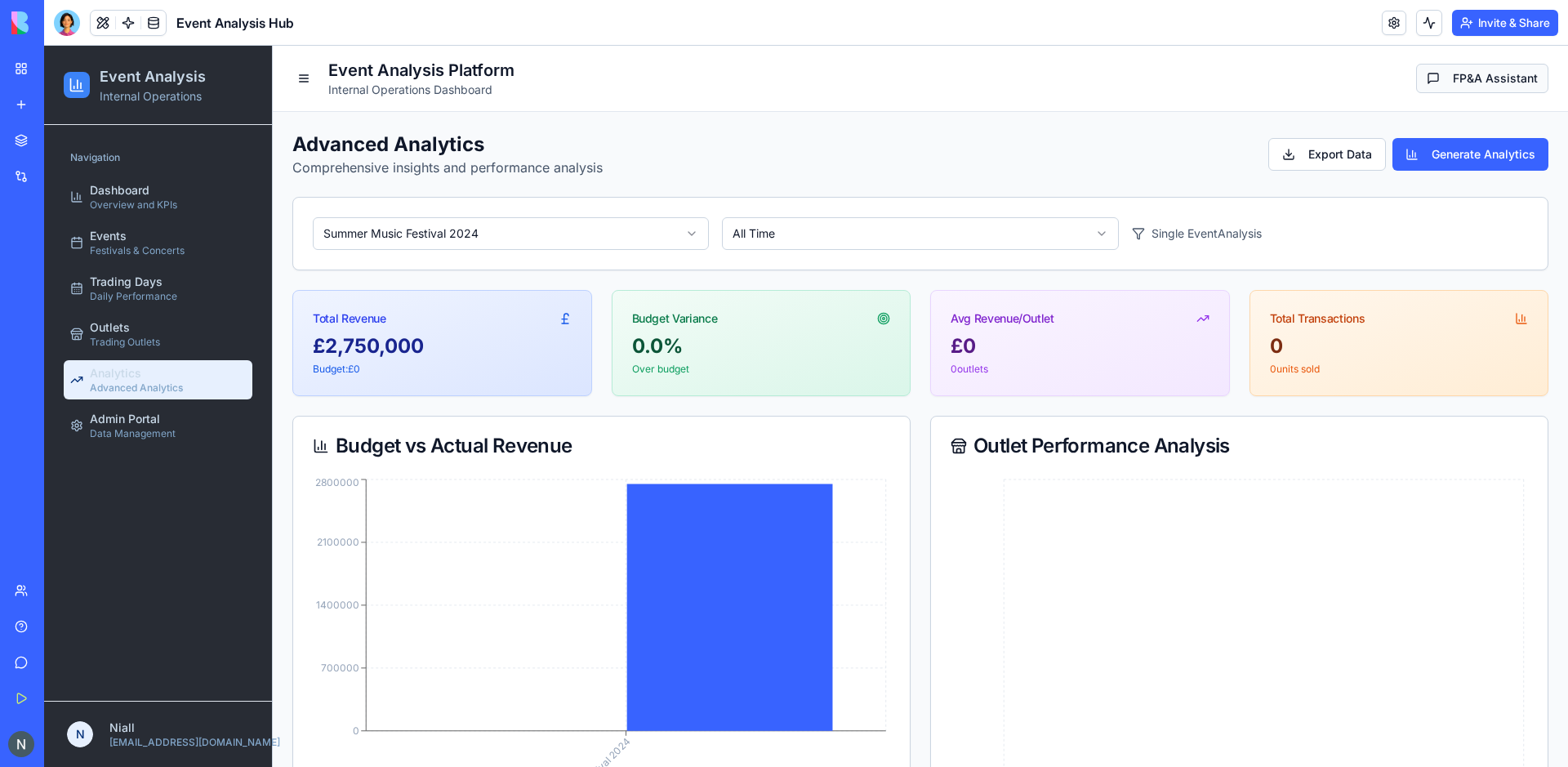
click at [1465, 87] on button "FP&A Assistant" at bounding box center [1483, 79] width 133 height 29
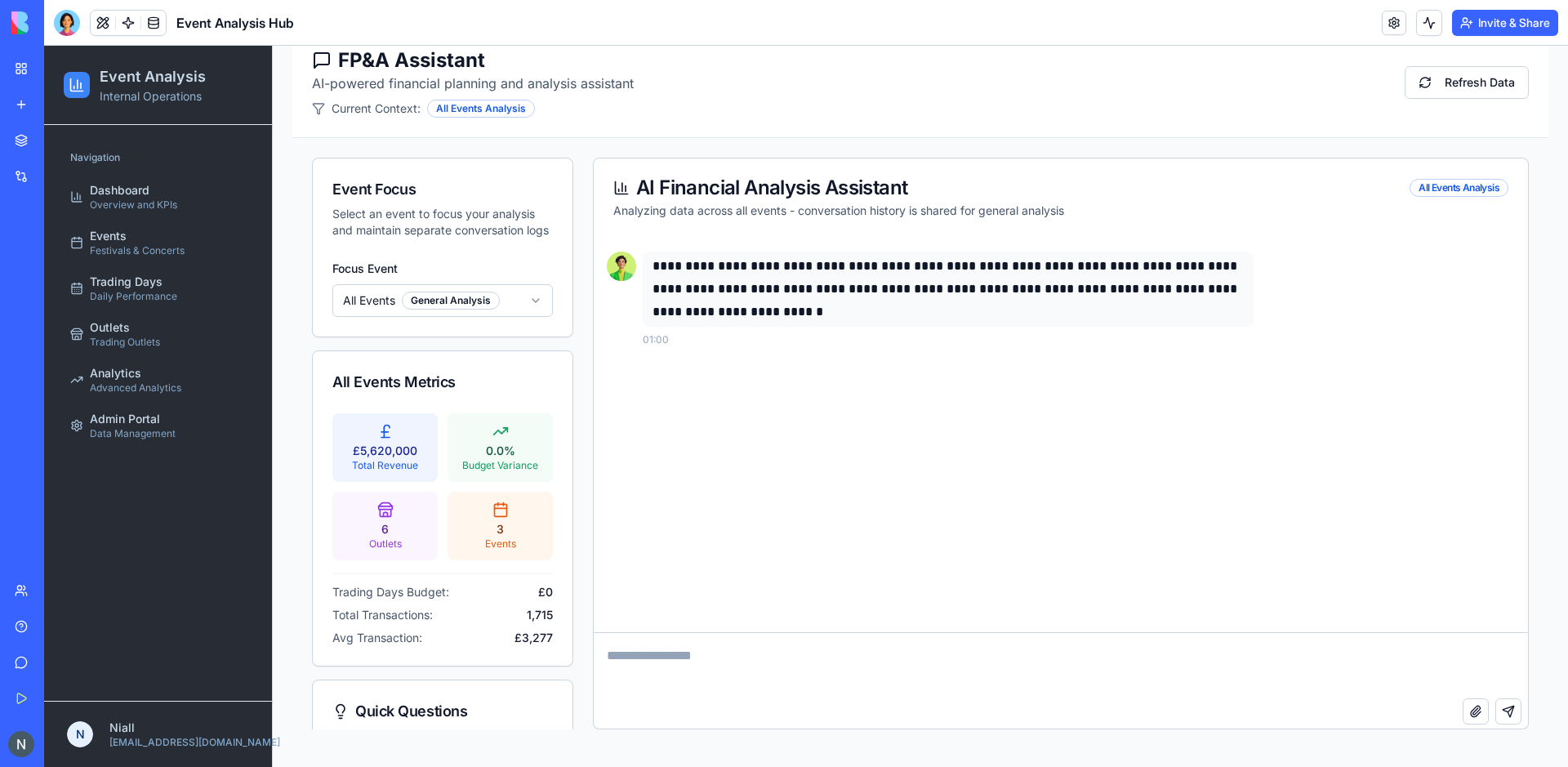
scroll to position [106, 0]
click at [464, 297] on html "Event Analysis Internal Operations Navigation Dashboard Overview and KPIs Event…" at bounding box center [806, 353] width 1524 height 827
click at [413, 302] on html "Event Analysis Internal Operations Navigation Dashboard Overview and KPIs Event…" at bounding box center [806, 353] width 1524 height 827
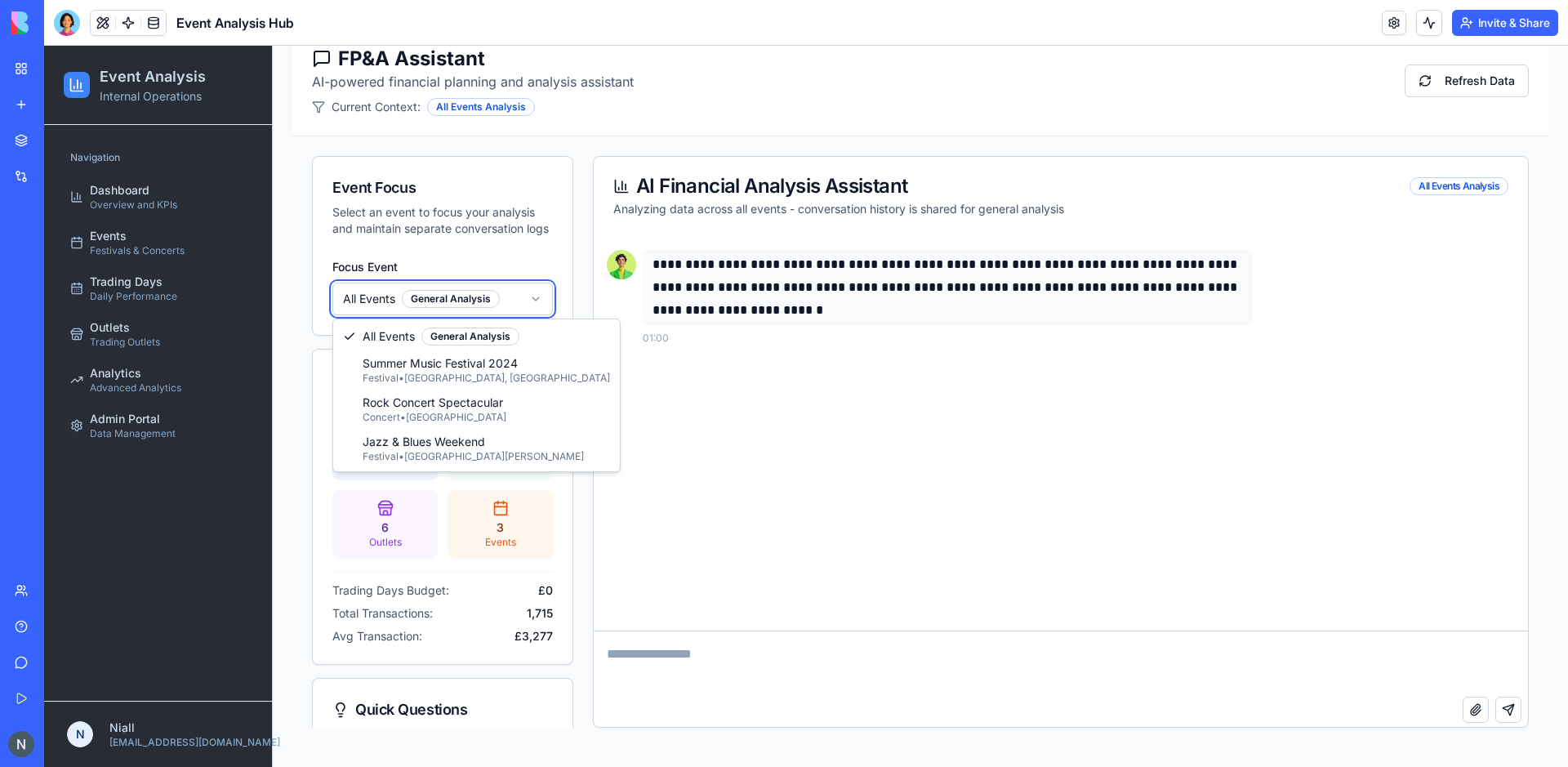
click at [705, 377] on html "Event Analysis Internal Operations Navigation Dashboard Overview and KPIs Event…" at bounding box center [806, 353] width 1524 height 827
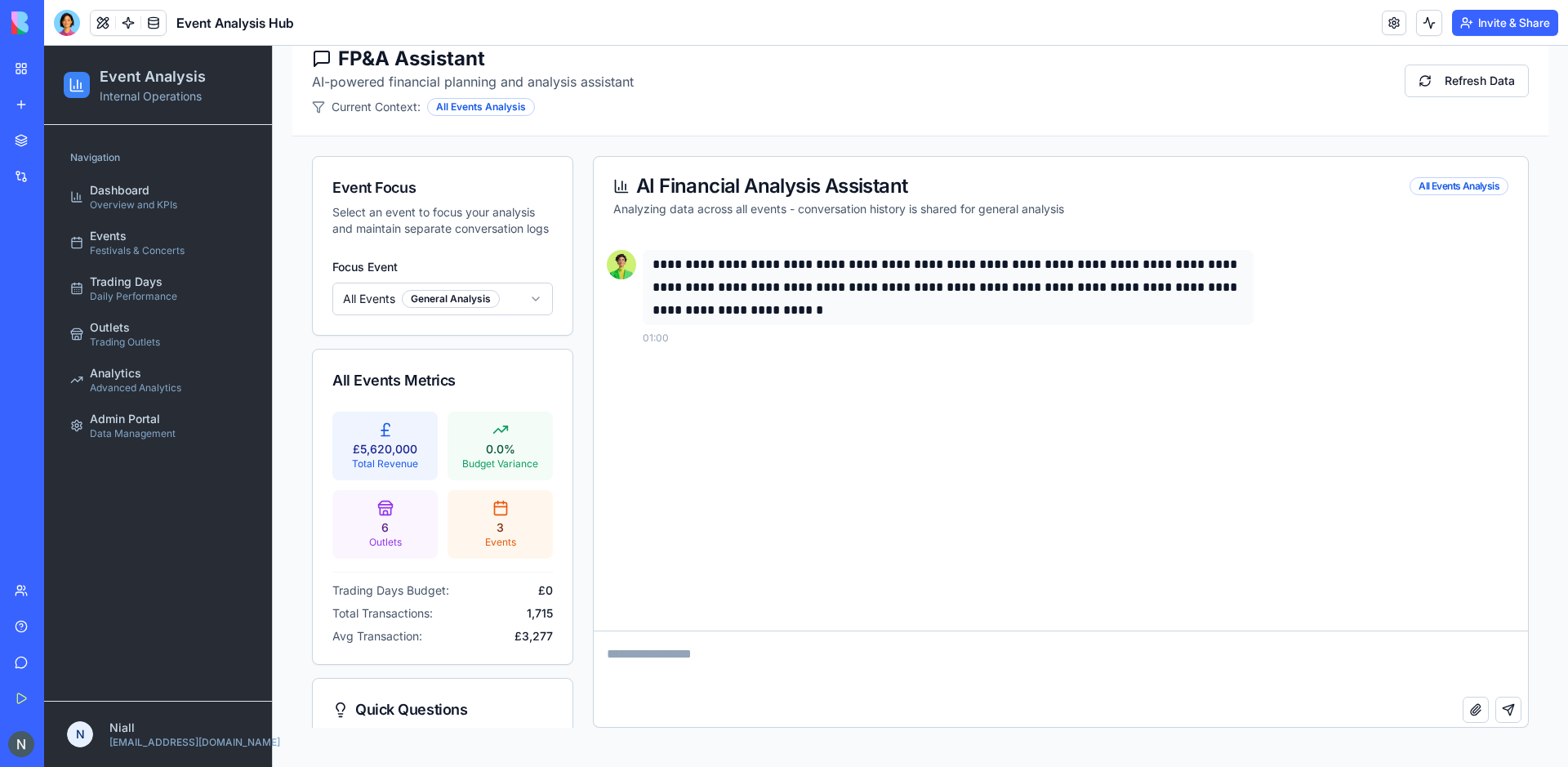
click at [662, 677] on textarea at bounding box center [1061, 664] width 934 height 65
type textarea "**********"
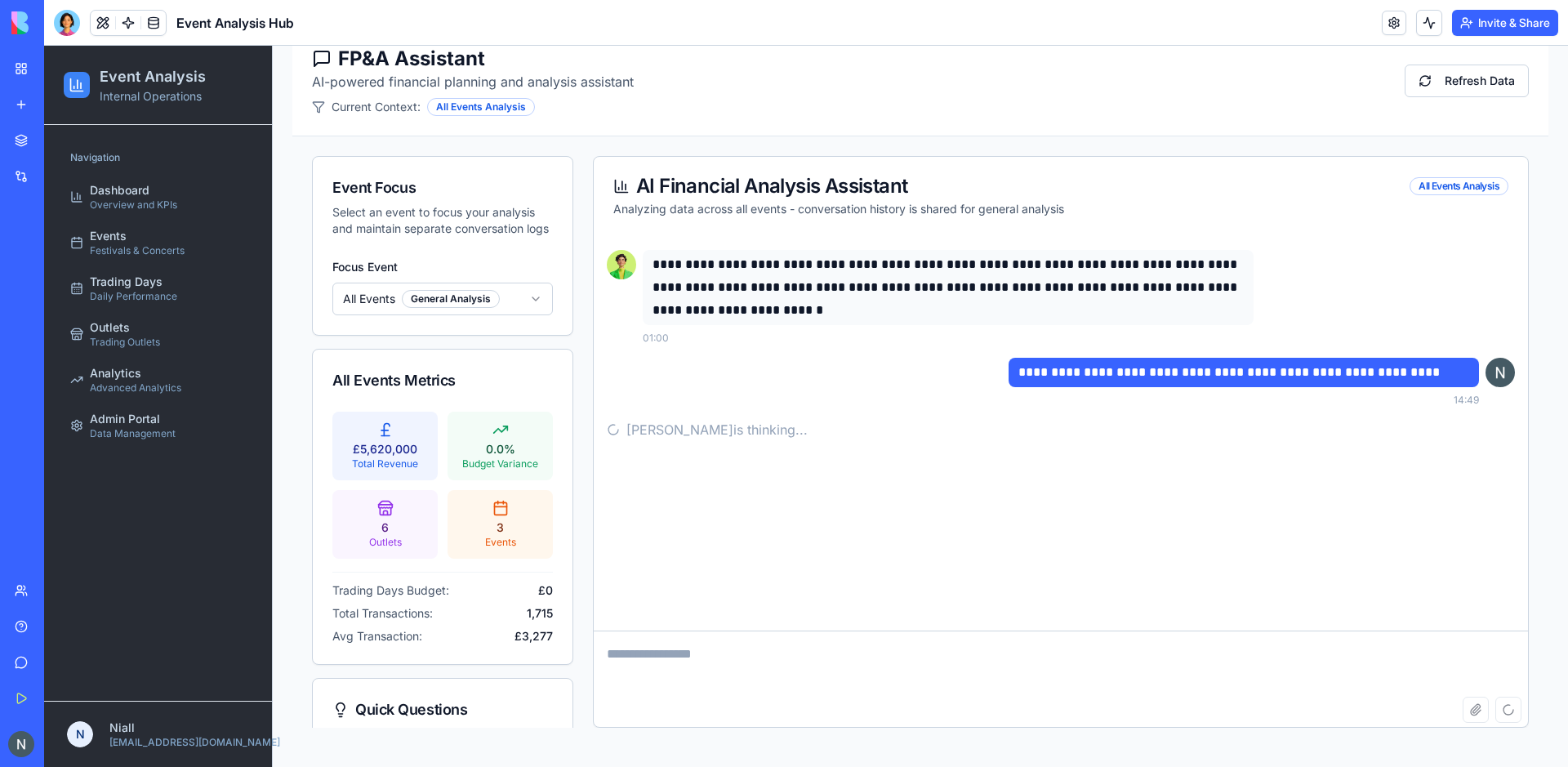
click at [512, 315] on body "Event Analysis Internal Operations Navigation Dashboard Overview and KPIs Event…" at bounding box center [806, 353] width 1524 height 827
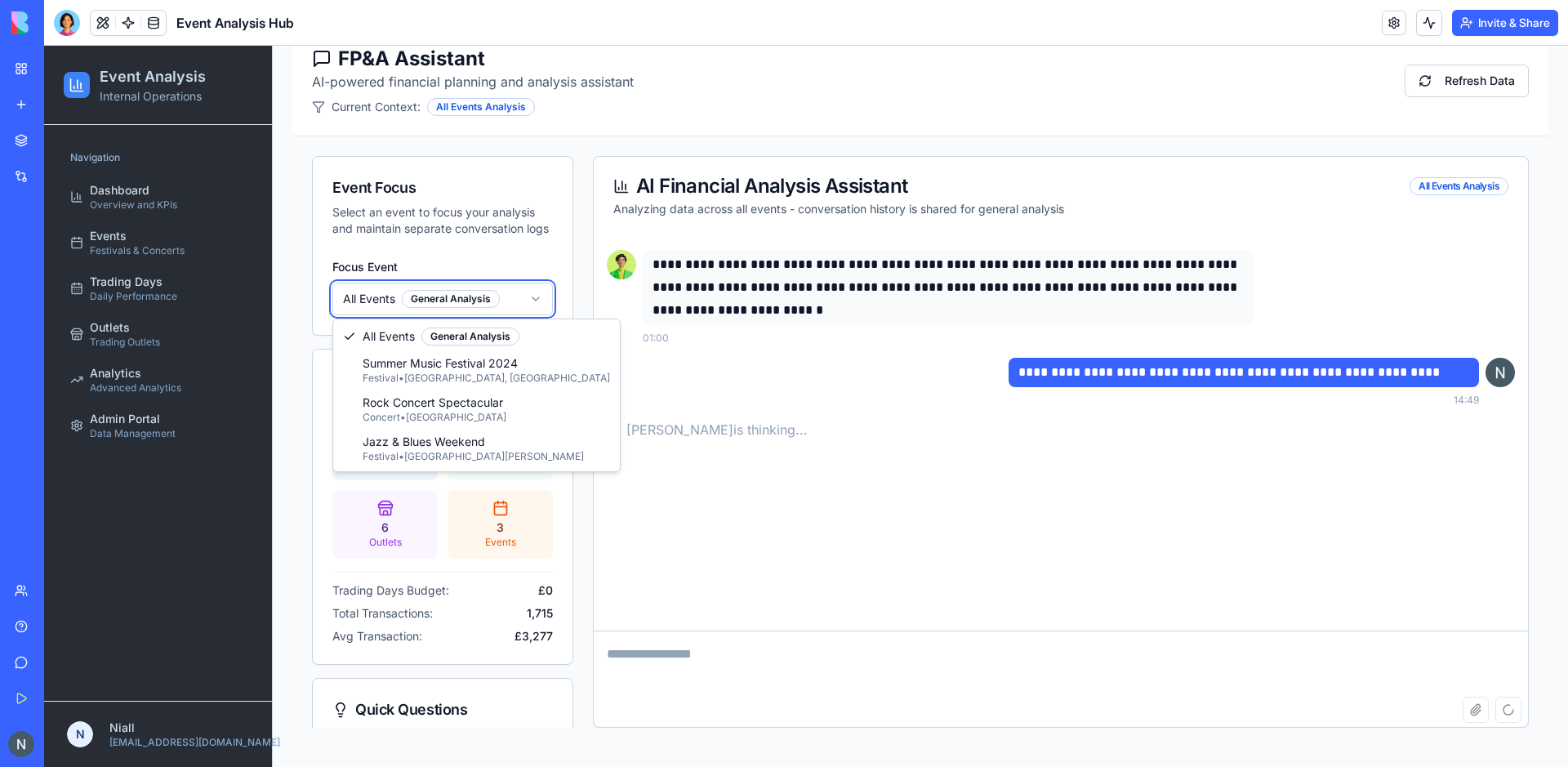
click at [512, 315] on html "Event Analysis Internal Operations Navigation Dashboard Overview and KPIs Event…" at bounding box center [806, 353] width 1524 height 827
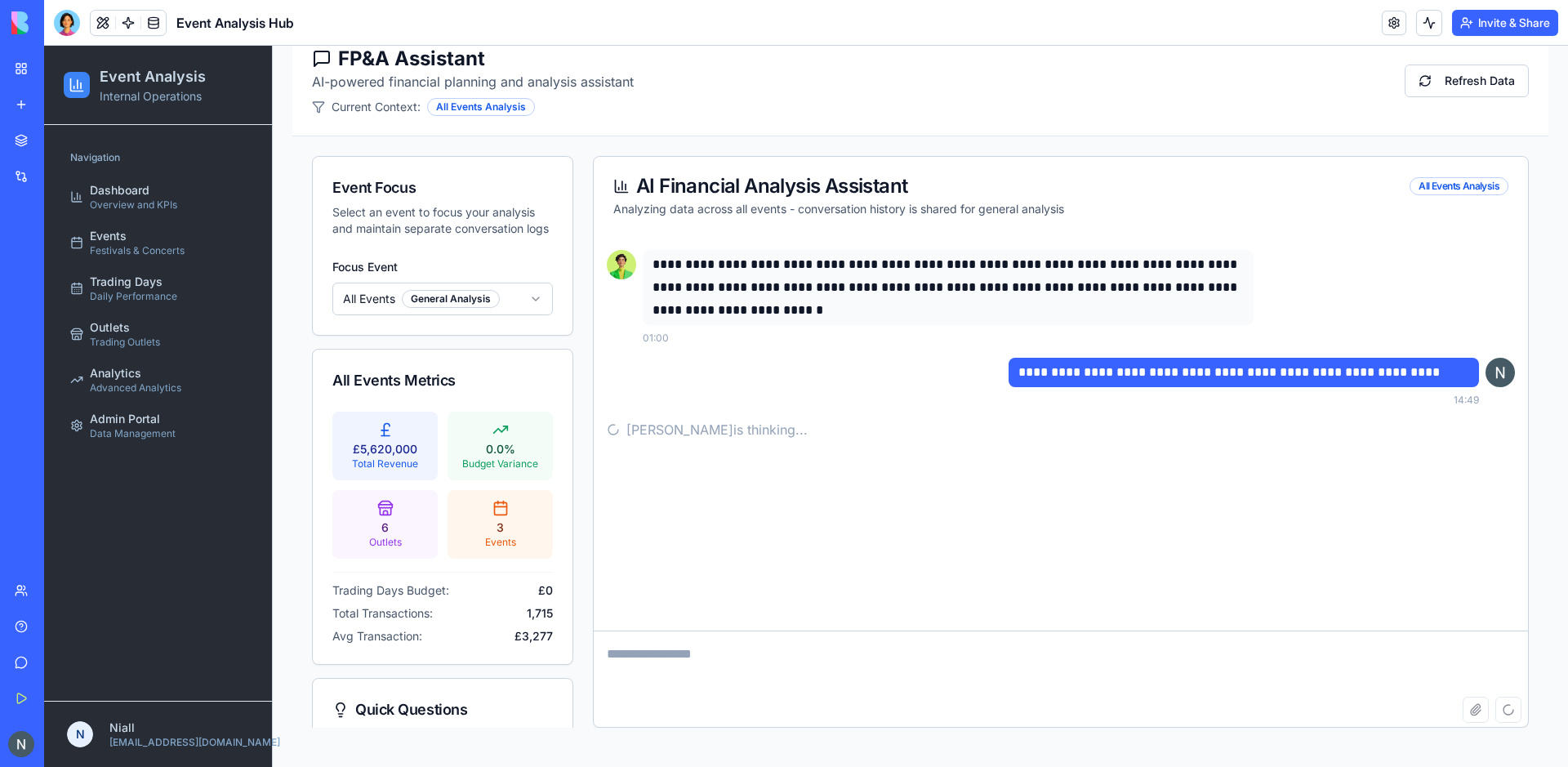
click at [533, 298] on html "Event Analysis Internal Operations Navigation Dashboard Overview and KPIs Event…" at bounding box center [806, 353] width 1524 height 827
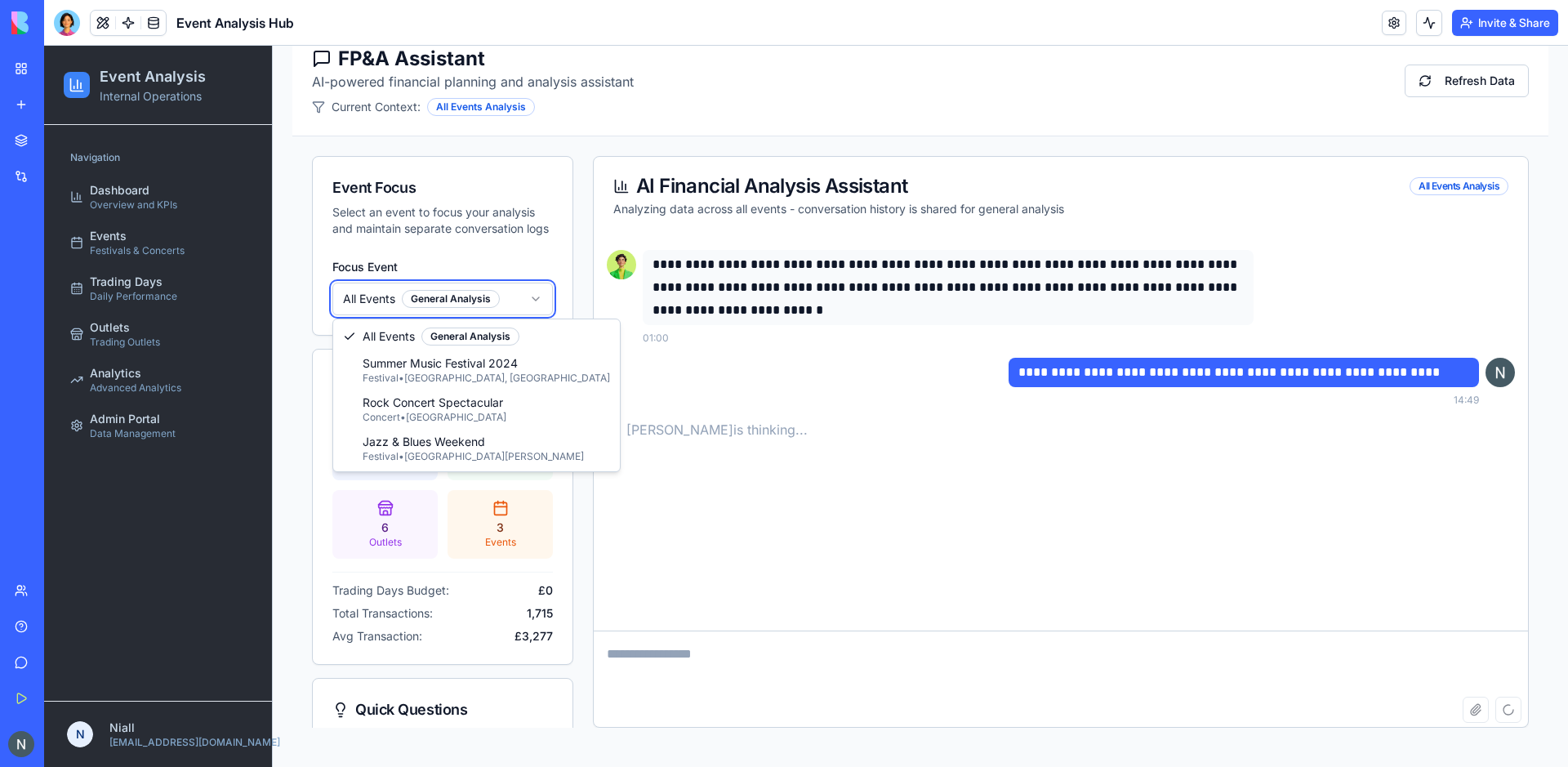
click at [522, 258] on html "Event Analysis Internal Operations Navigation Dashboard Overview and KPIs Event…" at bounding box center [806, 353] width 1524 height 827
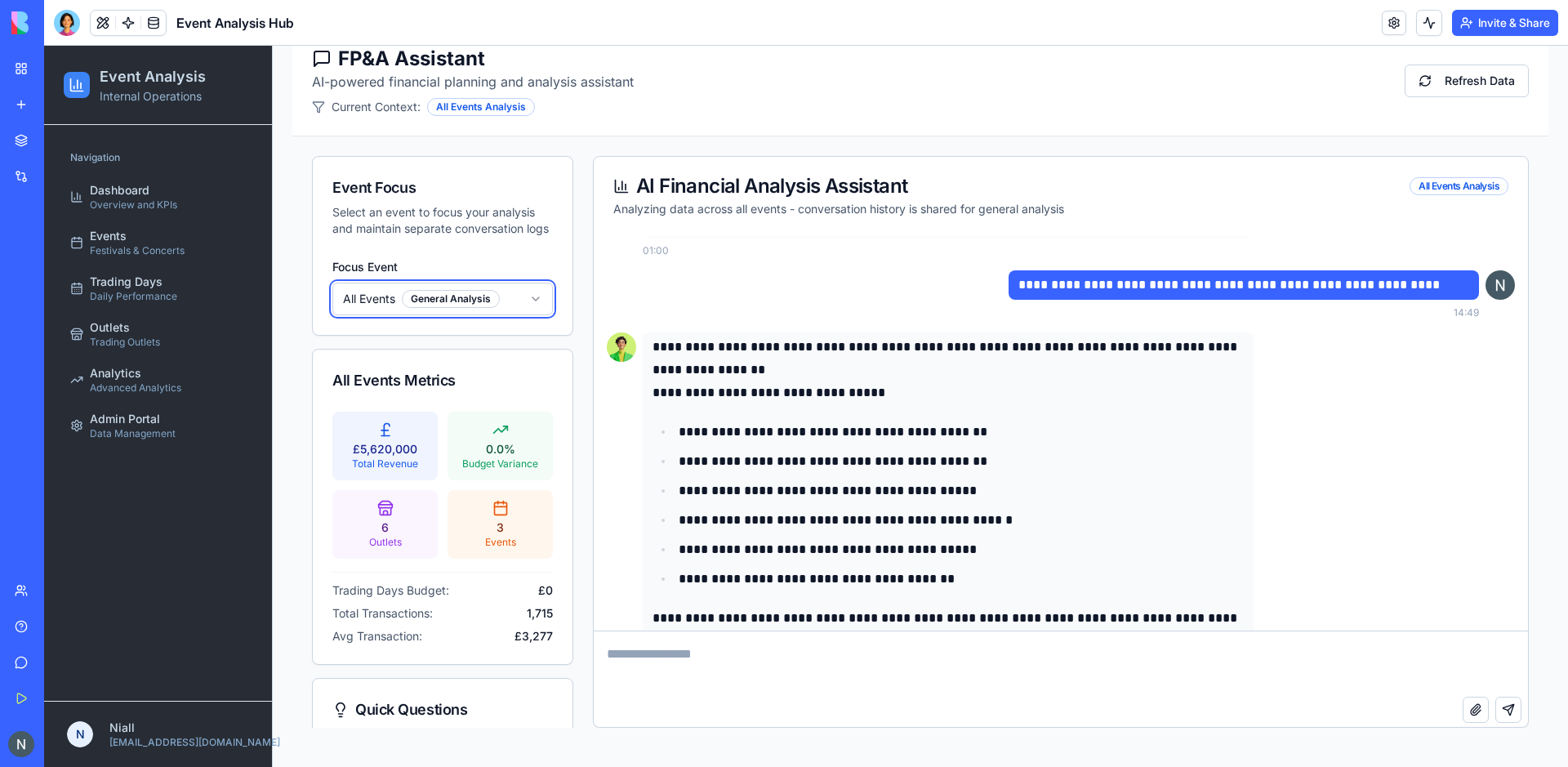
scroll to position [145, 0]
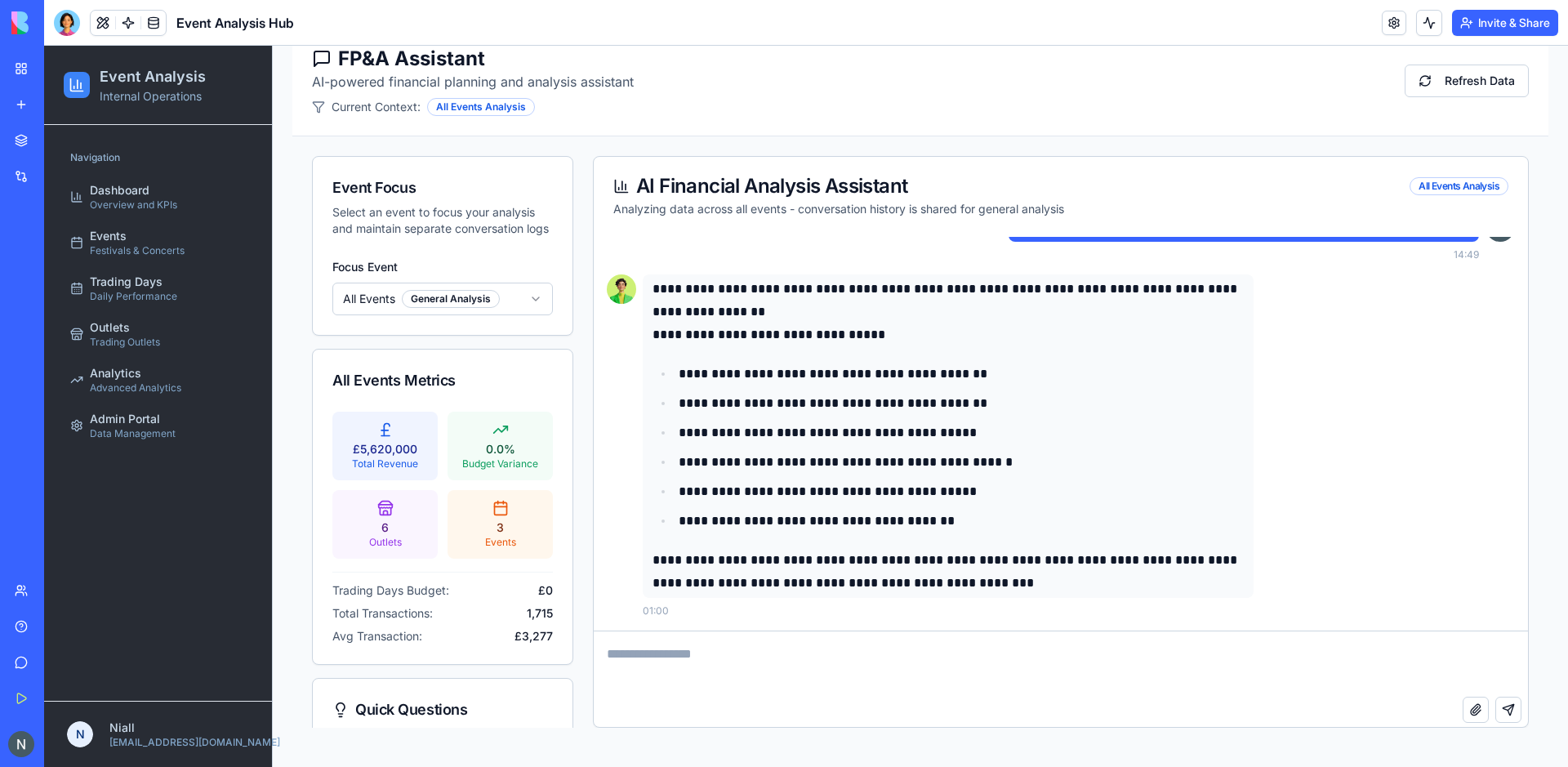
click at [837, 653] on textarea at bounding box center [1061, 664] width 934 height 65
type textarea "**********"
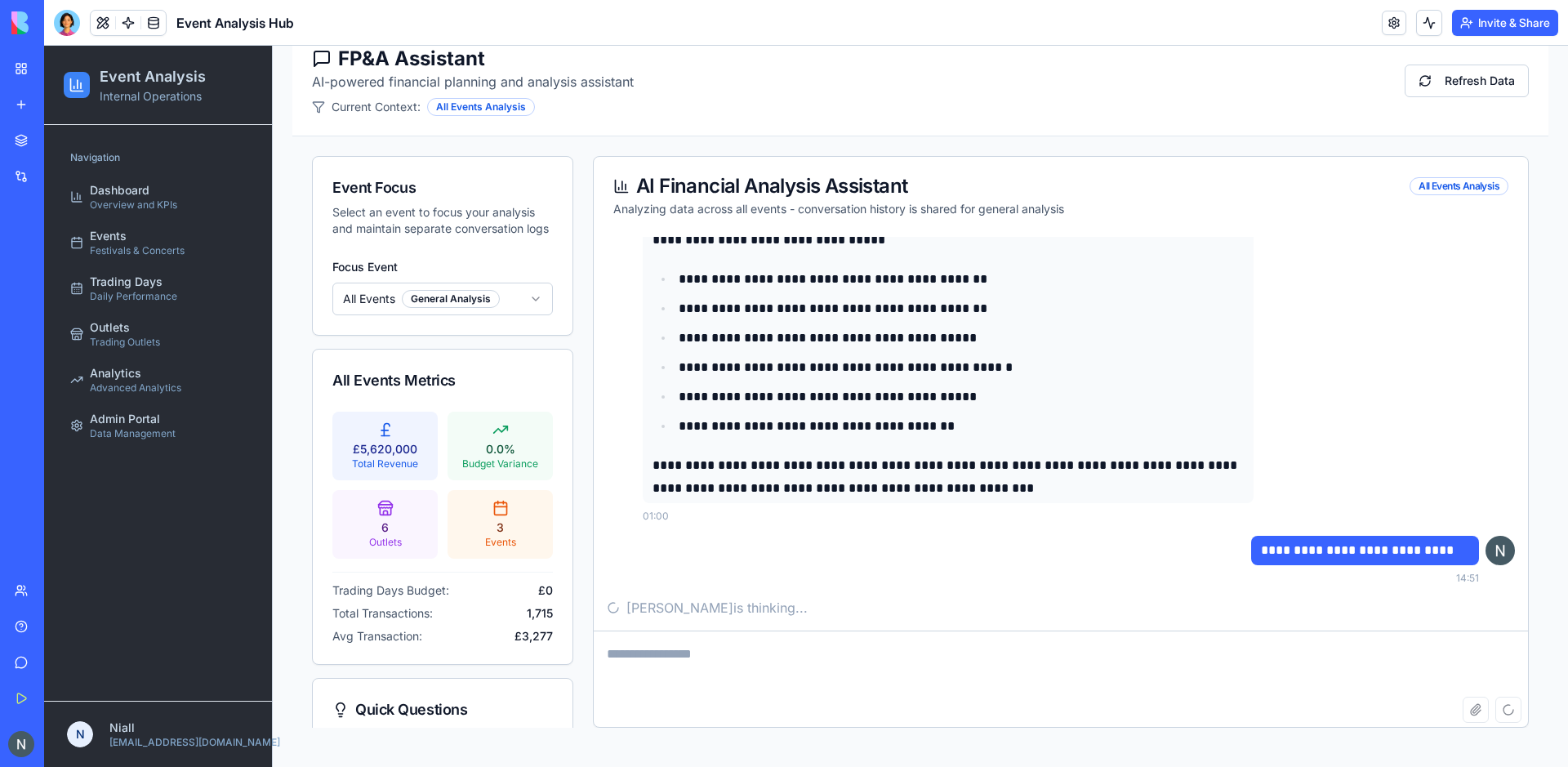
scroll to position [0, 0]
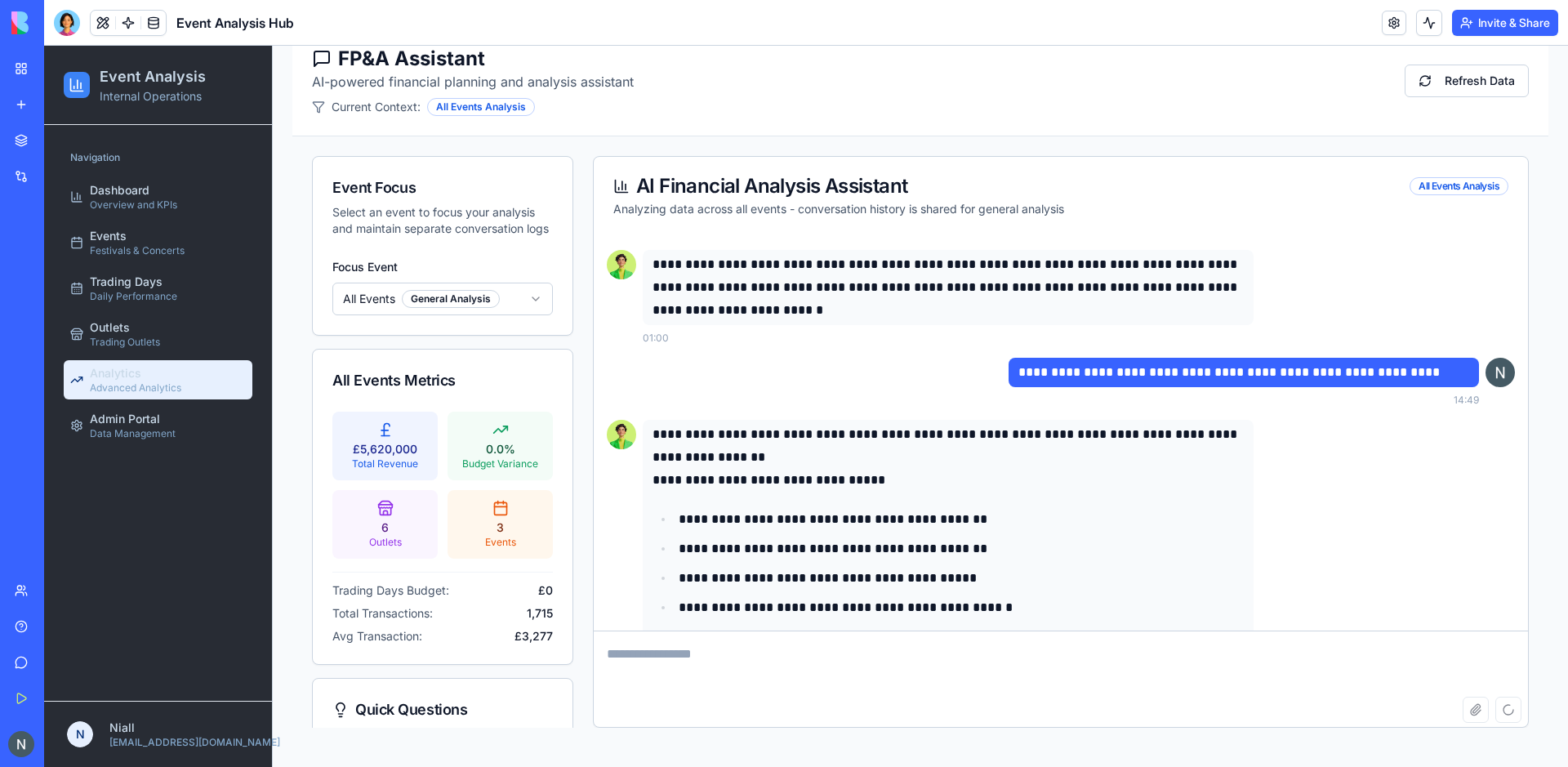
click at [133, 377] on span "Analytics" at bounding box center [115, 373] width 51 height 16
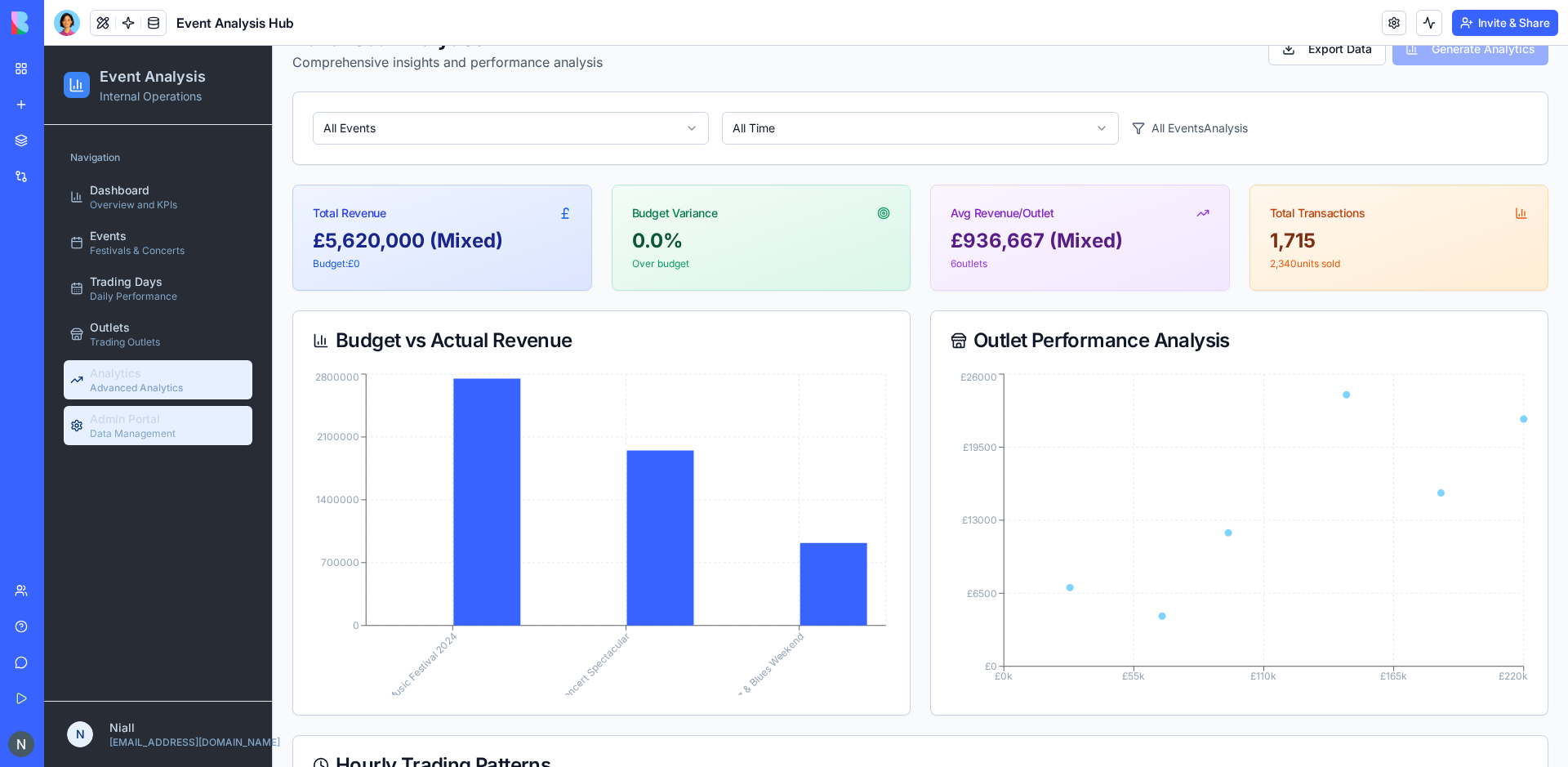
click at [118, 426] on span "Admin Portal" at bounding box center [125, 419] width 70 height 16
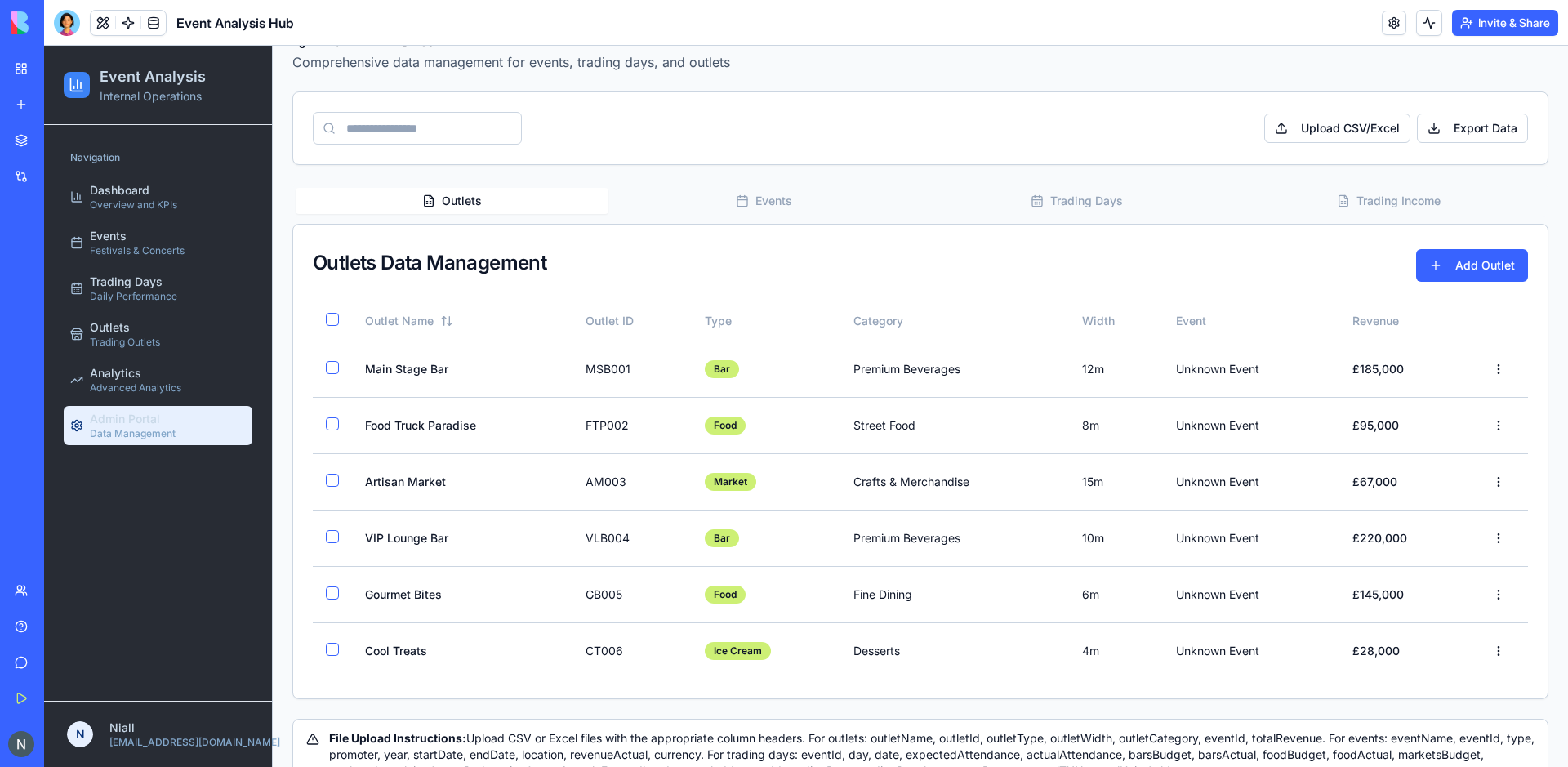
click at [775, 206] on div "Admin Portal Comprehensive data management for events, trading days, and outlet…" at bounding box center [921, 411] width 1256 height 770
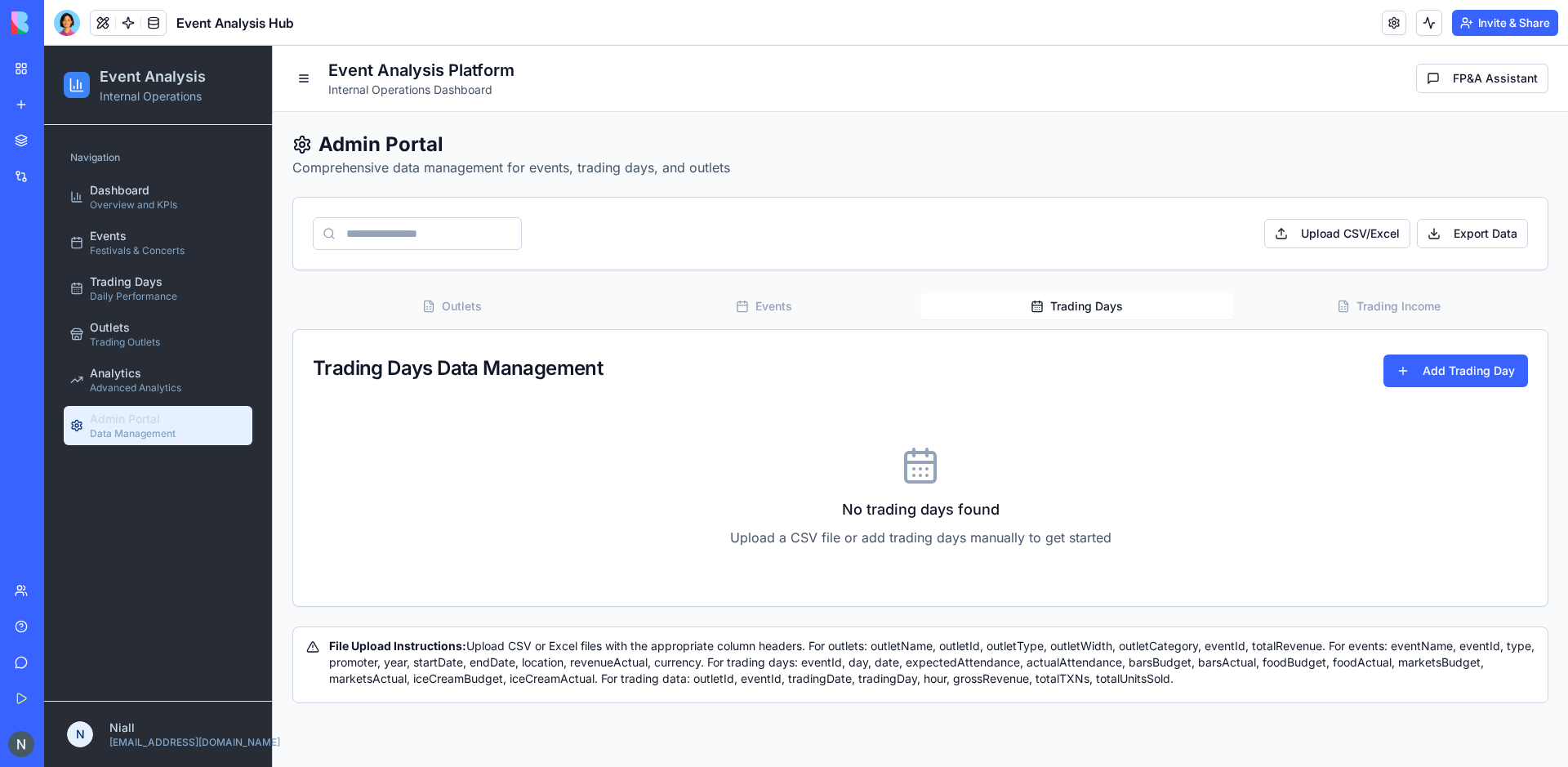
click at [1071, 308] on button "Trading Days" at bounding box center [1077, 306] width 313 height 26
click at [1390, 308] on button "Trading Income" at bounding box center [1390, 306] width 313 height 26
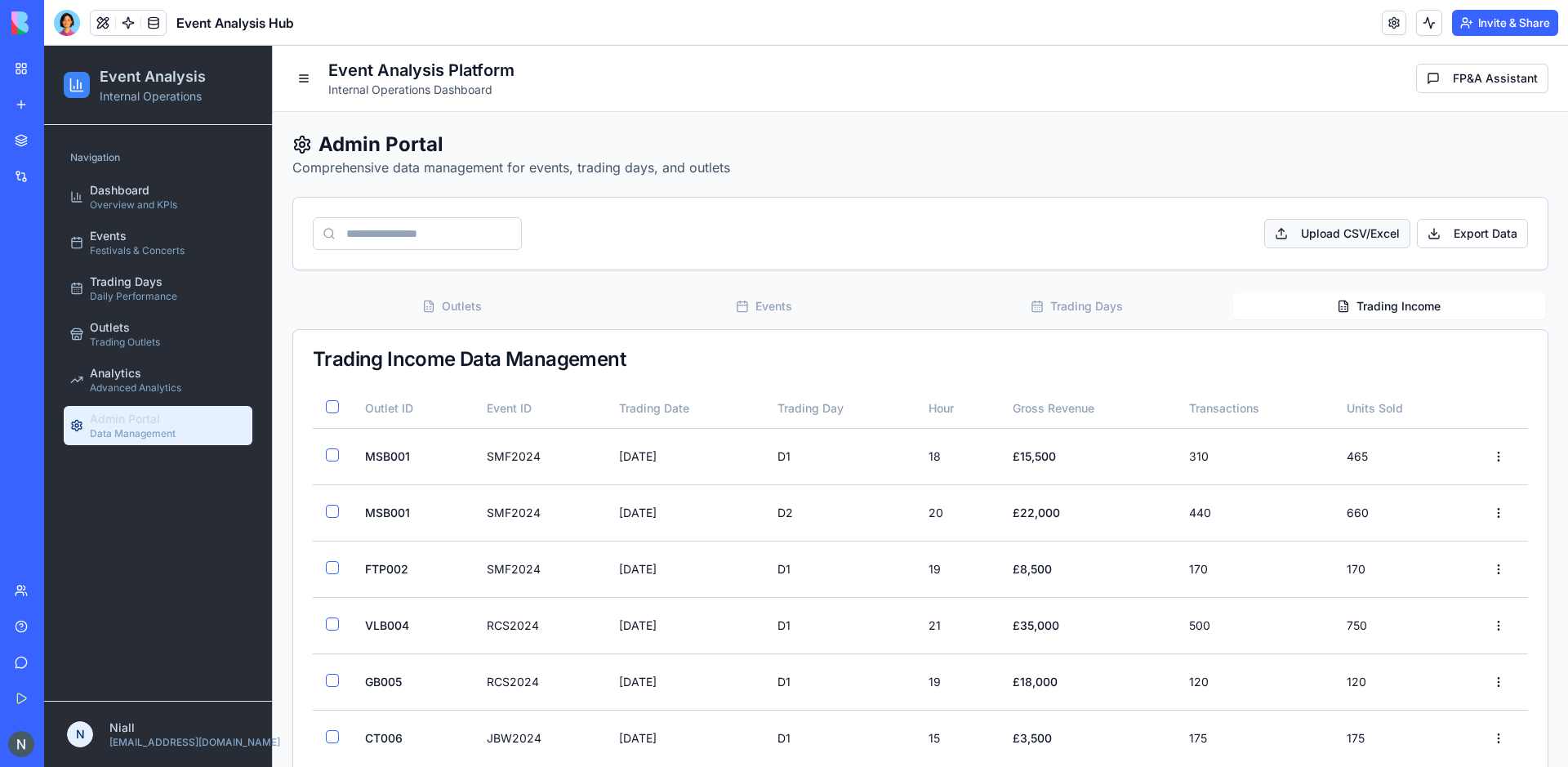
click at [1329, 228] on span "Upload CSV/Excel" at bounding box center [1337, 234] width 146 height 29
click at [45, 46] on input "Upload CSV/Excel" at bounding box center [45, 46] width 0 height 0
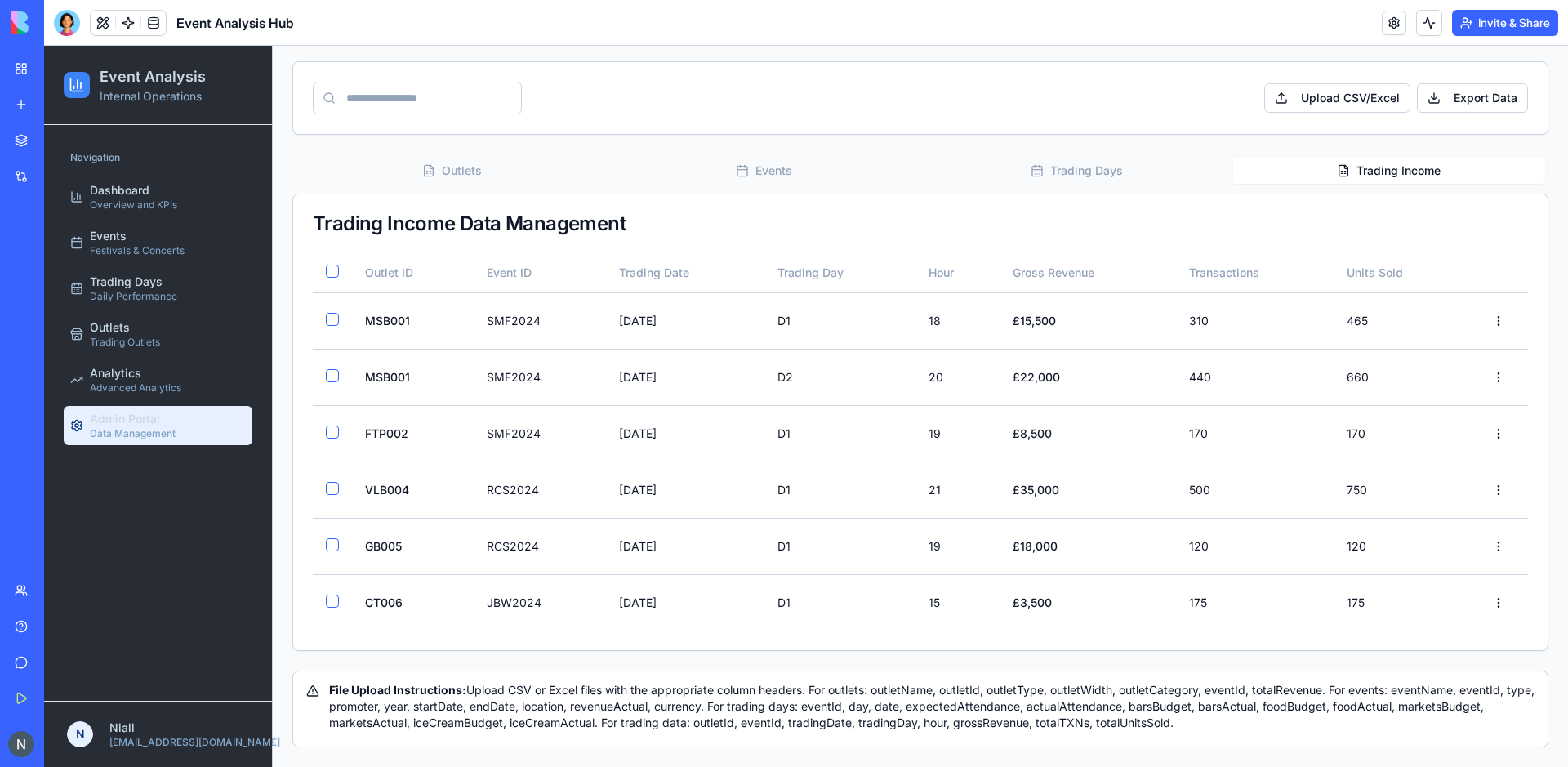
drag, startPoint x: 1207, startPoint y: 725, endPoint x: 879, endPoint y: 692, distance: 329.7
click at [879, 692] on div "File Upload Instructions: Upload CSV or Excel files with the appropriate column…" at bounding box center [921, 707] width 1229 height 49
click at [931, 730] on div "File Upload Instructions: Upload CSV or Excel files with the appropriate column…" at bounding box center [921, 707] width 1229 height 49
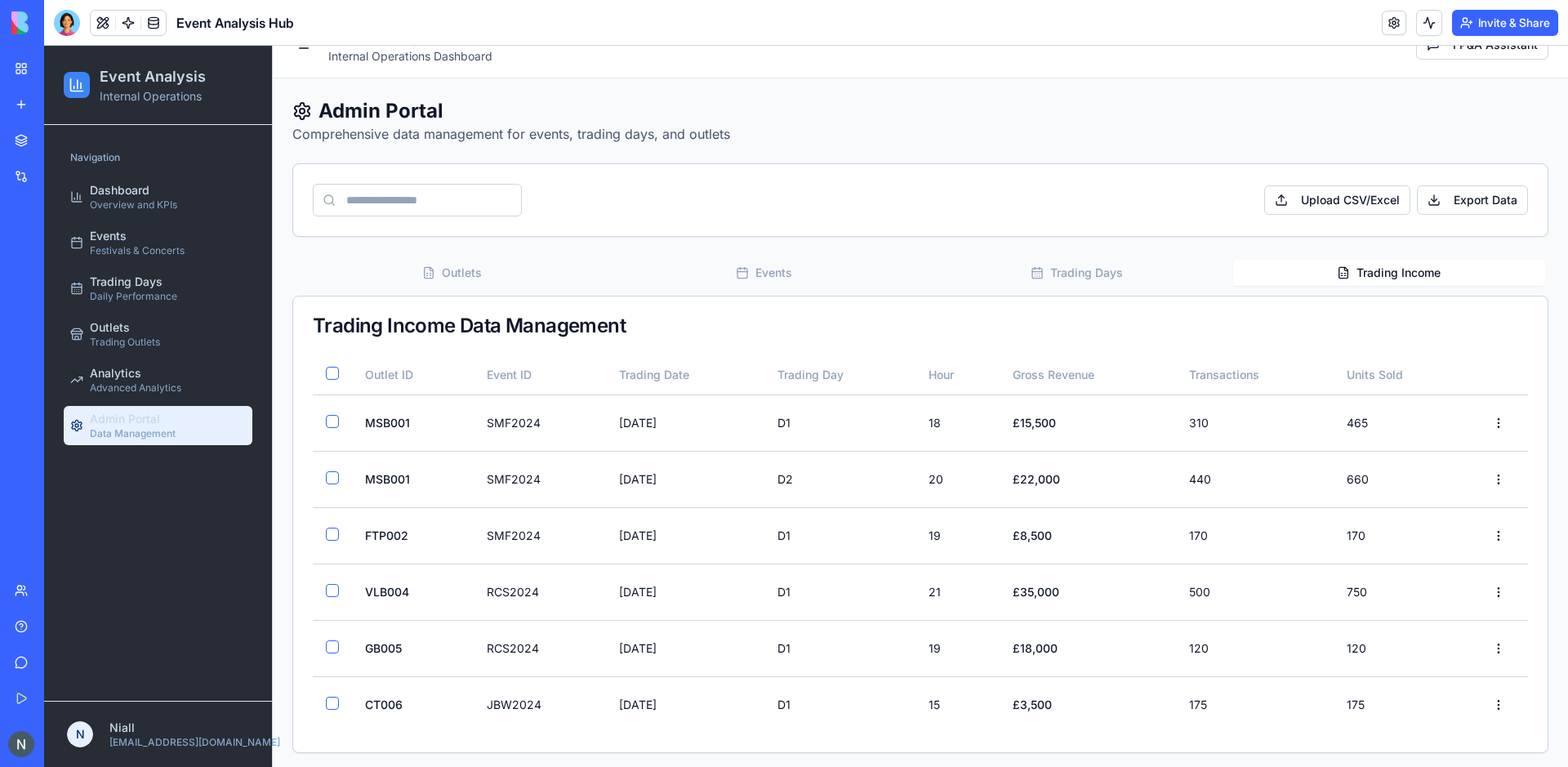
scroll to position [33, 0]
click at [1501, 54] on button "FP&A Assistant" at bounding box center [1483, 46] width 133 height 29
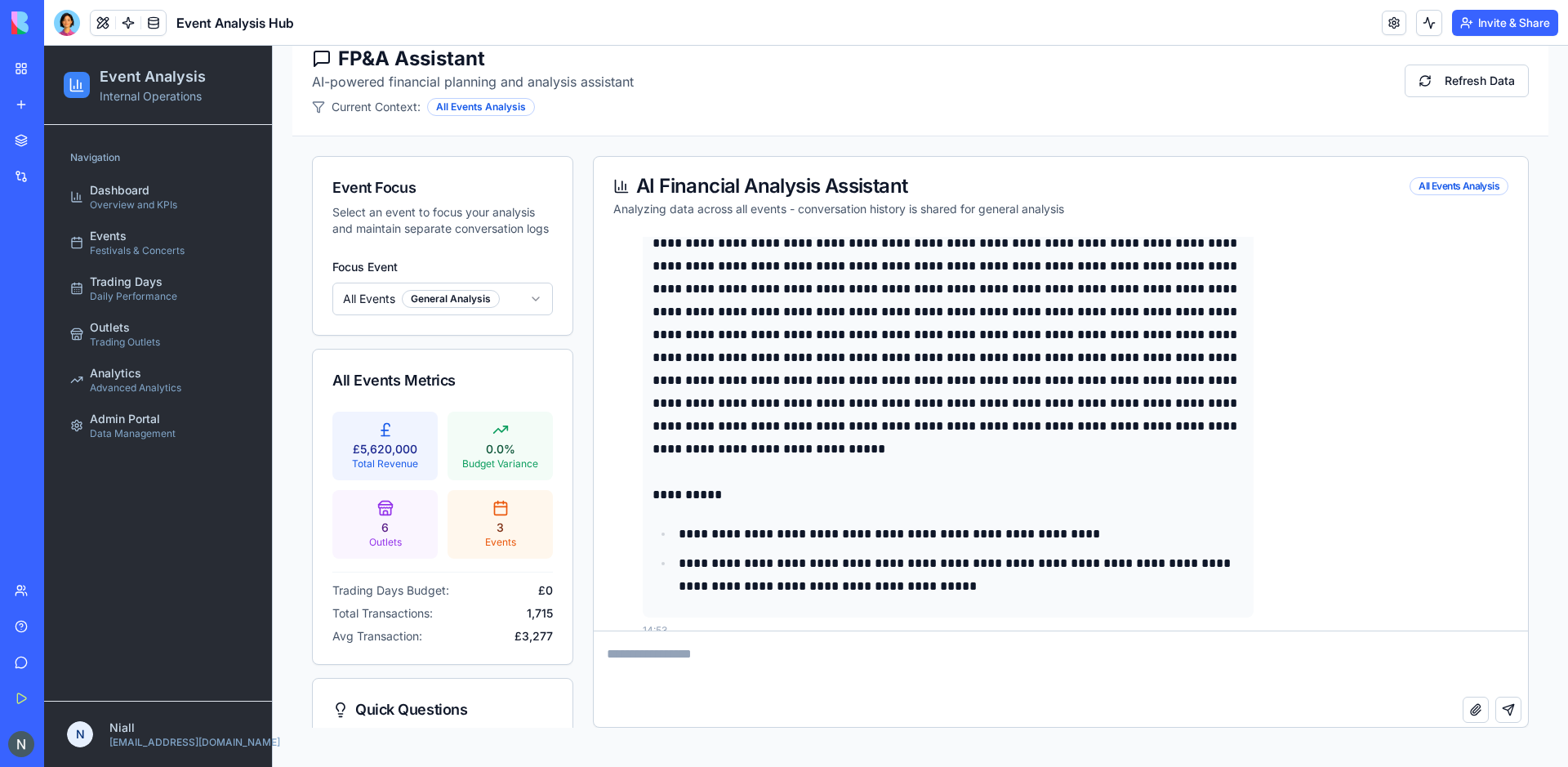
scroll to position [720, 0]
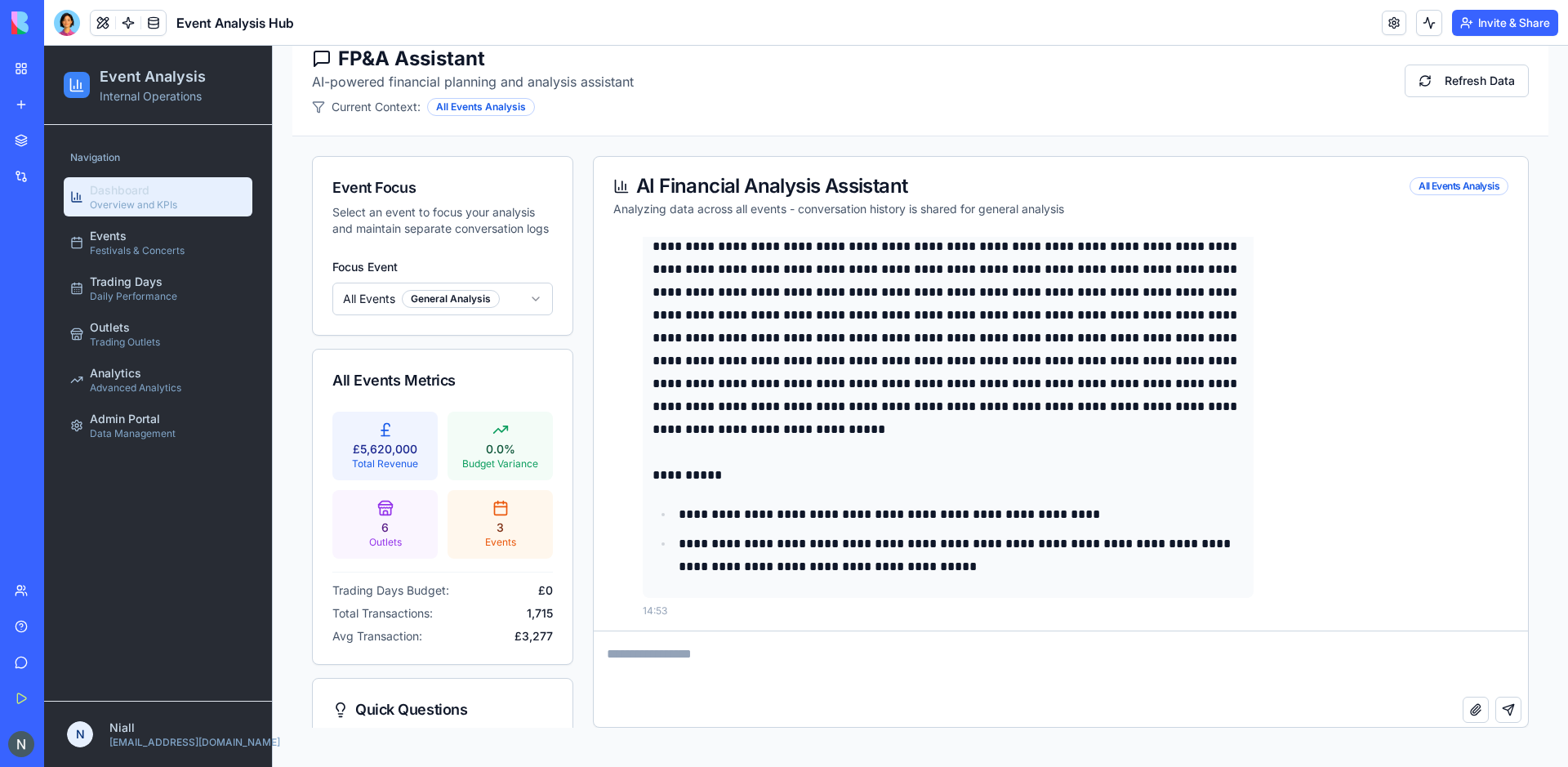
click at [111, 210] on span "Overview and KPIs" at bounding box center [134, 205] width 87 height 13
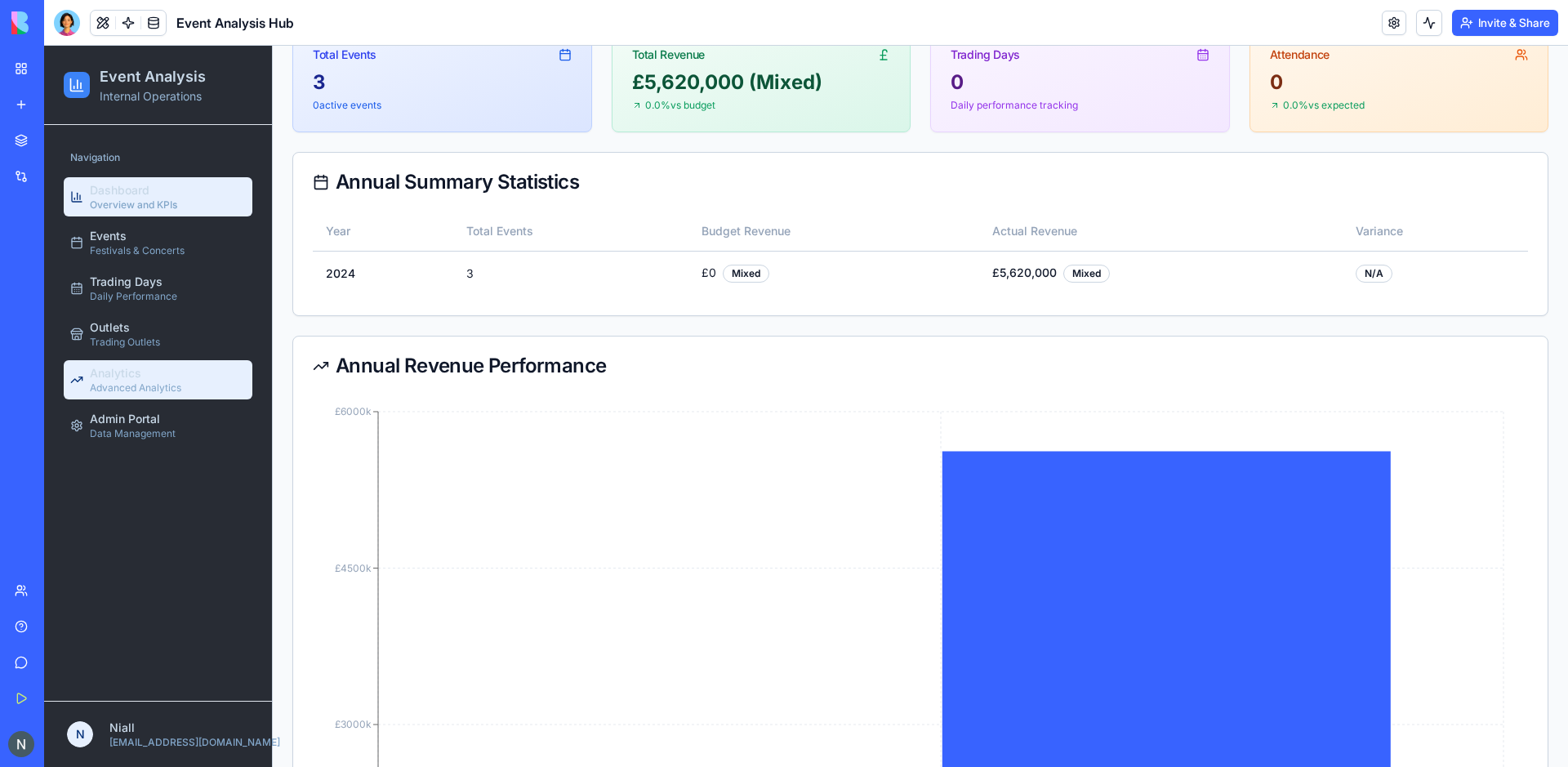
click at [153, 364] on link "Analytics Advanced Analytics" at bounding box center [158, 380] width 189 height 39
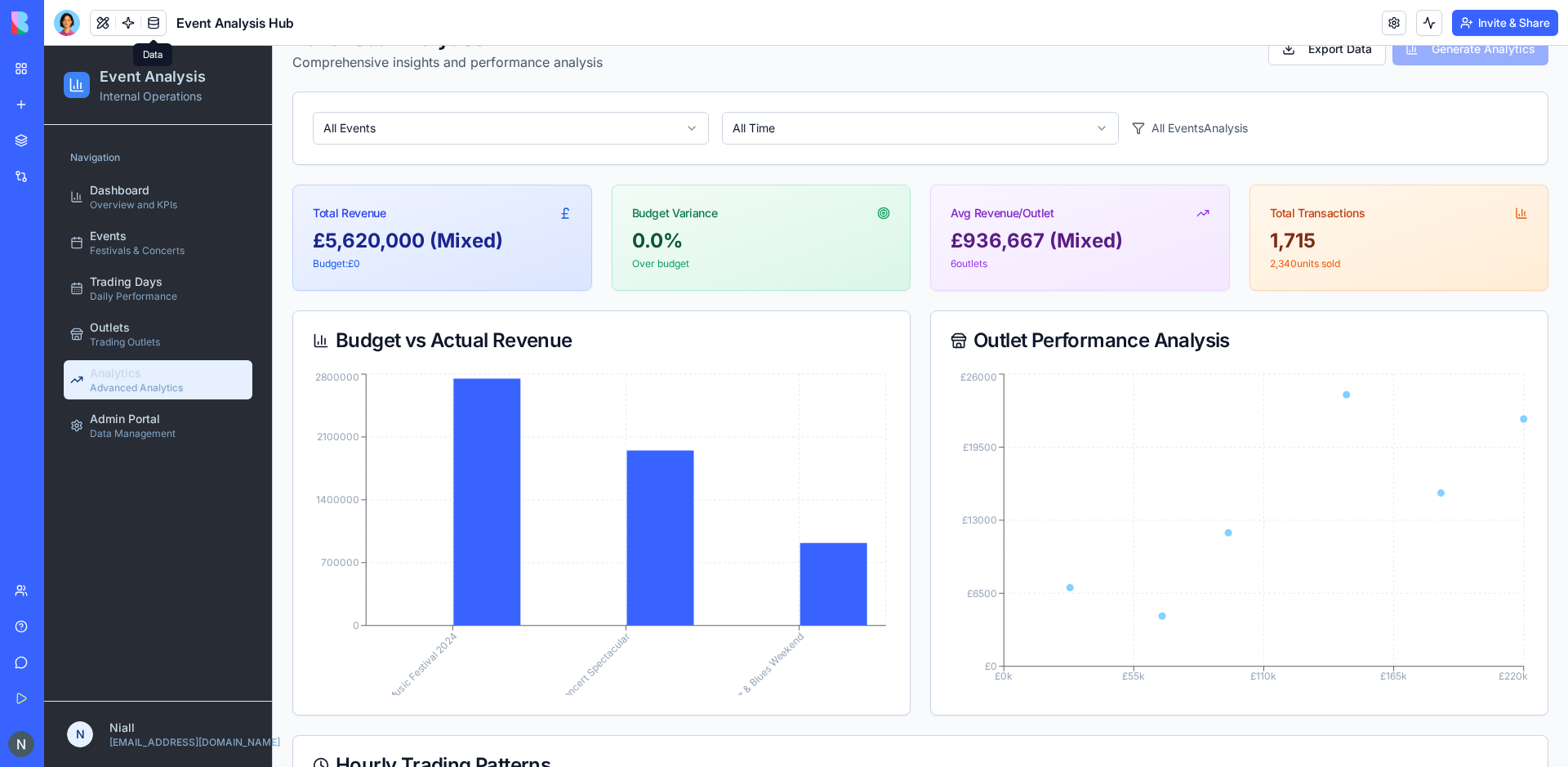
click at [153, 26] on link at bounding box center [153, 22] width 24 height 24
